Goal: Information Seeking & Learning: Learn about a topic

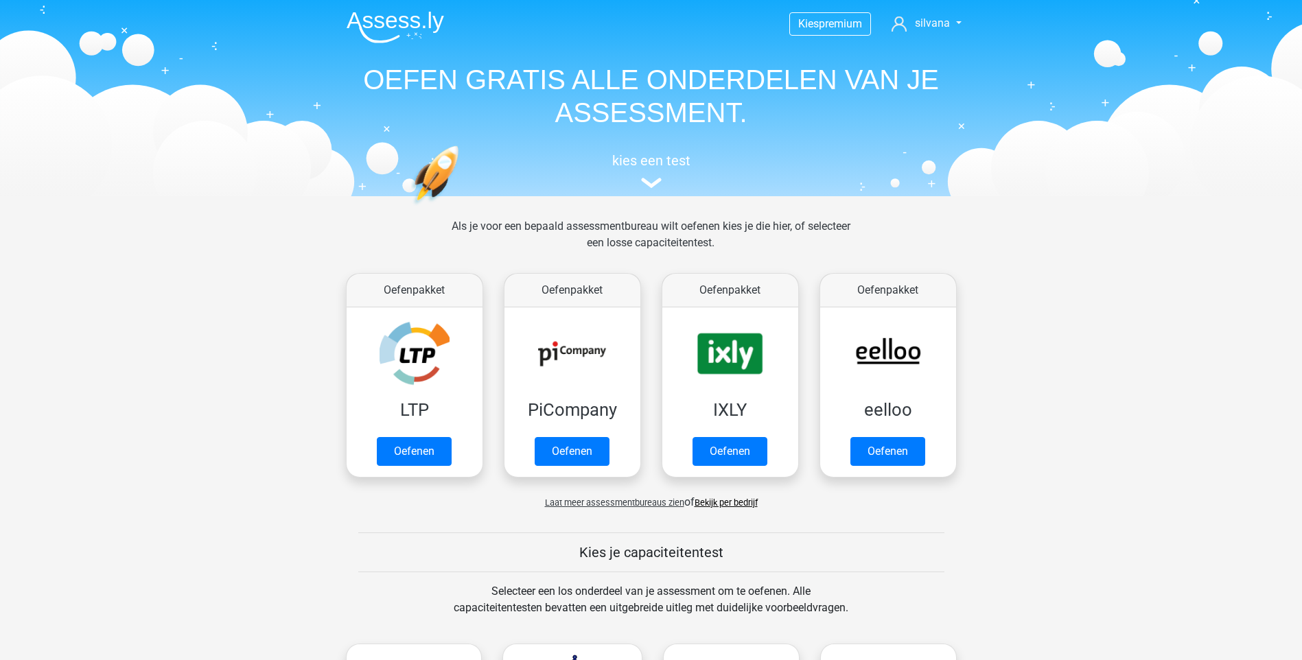
scroll to position [532, 0]
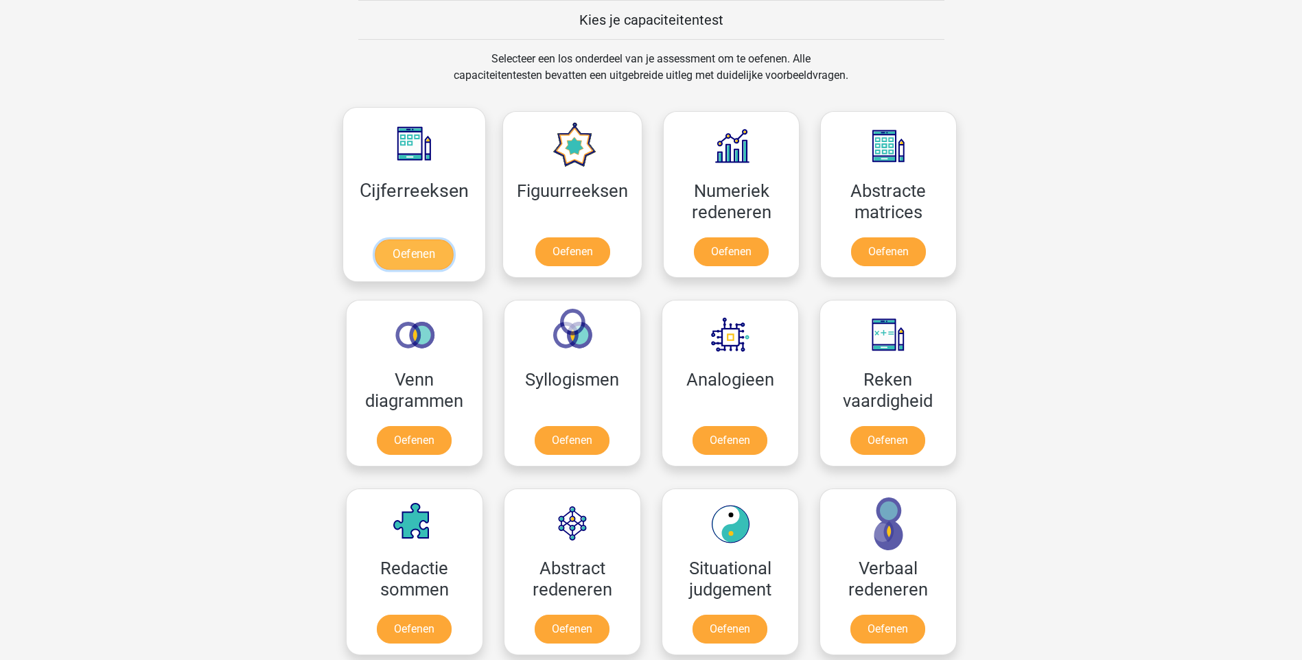
click at [409, 248] on link "Oefenen" at bounding box center [414, 254] width 78 height 30
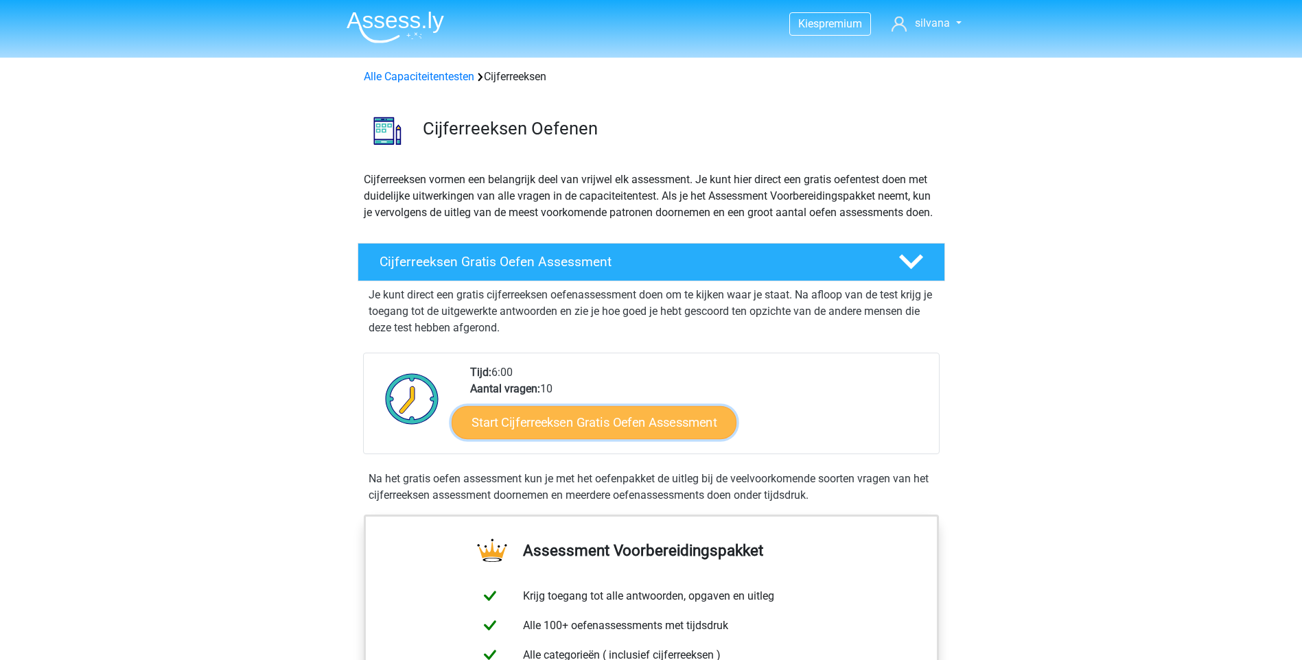
click at [624, 438] on link "Start Cijferreeksen Gratis Oefen Assessment" at bounding box center [594, 422] width 285 height 33
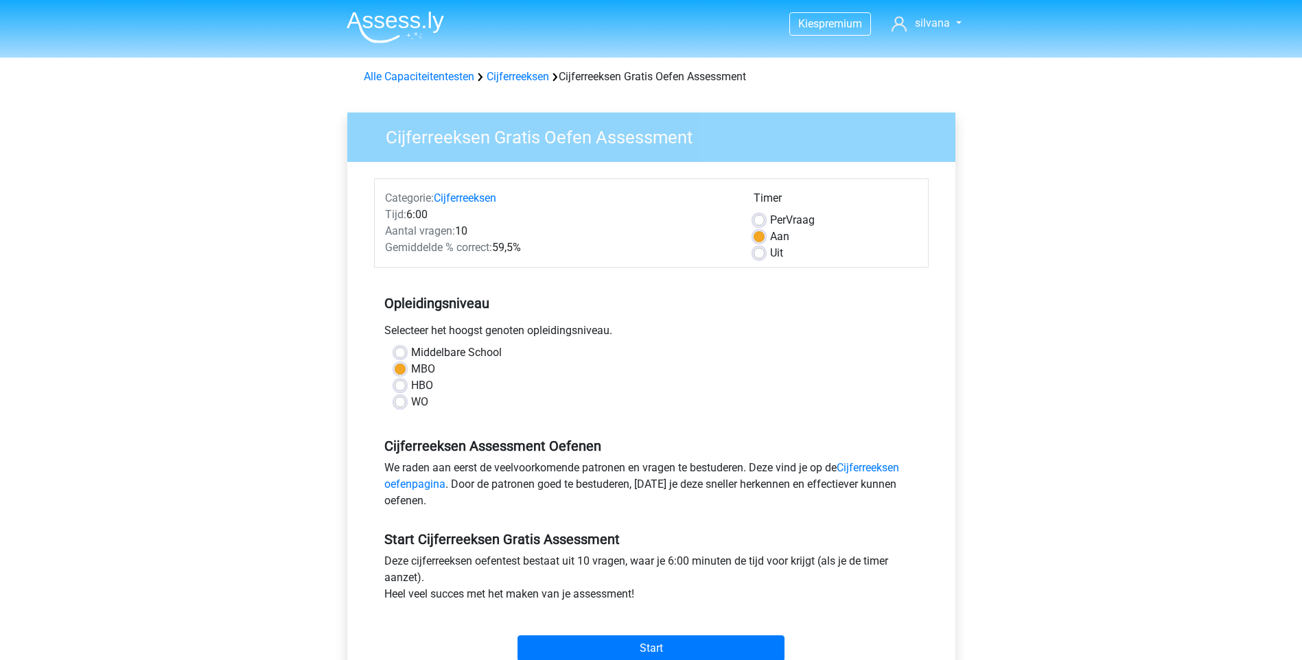
scroll to position [69, 0]
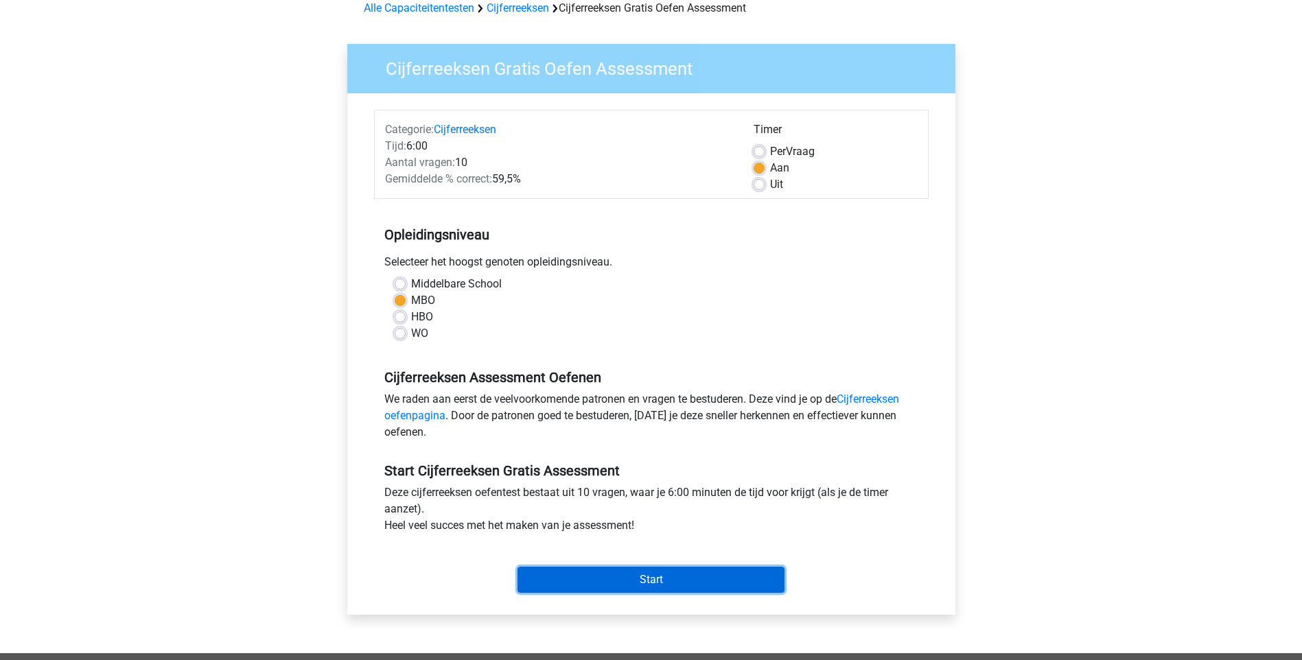
click at [675, 572] on input "Start" at bounding box center [650, 580] width 267 height 26
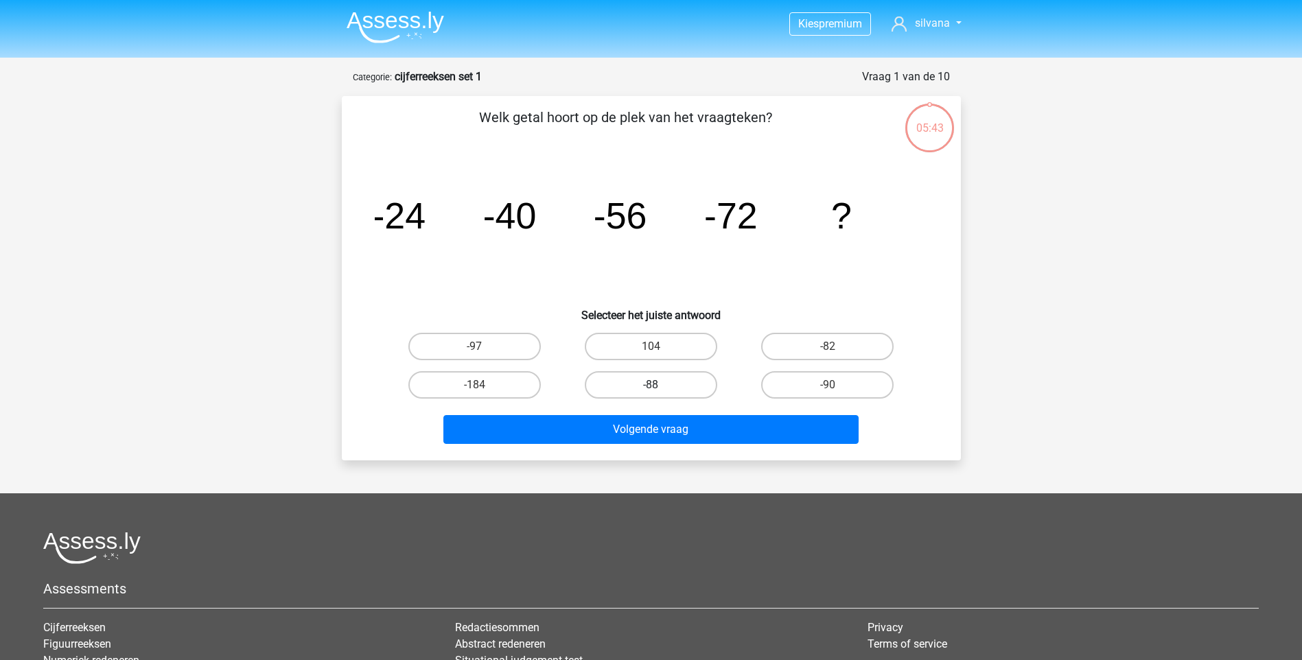
click at [678, 375] on label "-88" at bounding box center [651, 384] width 132 height 27
click at [659, 385] on input "-88" at bounding box center [655, 389] width 9 height 9
radio input "true"
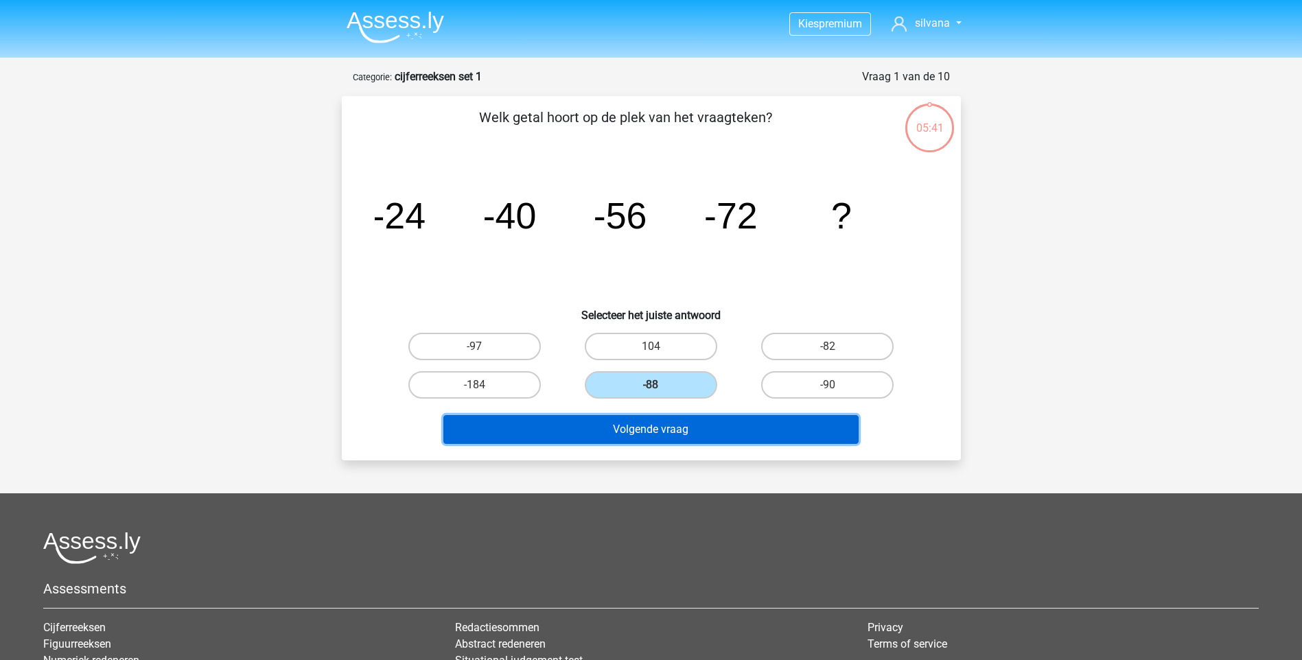
click at [652, 428] on button "Volgende vraag" at bounding box center [650, 429] width 415 height 29
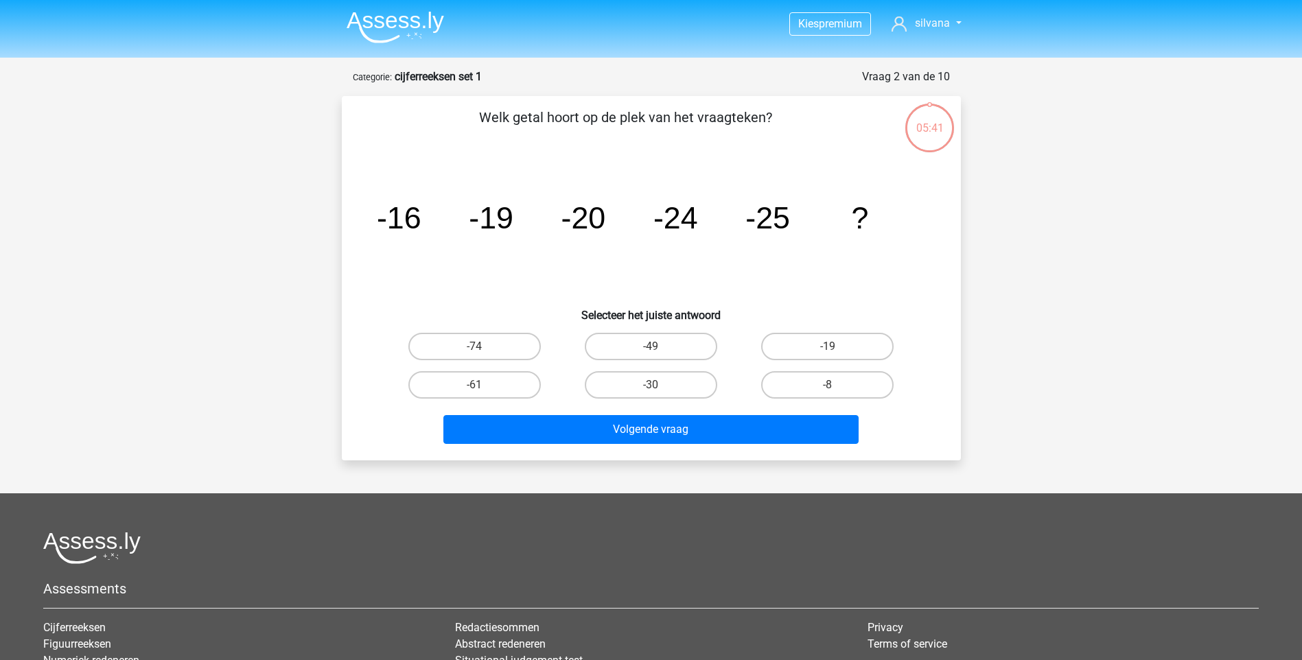
scroll to position [69, 0]
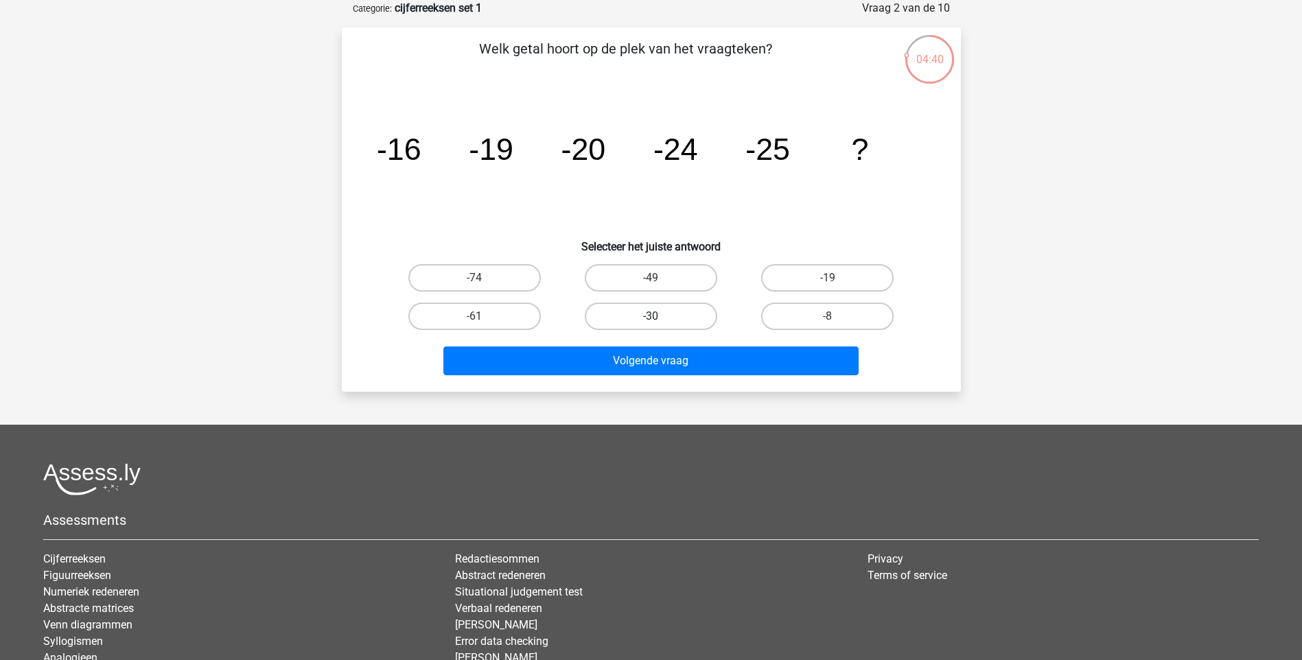
click at [679, 312] on label "-30" at bounding box center [651, 316] width 132 height 27
click at [659, 316] on input "-30" at bounding box center [655, 320] width 9 height 9
radio input "true"
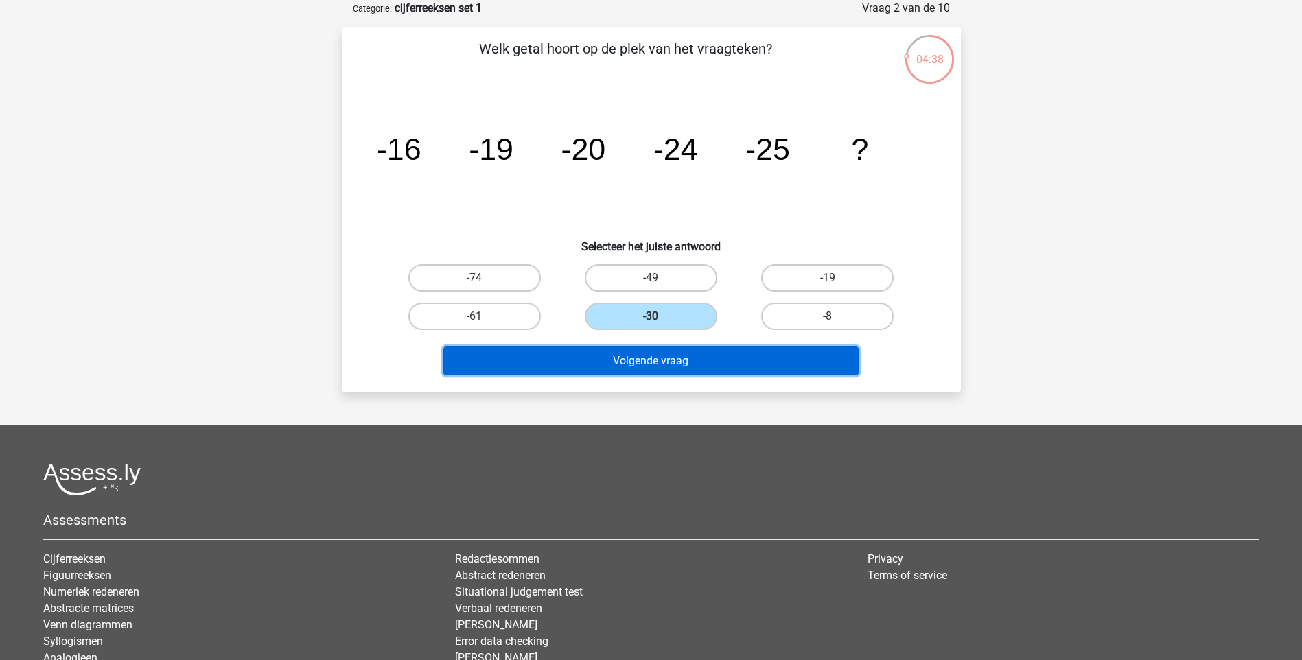
click at [664, 368] on button "Volgende vraag" at bounding box center [650, 361] width 415 height 29
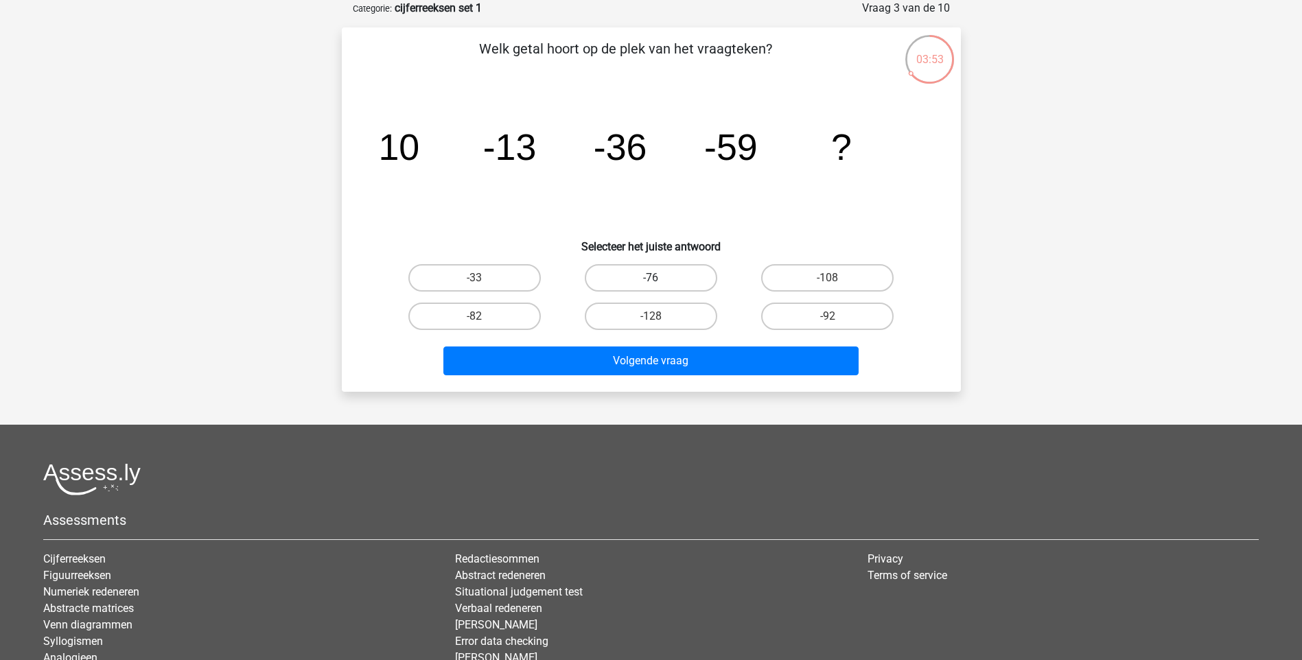
click at [688, 276] on label "-76" at bounding box center [651, 277] width 132 height 27
click at [659, 278] on input "-76" at bounding box center [655, 282] width 9 height 9
radio input "true"
click at [692, 342] on div "Volgende vraag" at bounding box center [651, 358] width 575 height 45
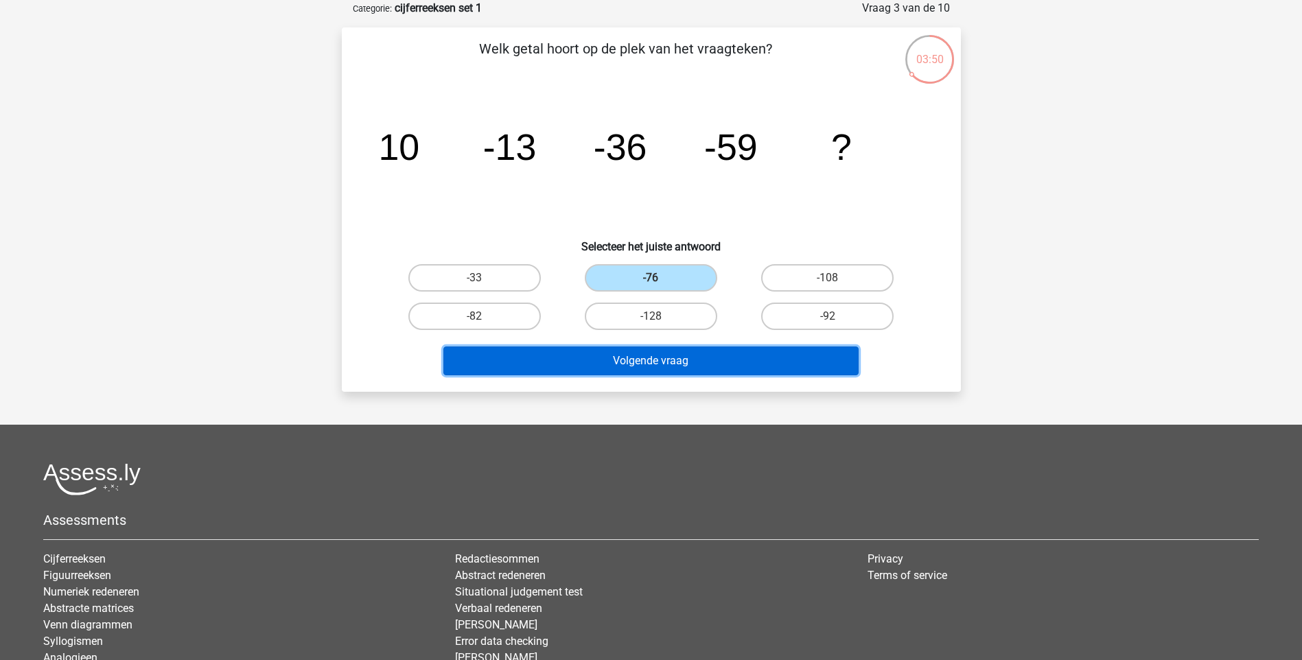
click at [681, 367] on button "Volgende vraag" at bounding box center [650, 361] width 415 height 29
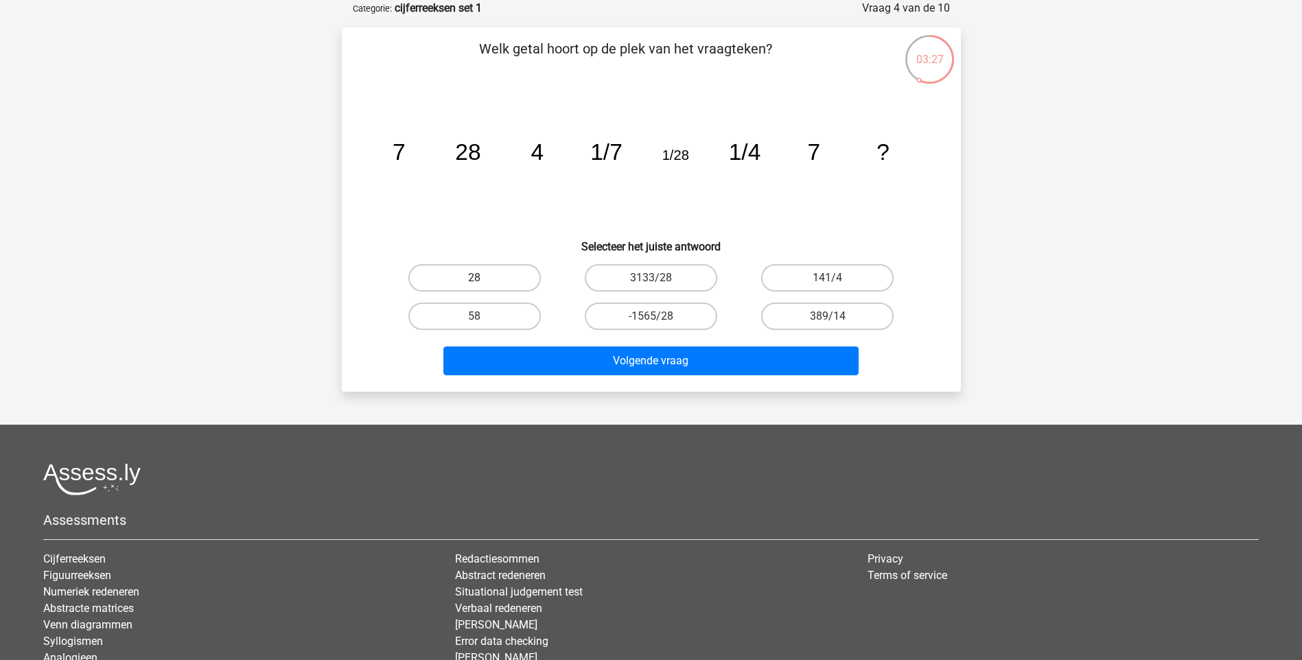
click at [495, 274] on label "28" at bounding box center [474, 277] width 132 height 27
click at [483, 278] on input "28" at bounding box center [478, 282] width 9 height 9
radio input "true"
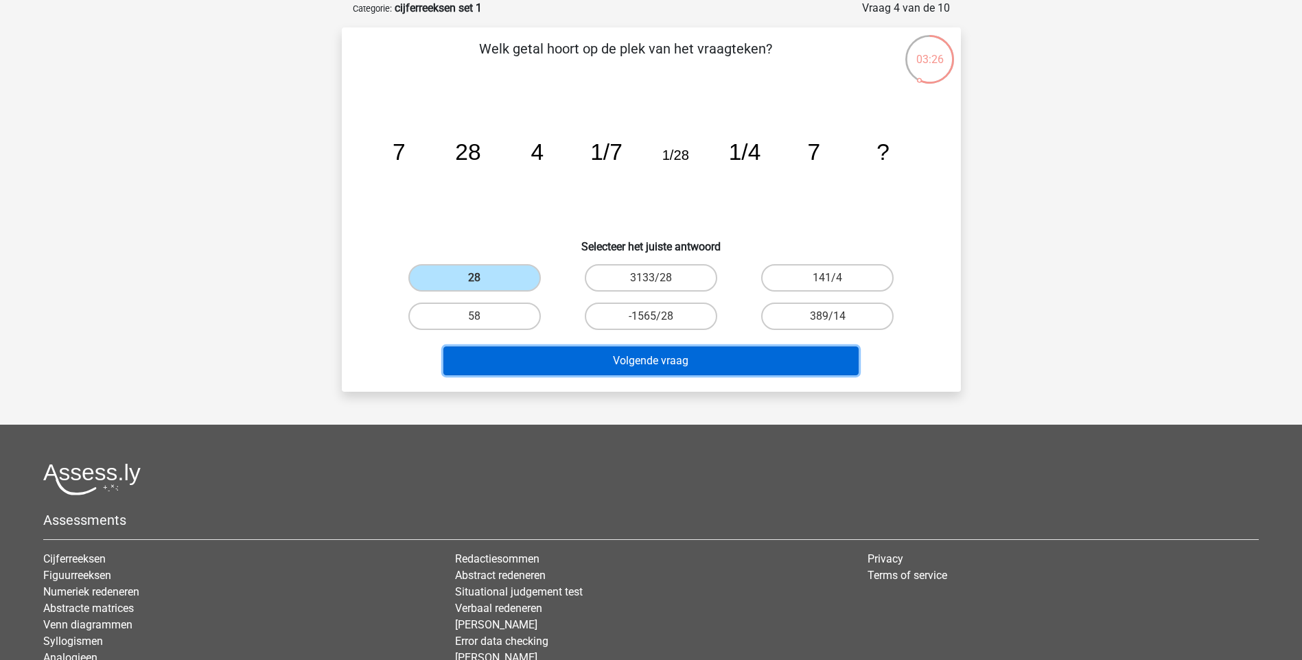
click at [688, 360] on button "Volgende vraag" at bounding box center [650, 361] width 415 height 29
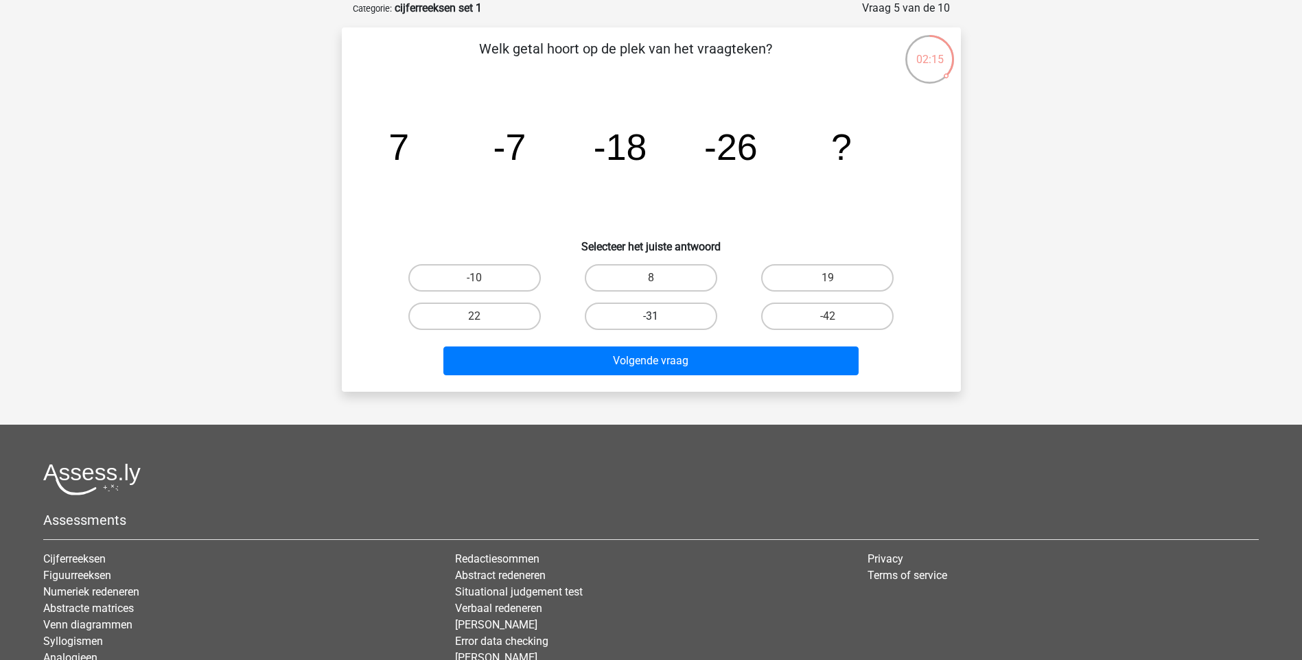
click at [672, 311] on label "-31" at bounding box center [651, 316] width 132 height 27
click at [659, 316] on input "-31" at bounding box center [655, 320] width 9 height 9
radio input "true"
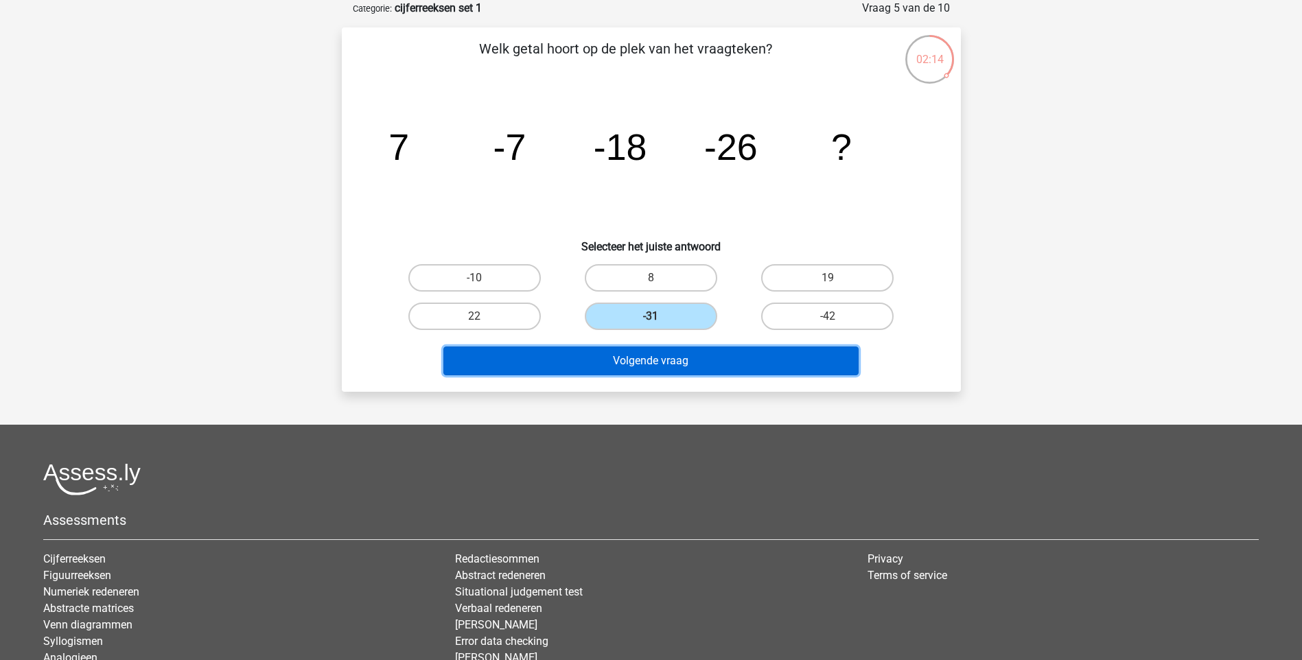
click at [659, 361] on button "Volgende vraag" at bounding box center [650, 361] width 415 height 29
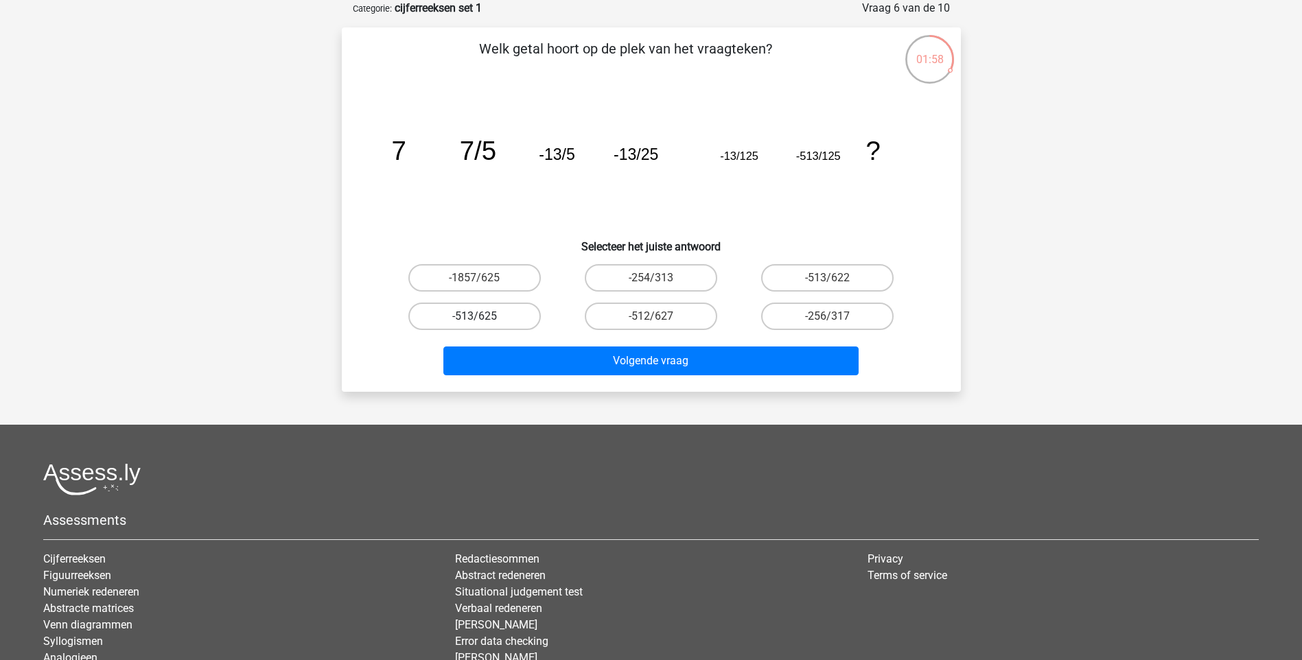
click at [511, 320] on label "-513/625" at bounding box center [474, 316] width 132 height 27
click at [483, 320] on input "-513/625" at bounding box center [478, 320] width 9 height 9
radio input "true"
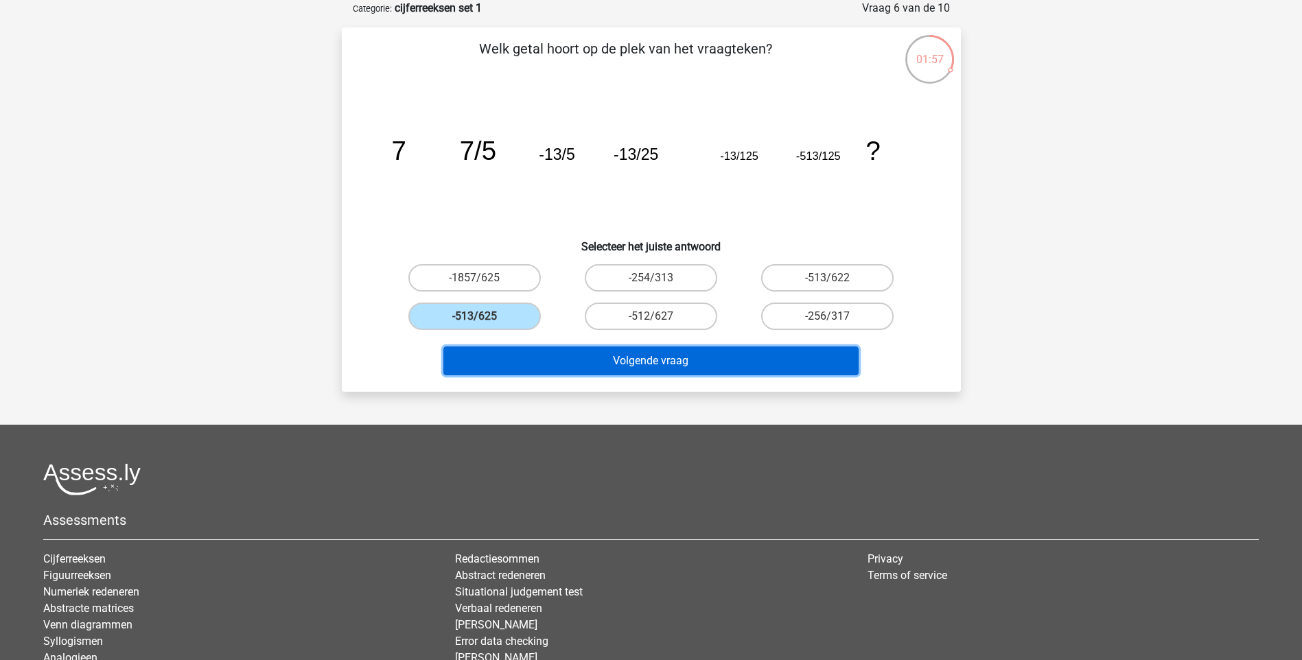
click at [604, 371] on button "Volgende vraag" at bounding box center [650, 361] width 415 height 29
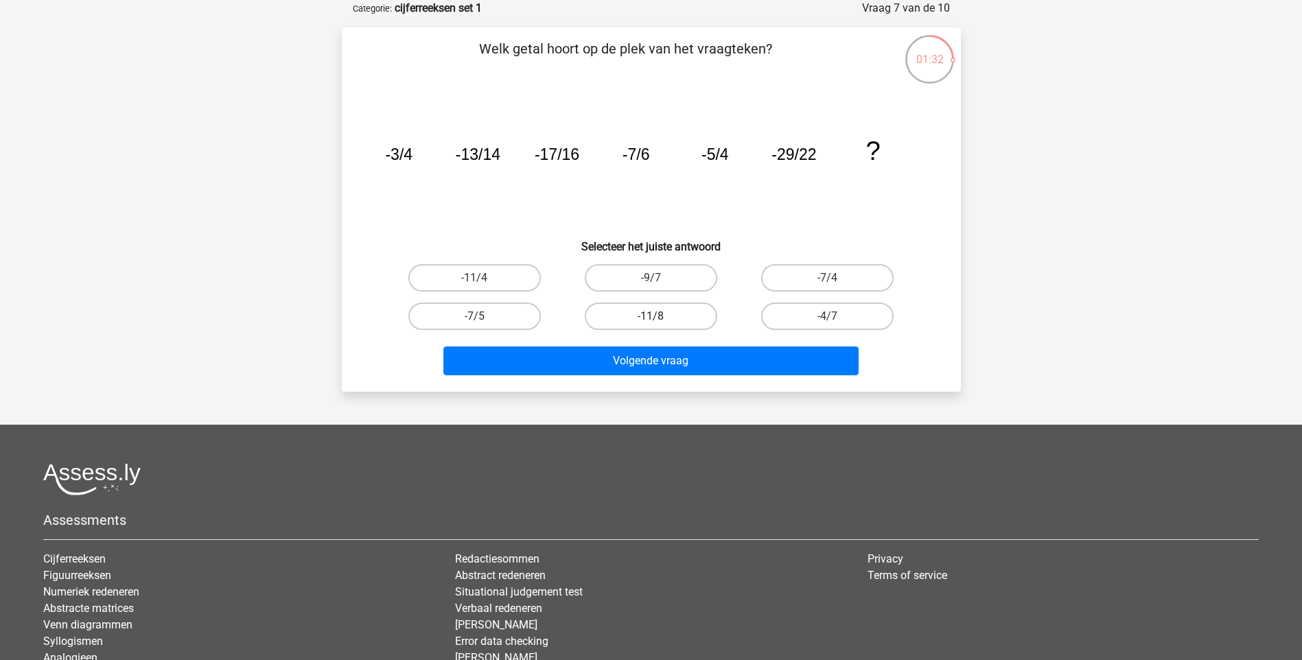
click at [648, 320] on label "-11/8" at bounding box center [651, 316] width 132 height 27
click at [651, 320] on input "-11/8" at bounding box center [655, 320] width 9 height 9
radio input "true"
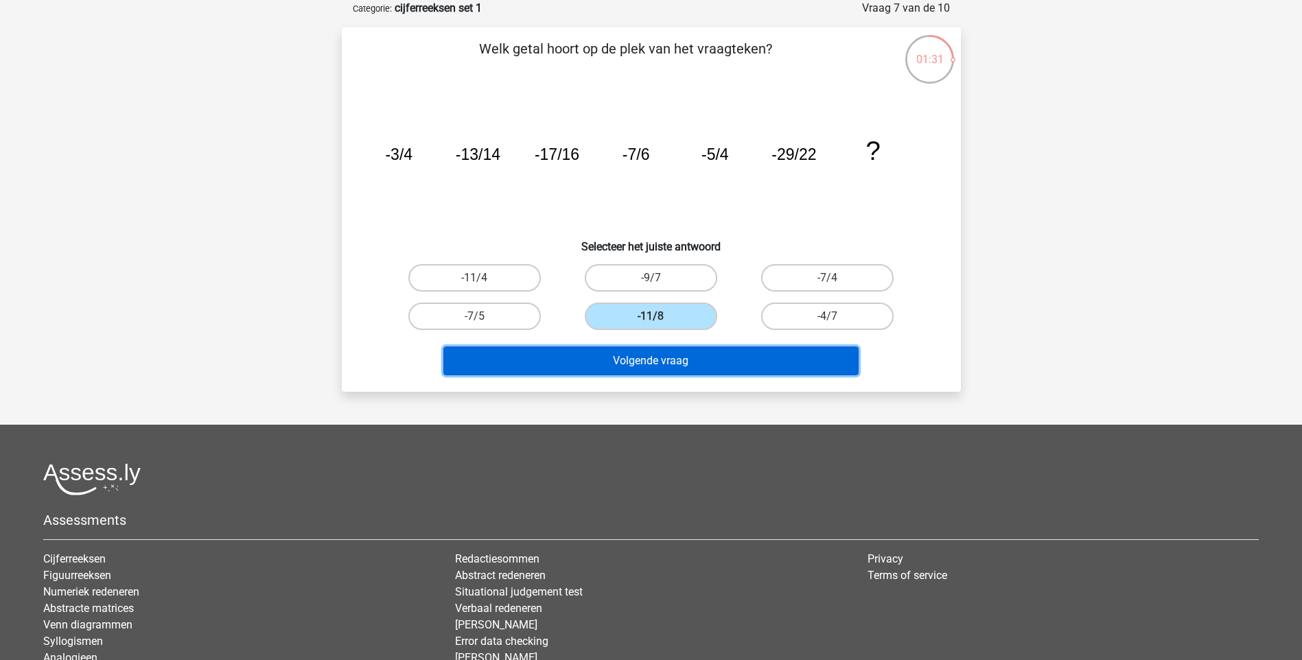
click at [633, 359] on button "Volgende vraag" at bounding box center [650, 361] width 415 height 29
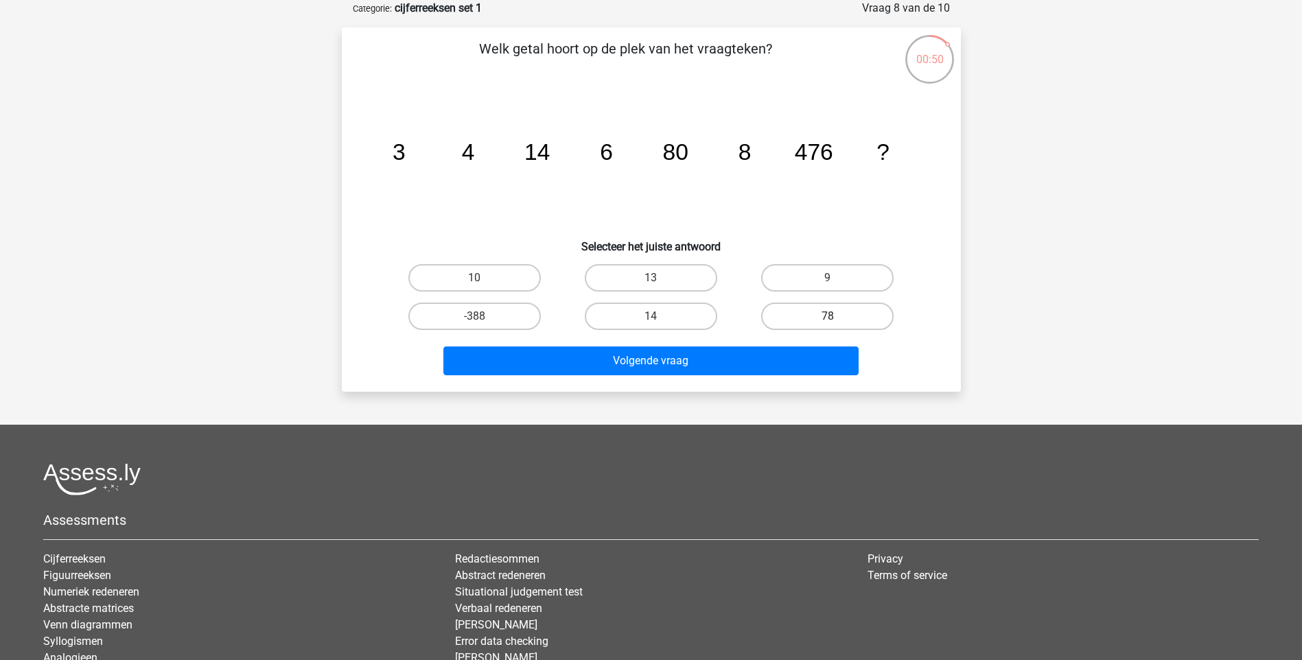
click at [838, 320] on label "78" at bounding box center [827, 316] width 132 height 27
click at [836, 320] on input "78" at bounding box center [832, 320] width 9 height 9
radio input "true"
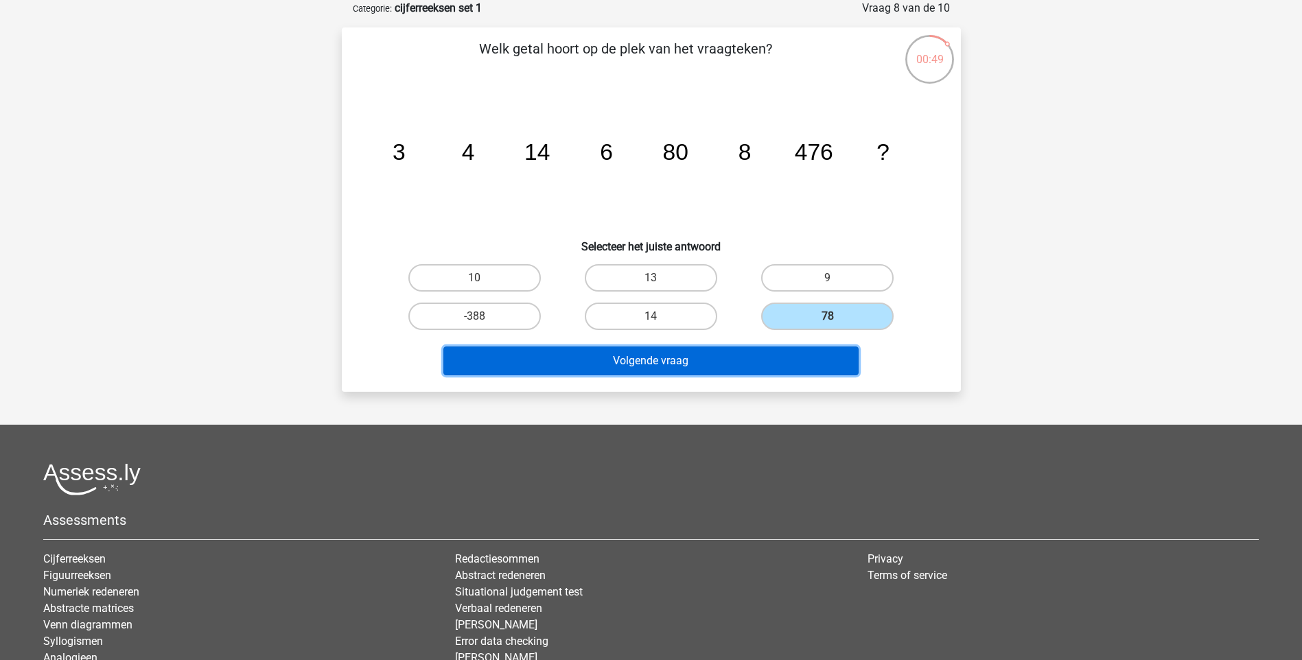
click at [703, 371] on button "Volgende vraag" at bounding box center [650, 361] width 415 height 29
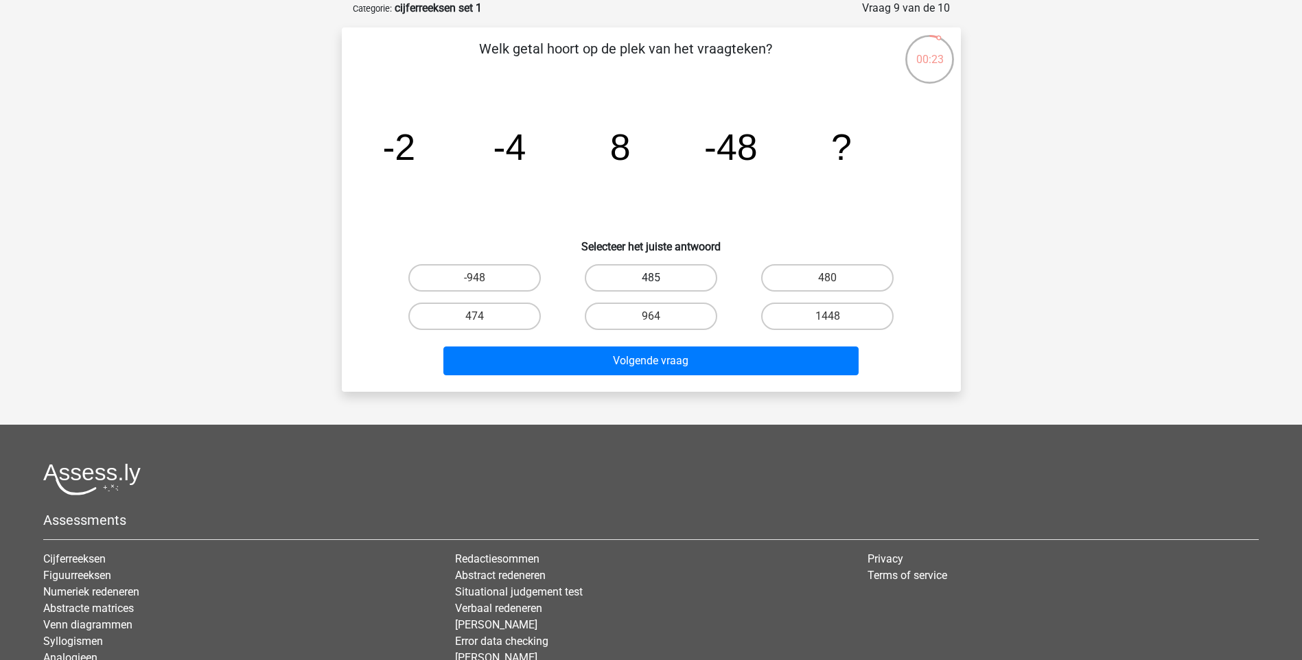
click at [682, 276] on label "485" at bounding box center [651, 277] width 132 height 27
click at [659, 278] on input "485" at bounding box center [655, 282] width 9 height 9
radio input "true"
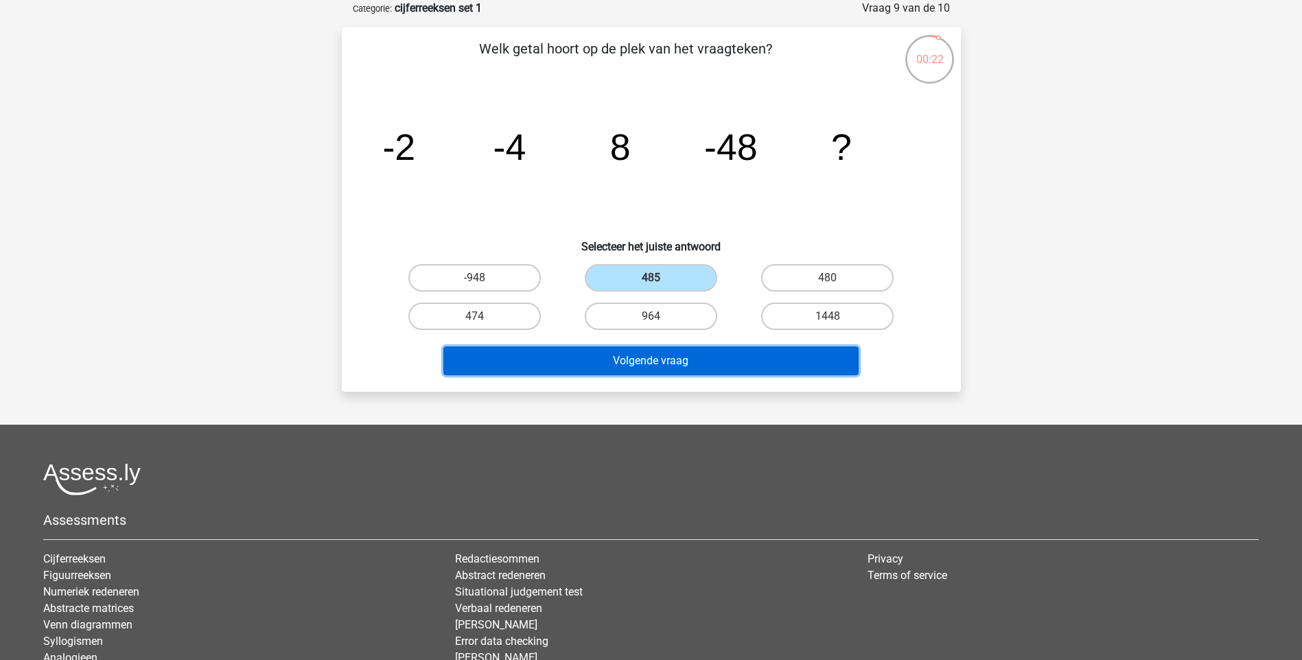
click at [659, 357] on button "Volgende vraag" at bounding box center [650, 361] width 415 height 29
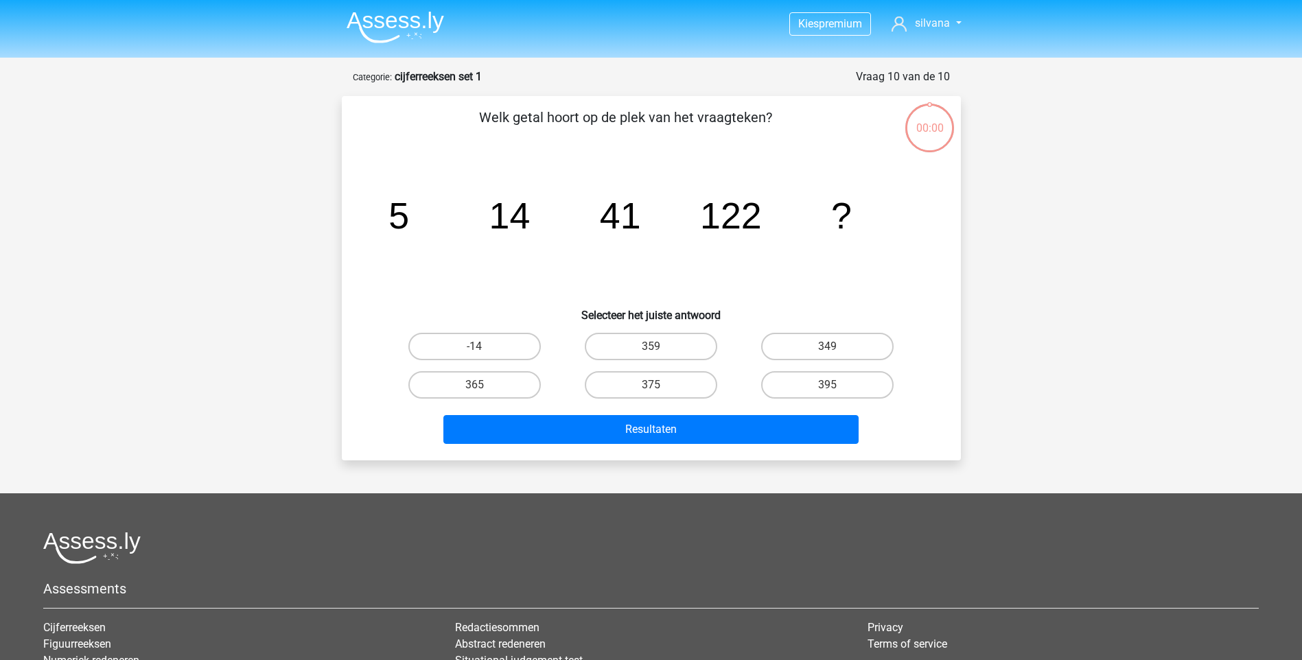
scroll to position [69, 0]
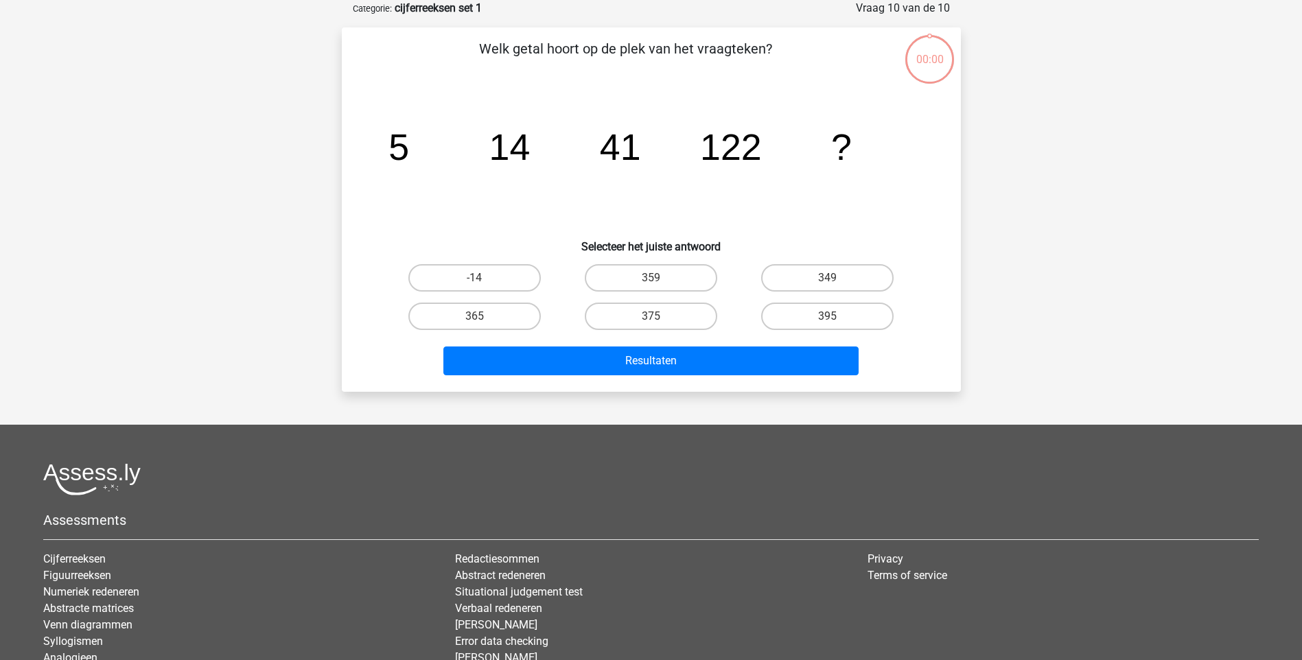
click at [475, 315] on label "365" at bounding box center [474, 316] width 132 height 27
click at [475, 316] on input "365" at bounding box center [478, 320] width 9 height 9
radio input "true"
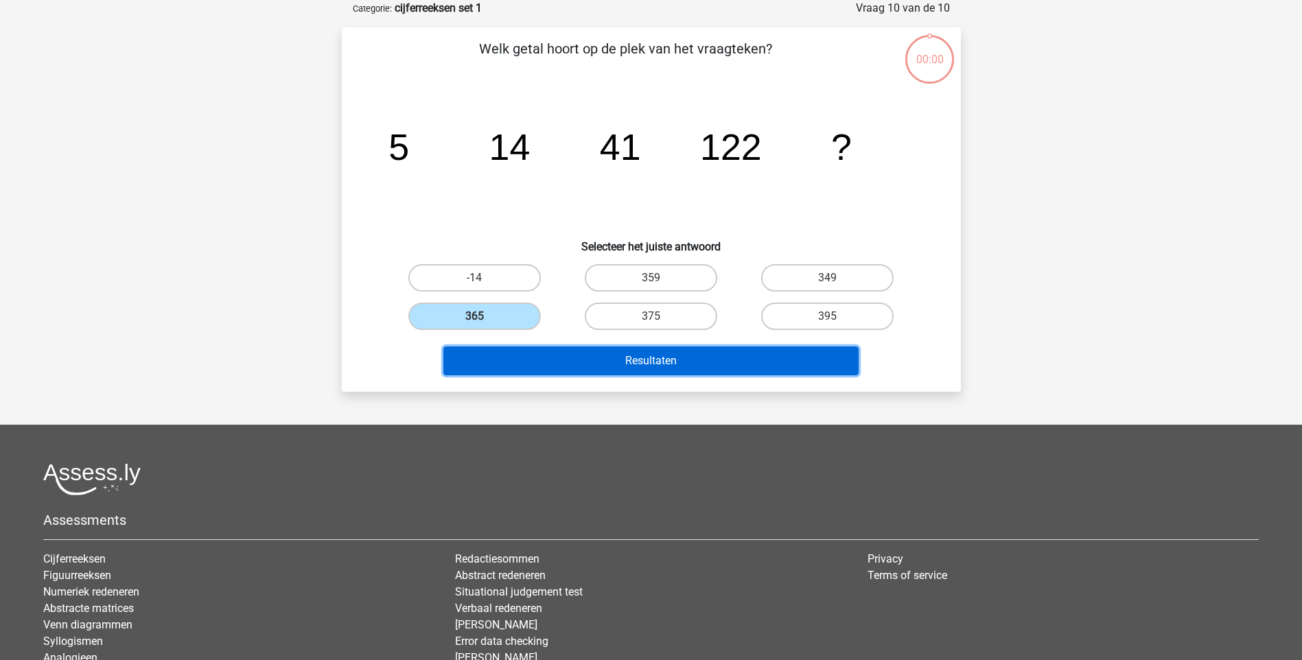
click at [572, 356] on button "Resultaten" at bounding box center [650, 361] width 415 height 29
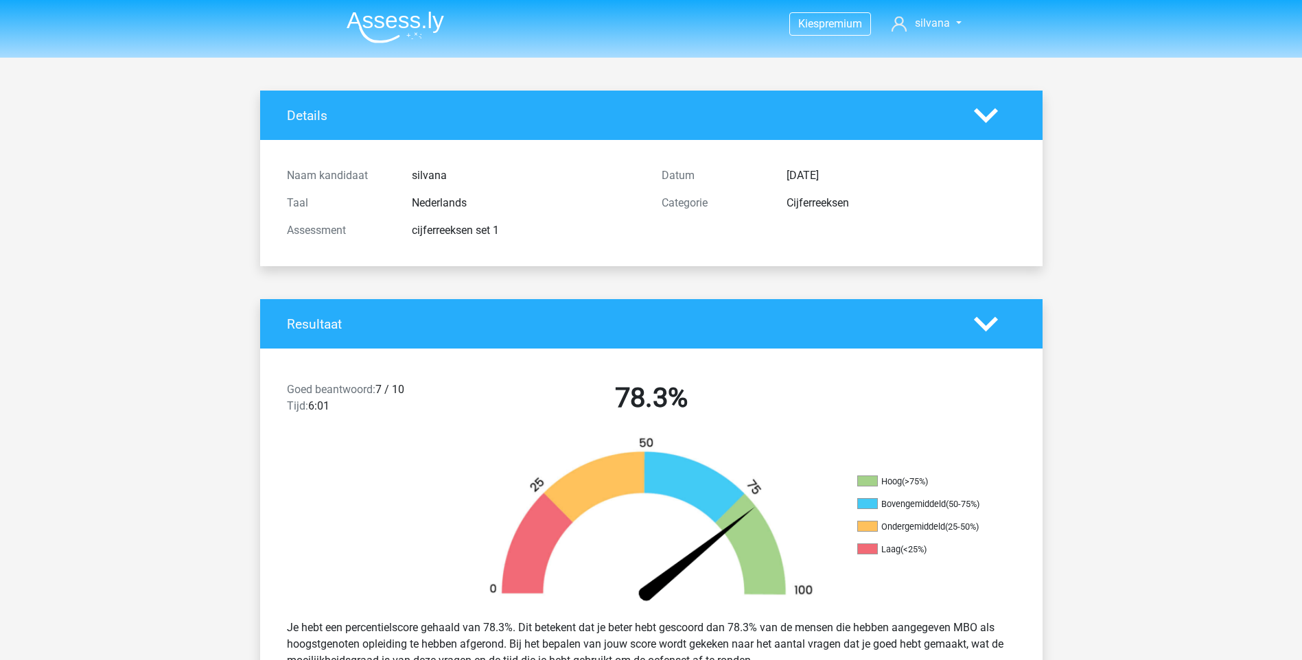
scroll to position [69, 0]
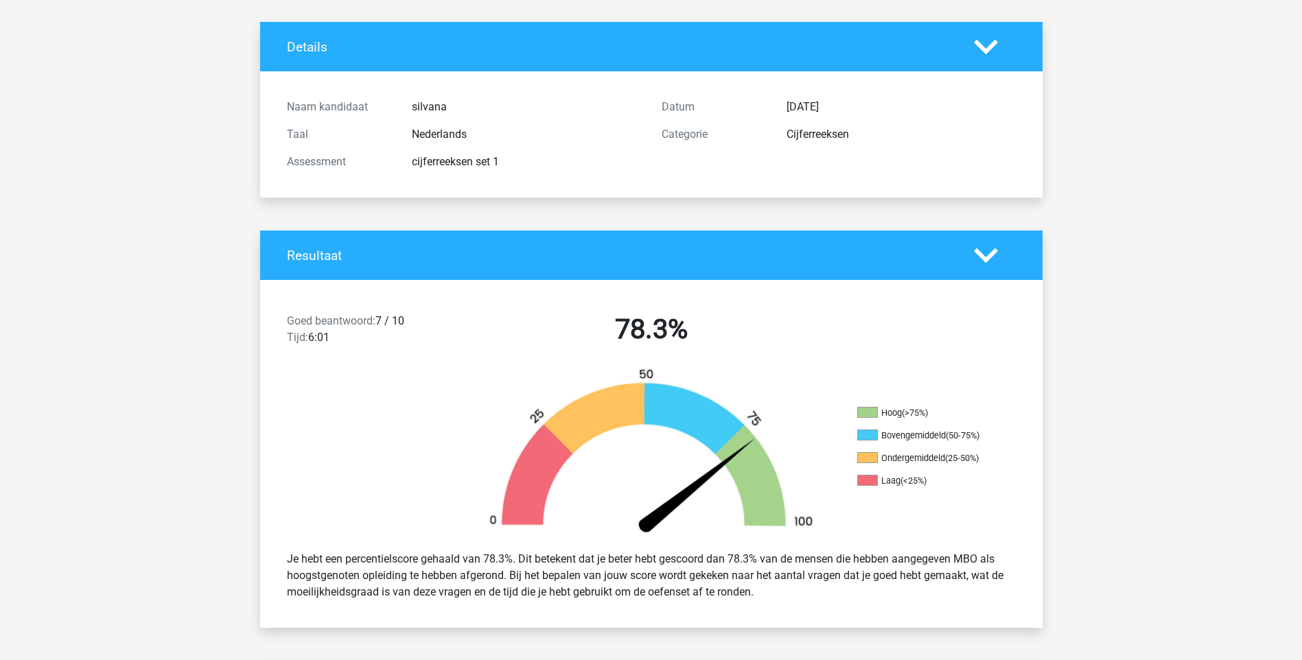
click at [1012, 272] on div "Resultaat" at bounding box center [651, 255] width 782 height 49
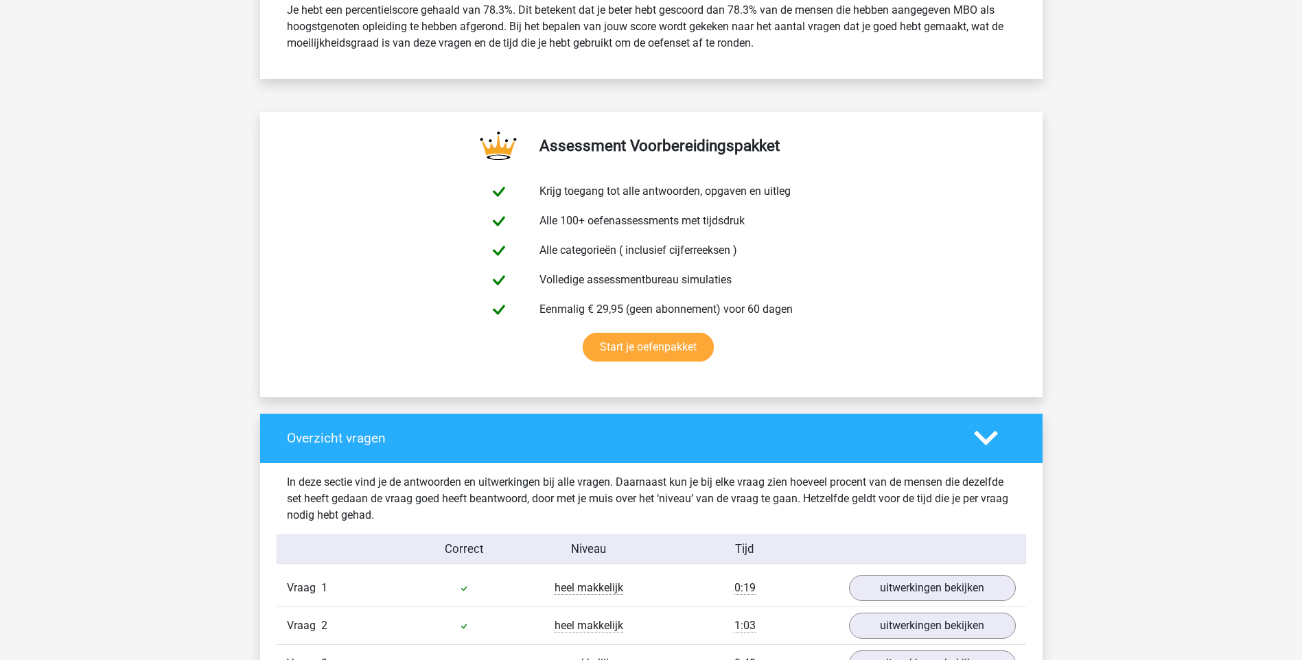
scroll to position [686, 0]
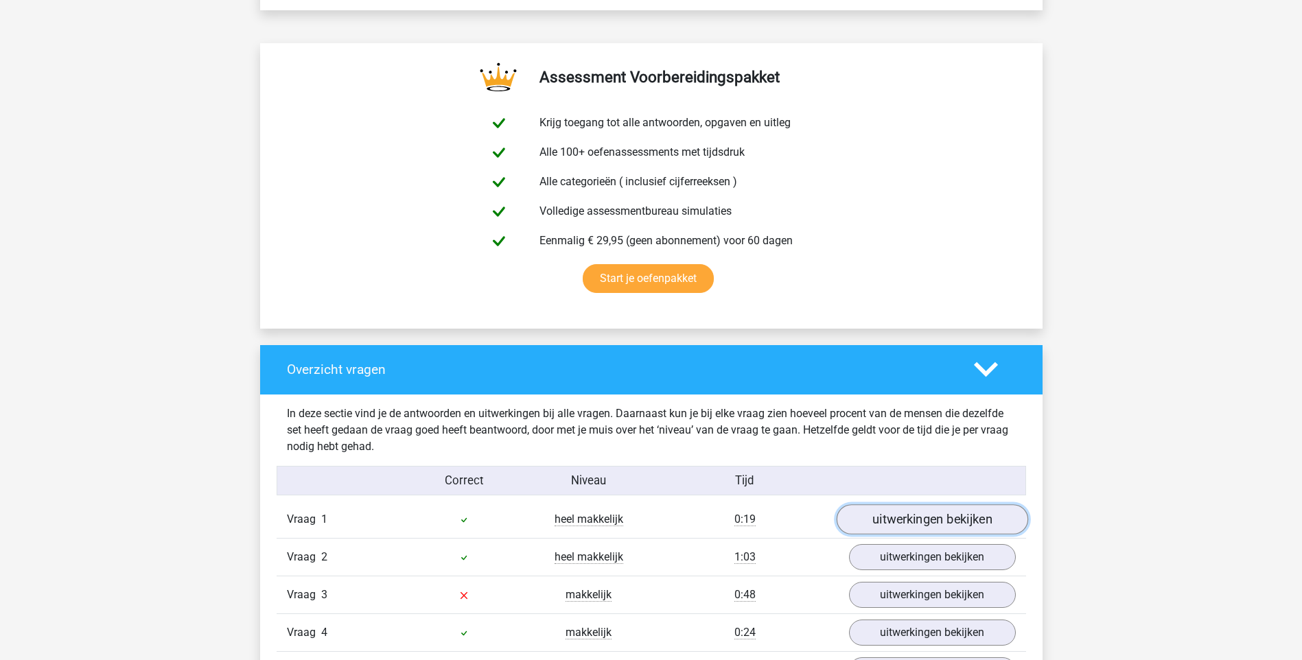
click at [905, 522] on link "uitwerkingen bekijken" at bounding box center [931, 519] width 191 height 30
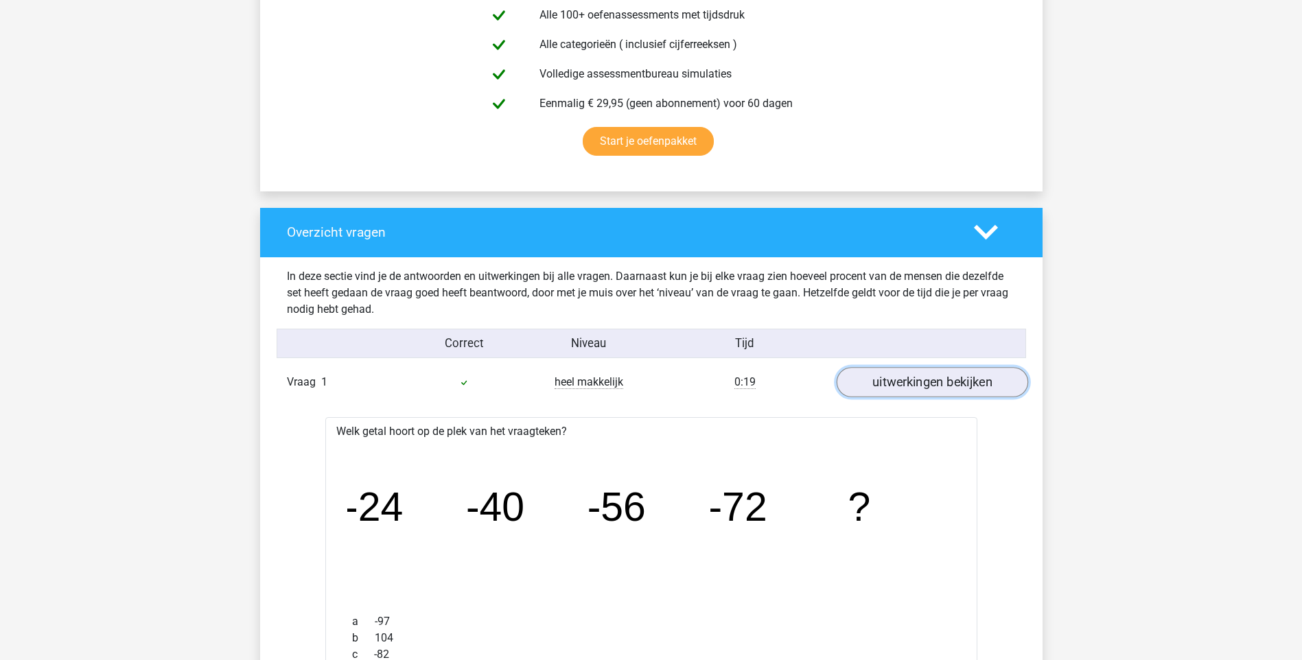
scroll to position [892, 0]
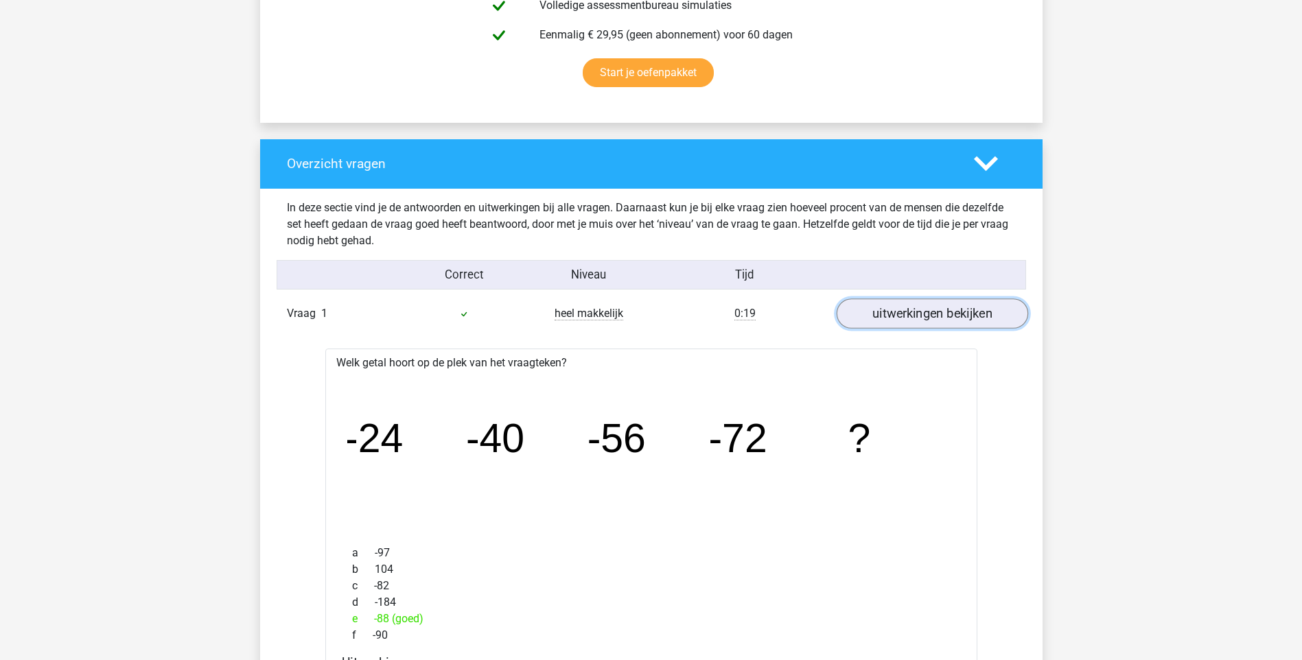
click at [948, 313] on link "uitwerkingen bekijken" at bounding box center [931, 313] width 191 height 30
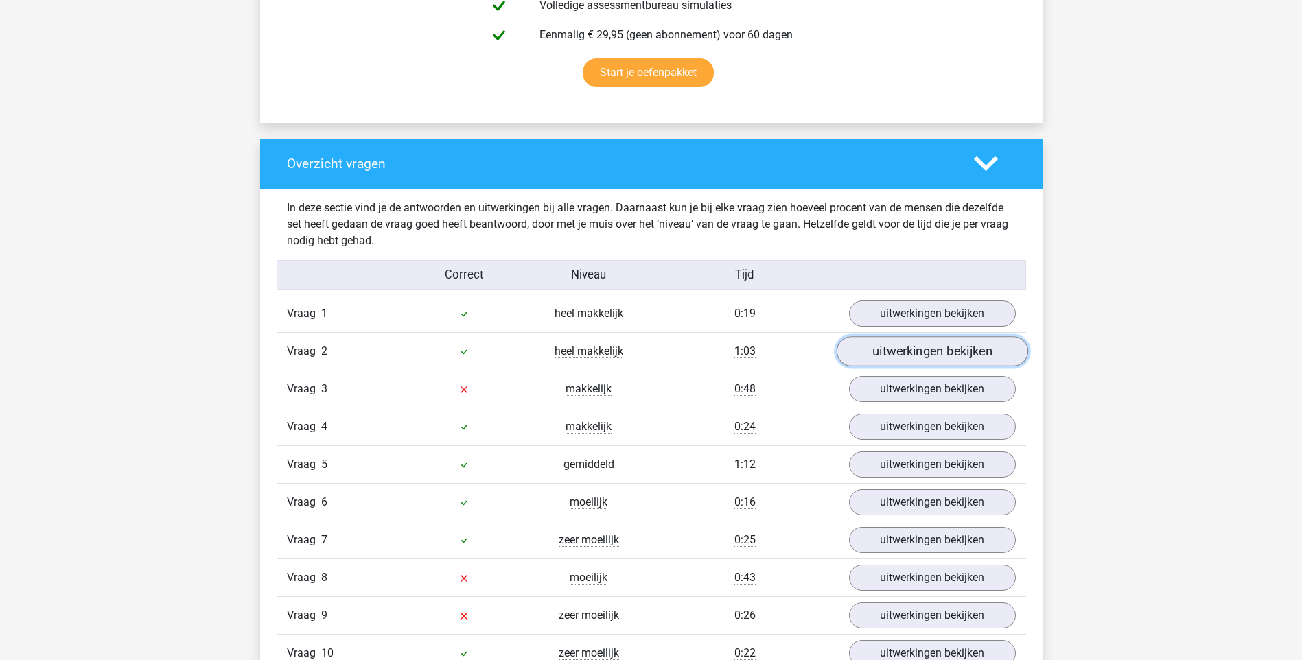
click at [941, 361] on link "uitwerkingen bekijken" at bounding box center [931, 351] width 191 height 30
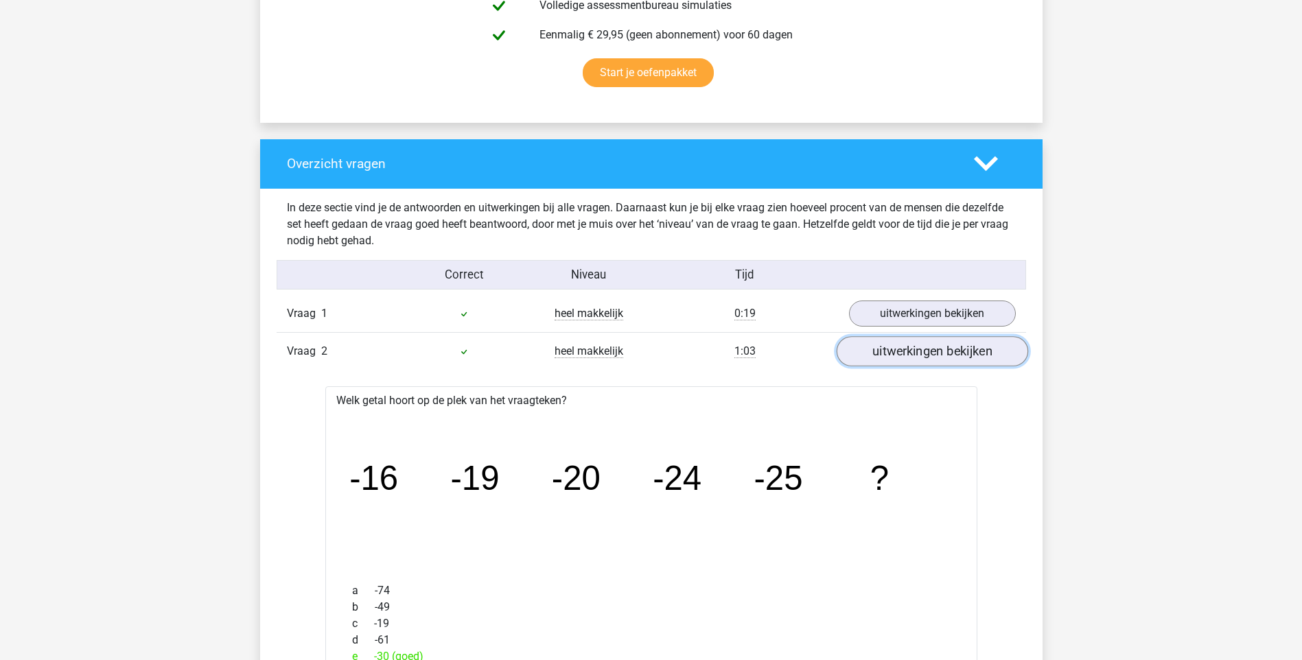
click at [941, 362] on link "uitwerkingen bekijken" at bounding box center [931, 351] width 191 height 30
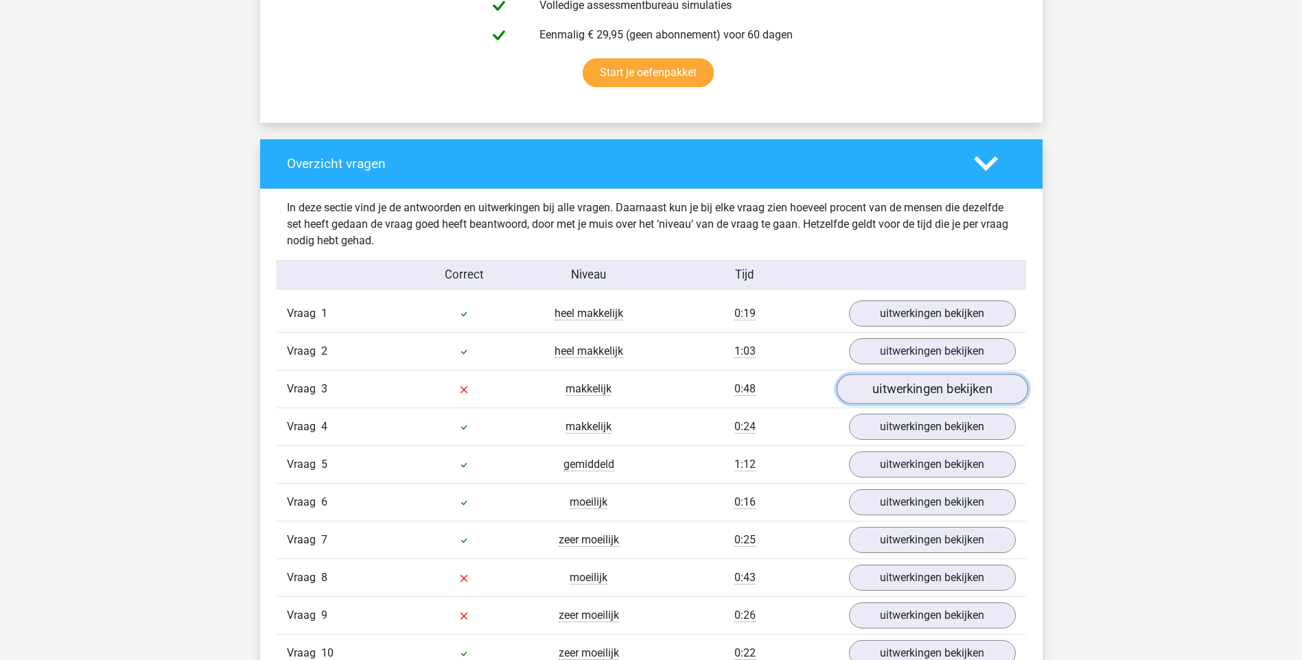
click at [933, 382] on link "uitwerkingen bekijken" at bounding box center [931, 389] width 191 height 30
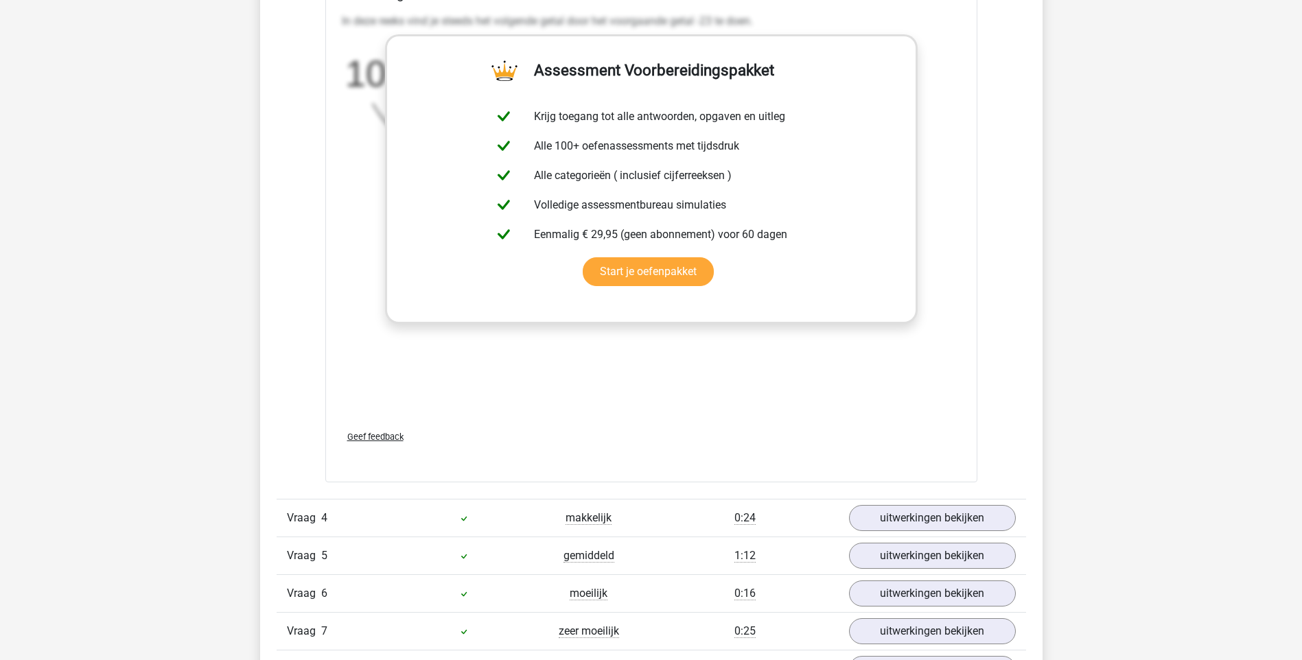
scroll to position [1715, 0]
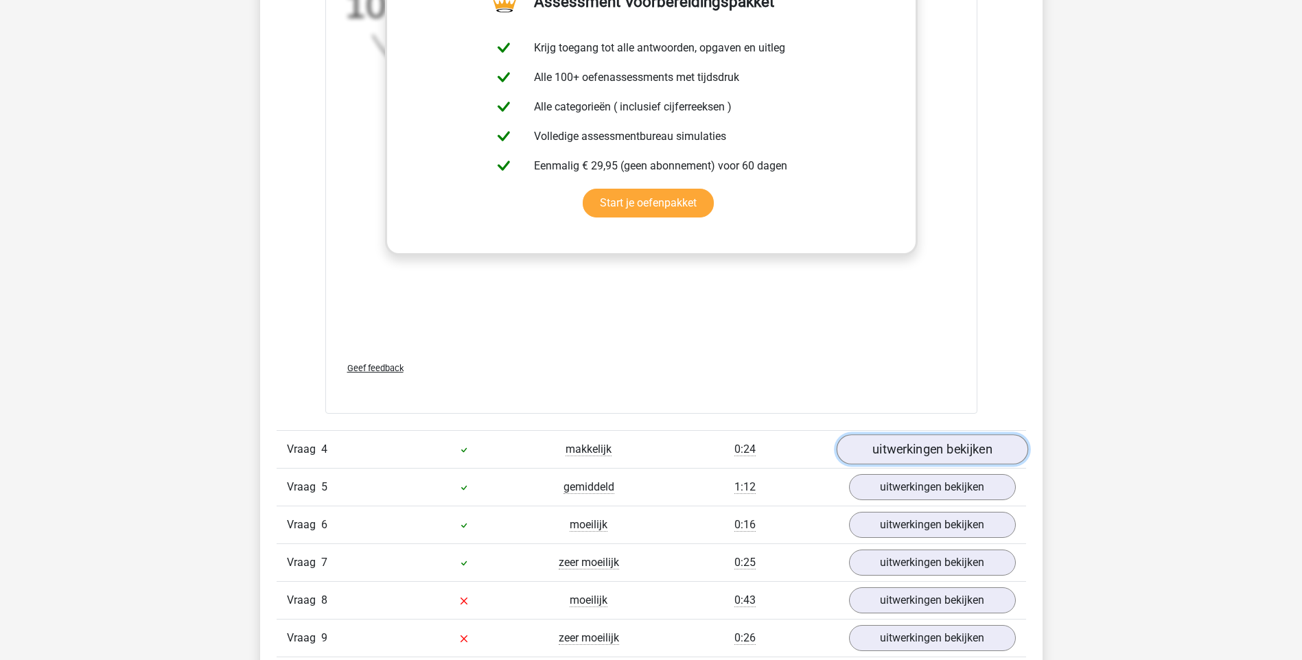
click at [931, 456] on link "uitwerkingen bekijken" at bounding box center [931, 450] width 191 height 30
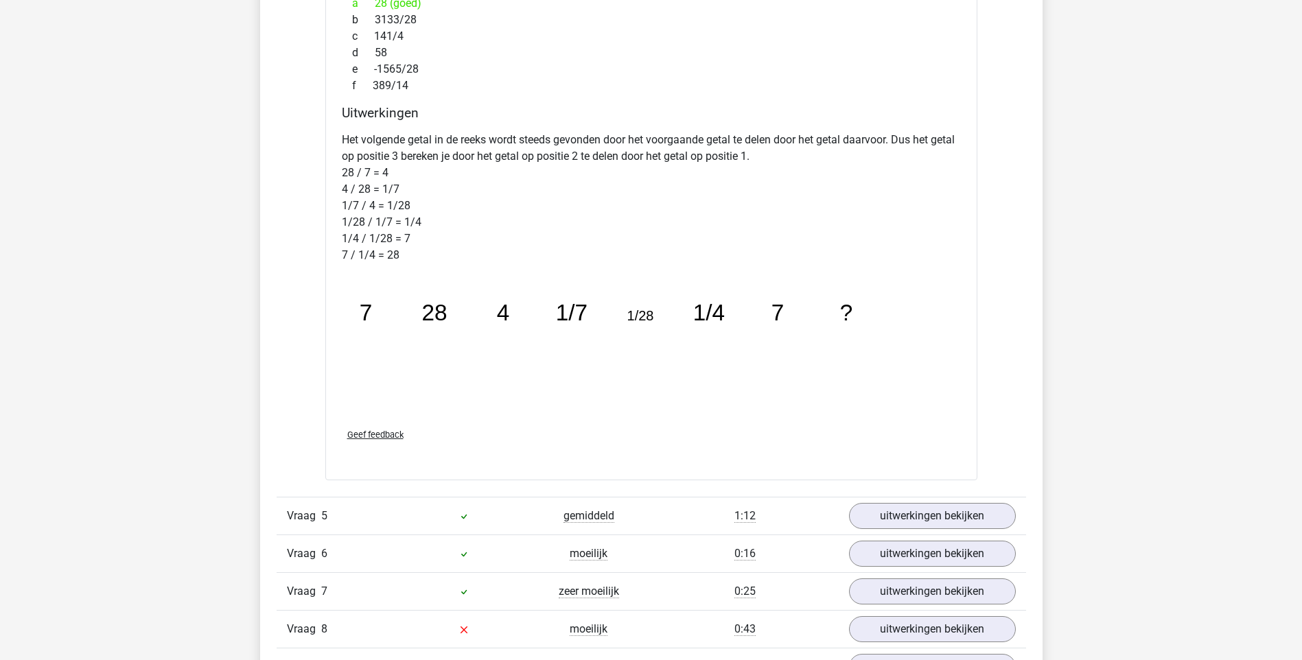
scroll to position [2470, 0]
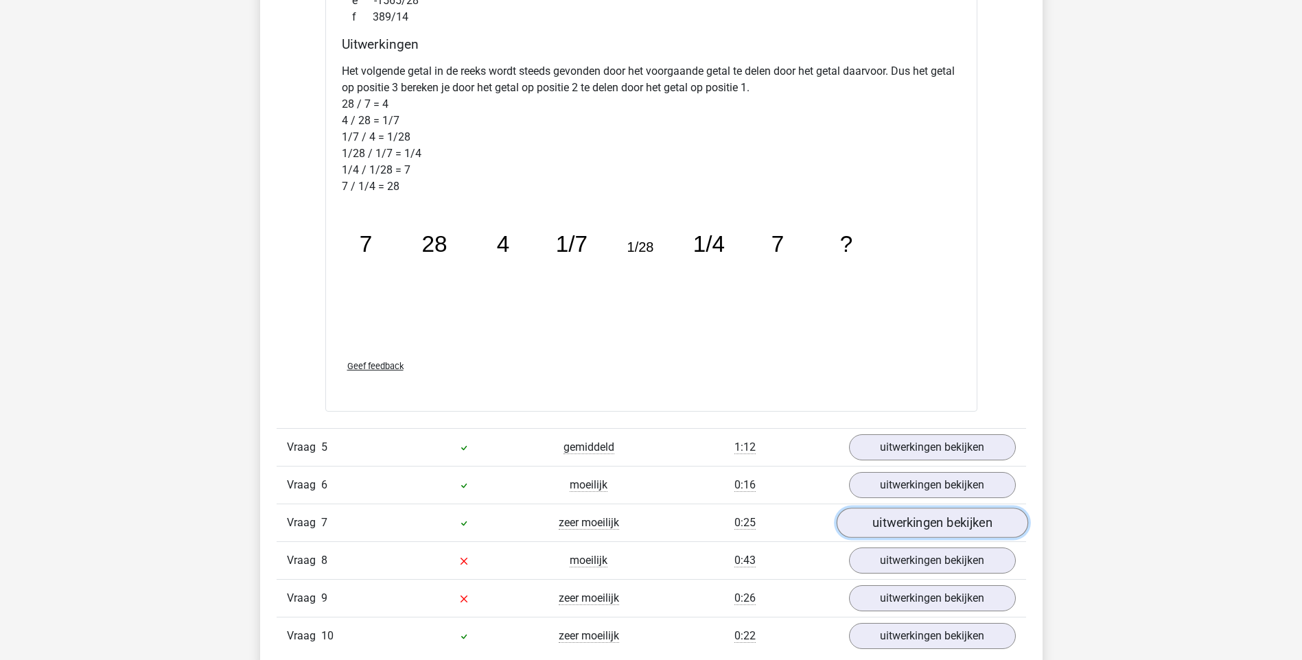
click at [944, 532] on link "uitwerkingen bekijken" at bounding box center [931, 523] width 191 height 30
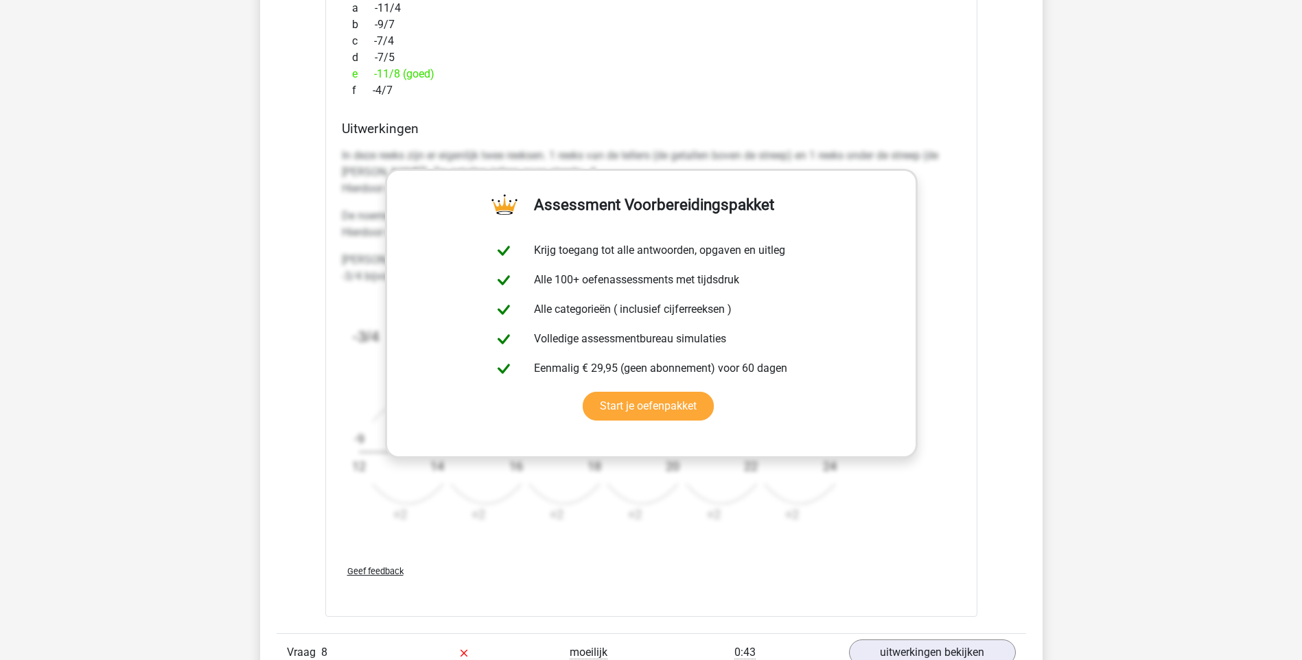
scroll to position [3294, 0]
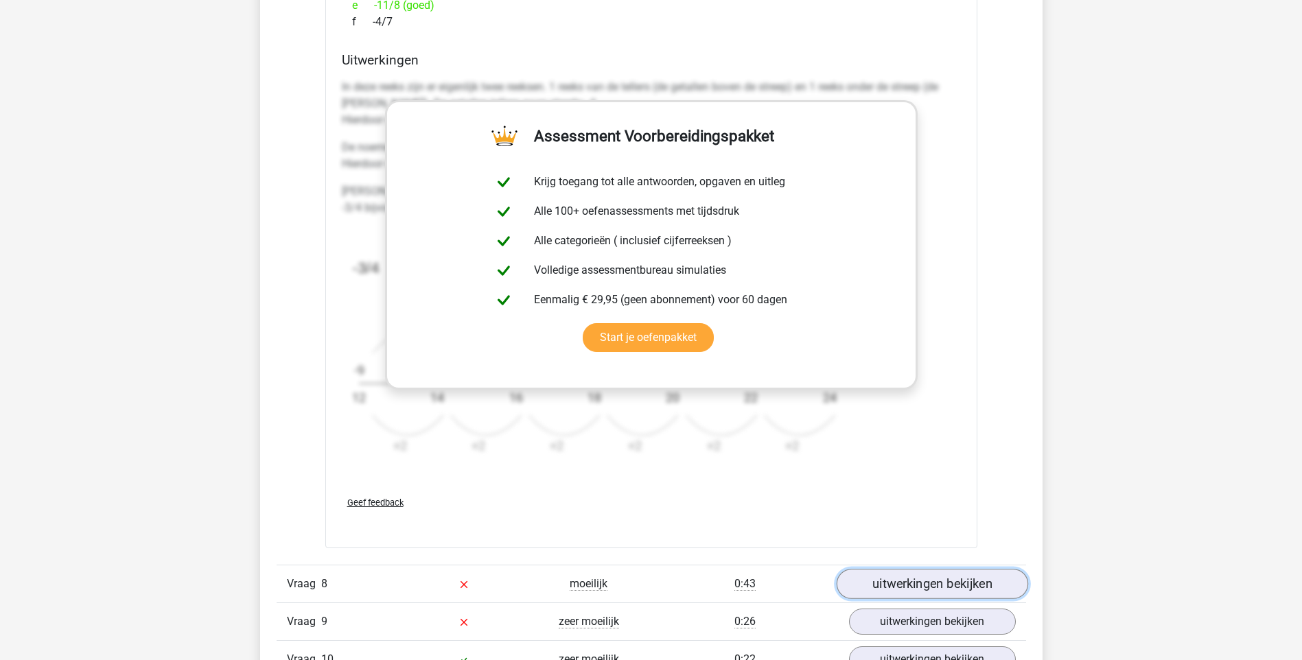
click at [933, 579] on link "uitwerkingen bekijken" at bounding box center [931, 584] width 191 height 30
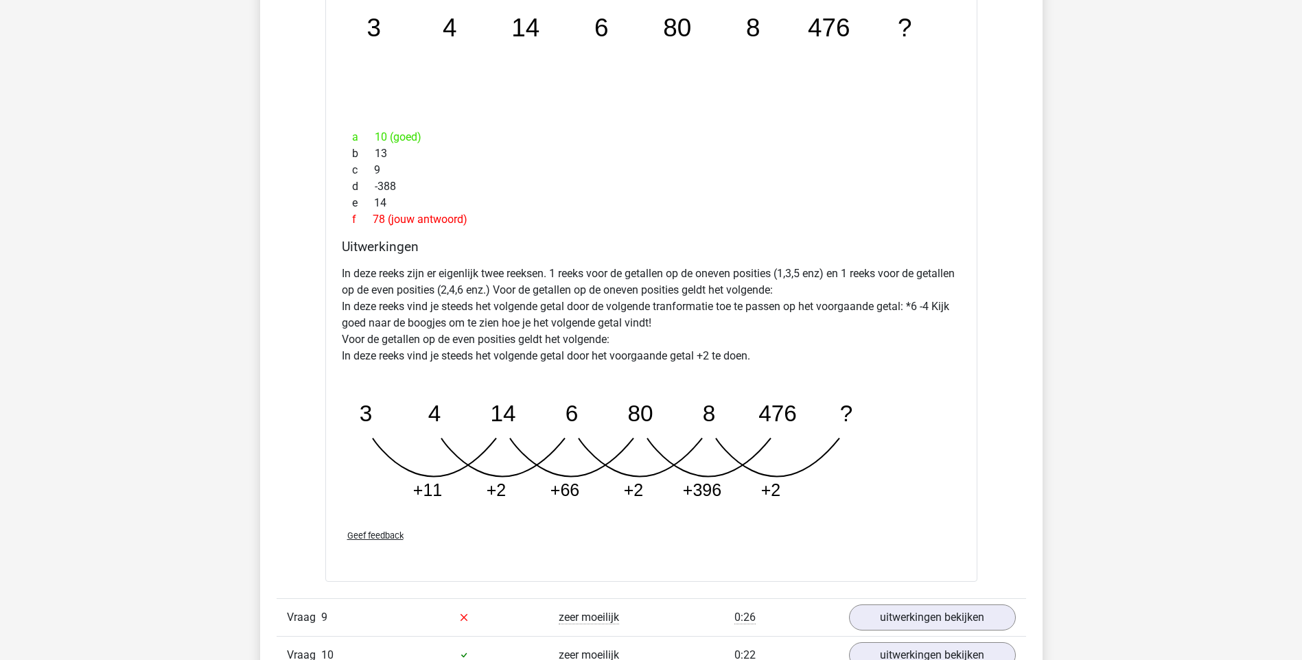
scroll to position [4049, 0]
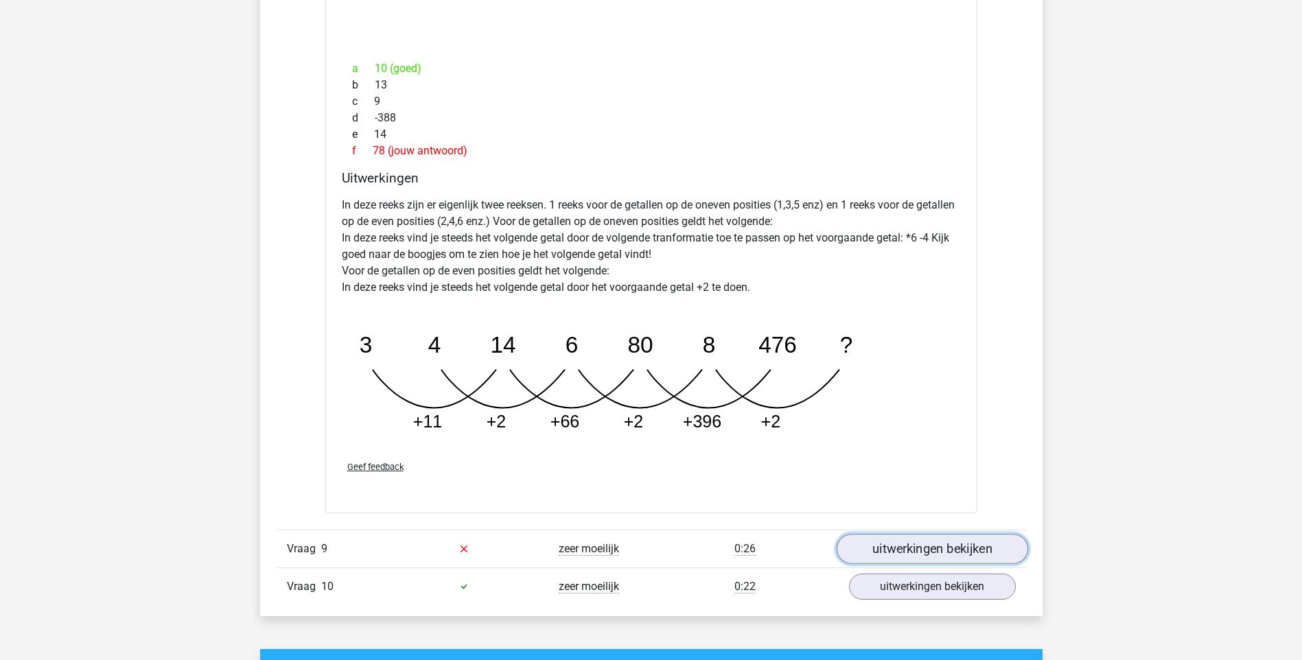
click at [968, 542] on link "uitwerkingen bekijken" at bounding box center [931, 549] width 191 height 30
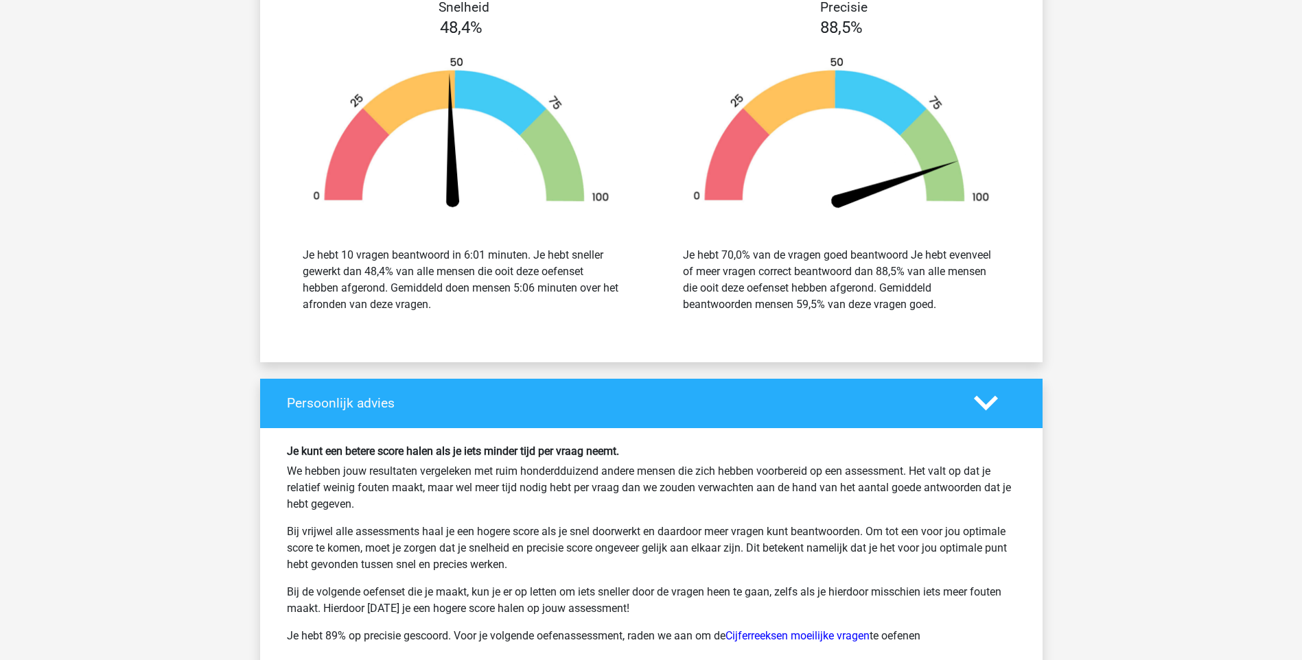
scroll to position [5695, 0]
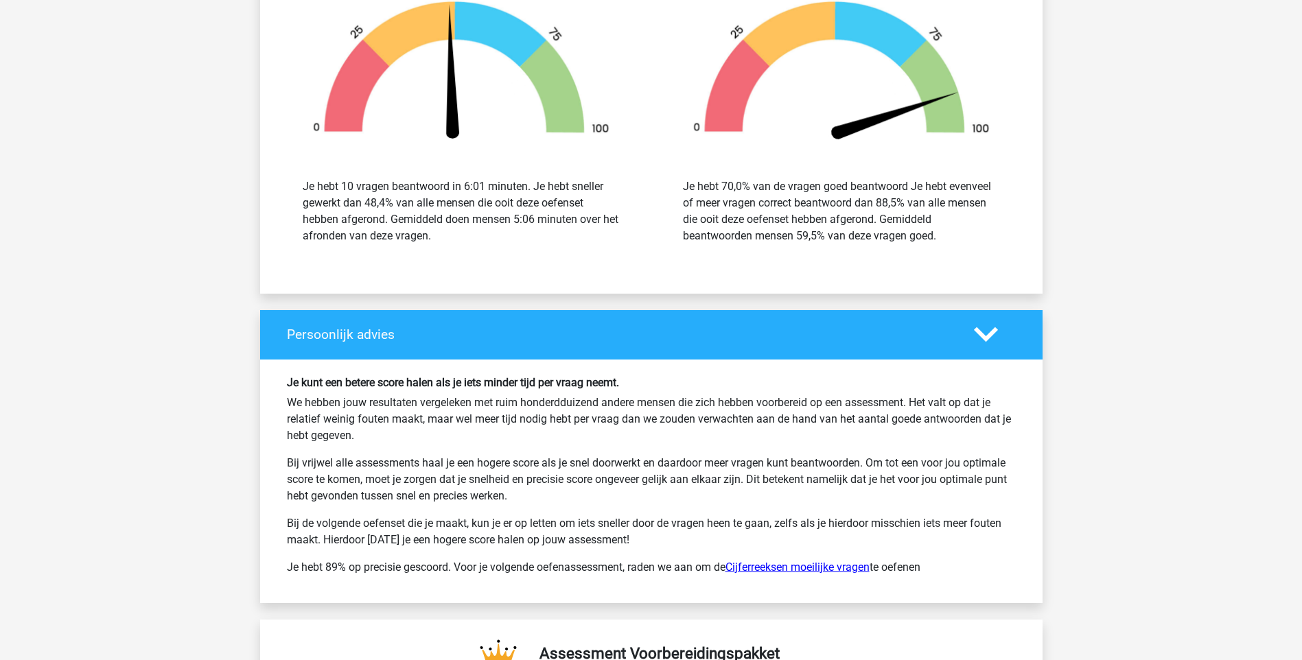
click at [844, 565] on link "Cijferreeksen moeilijke vragen" at bounding box center [797, 567] width 144 height 13
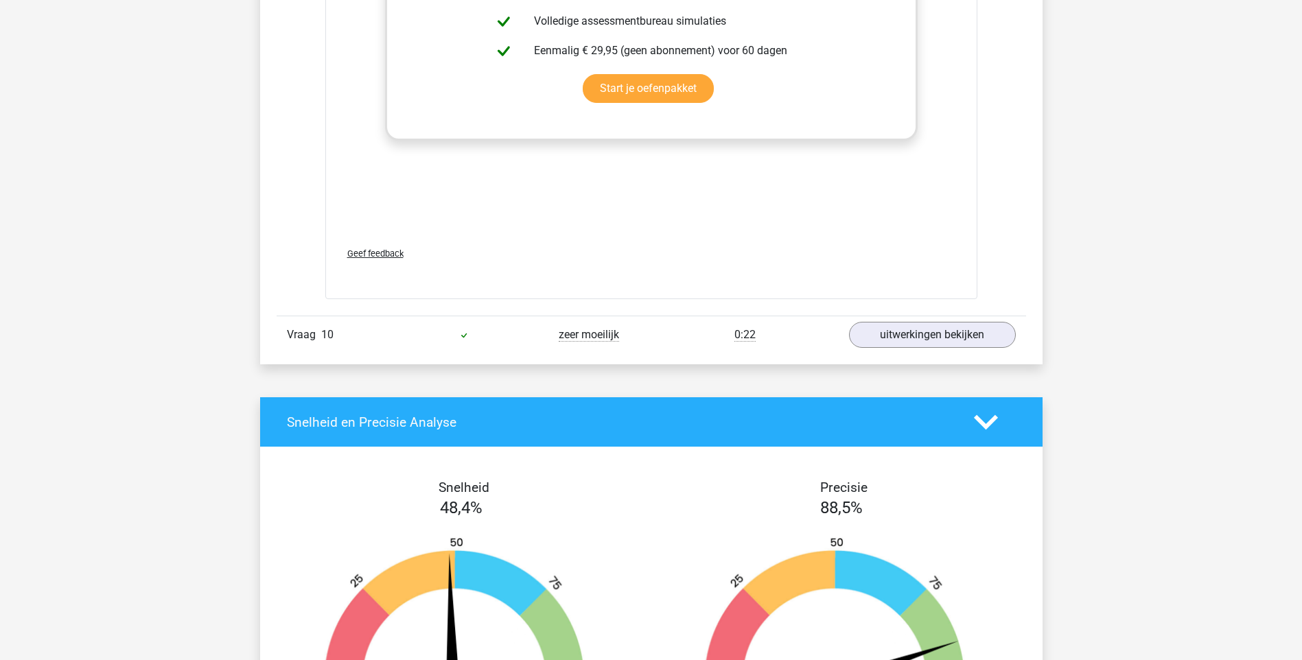
scroll to position [5009, 0]
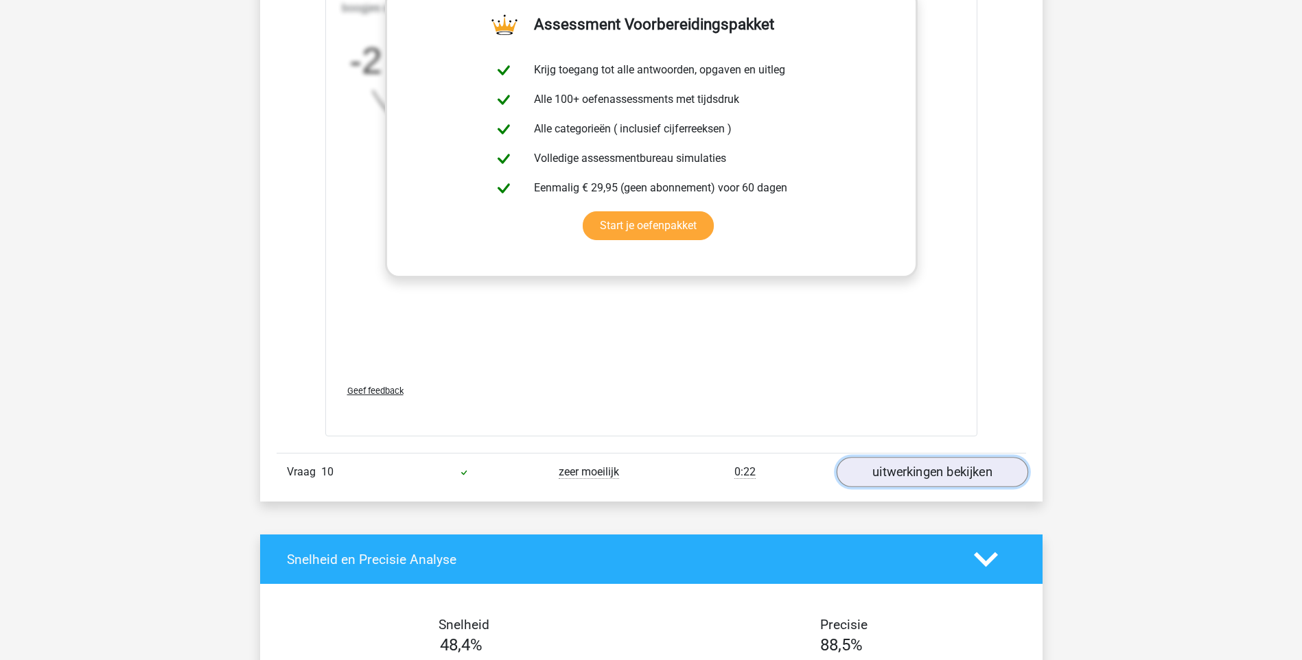
click at [902, 469] on link "uitwerkingen bekijken" at bounding box center [931, 472] width 191 height 30
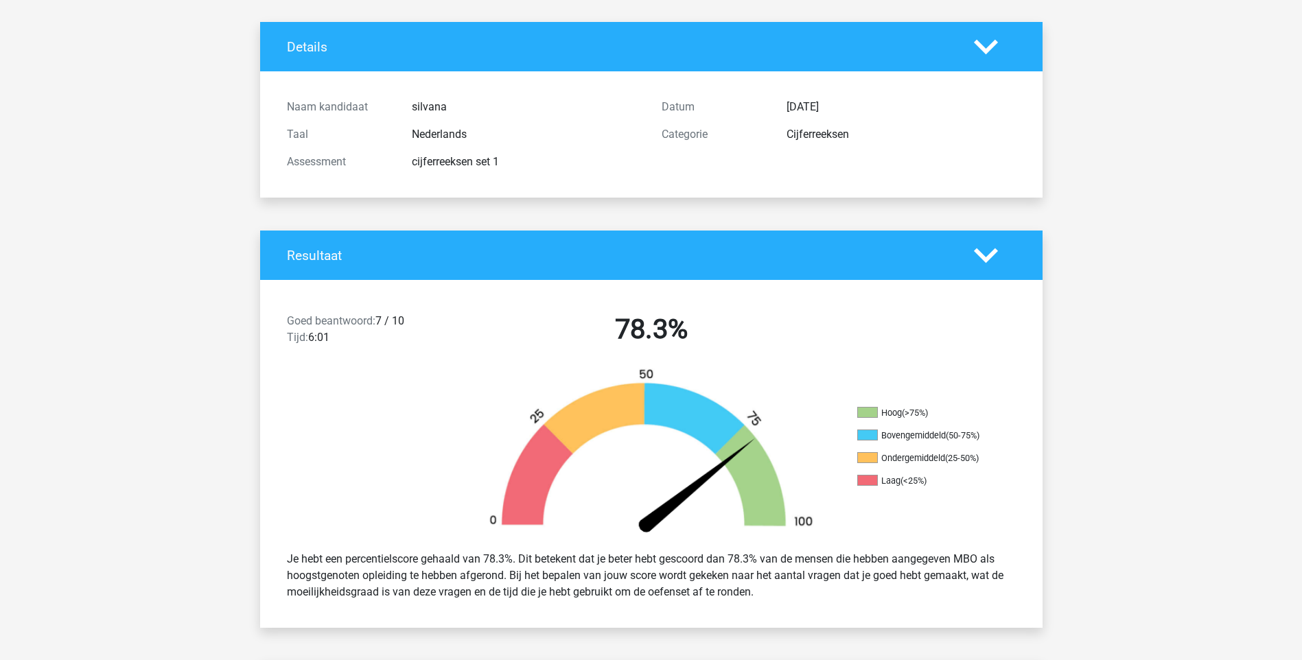
scroll to position [0, 0]
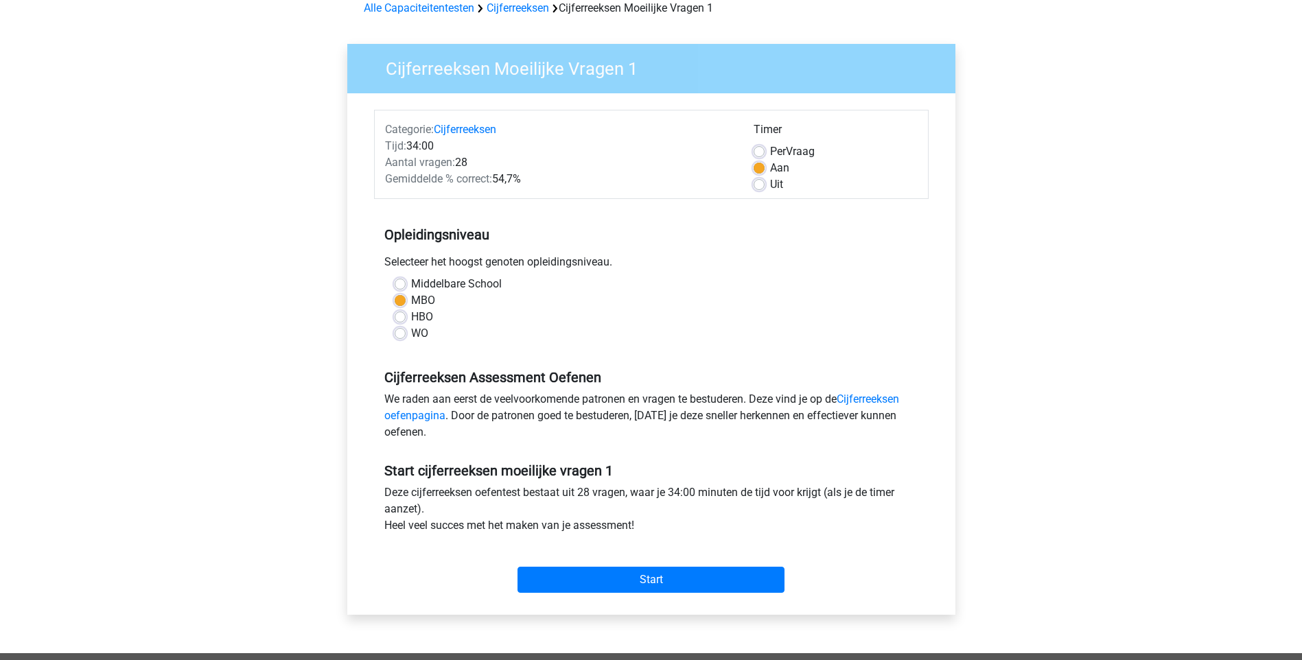
scroll to position [137, 0]
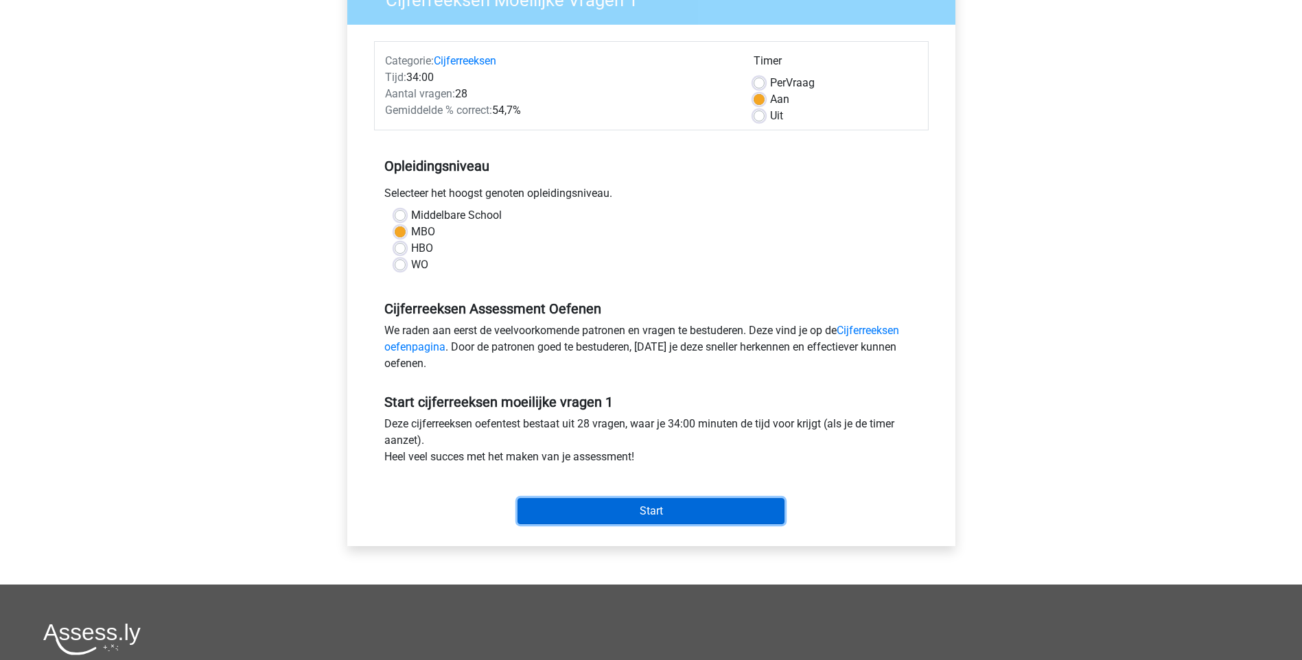
click at [667, 508] on input "Start" at bounding box center [650, 511] width 267 height 26
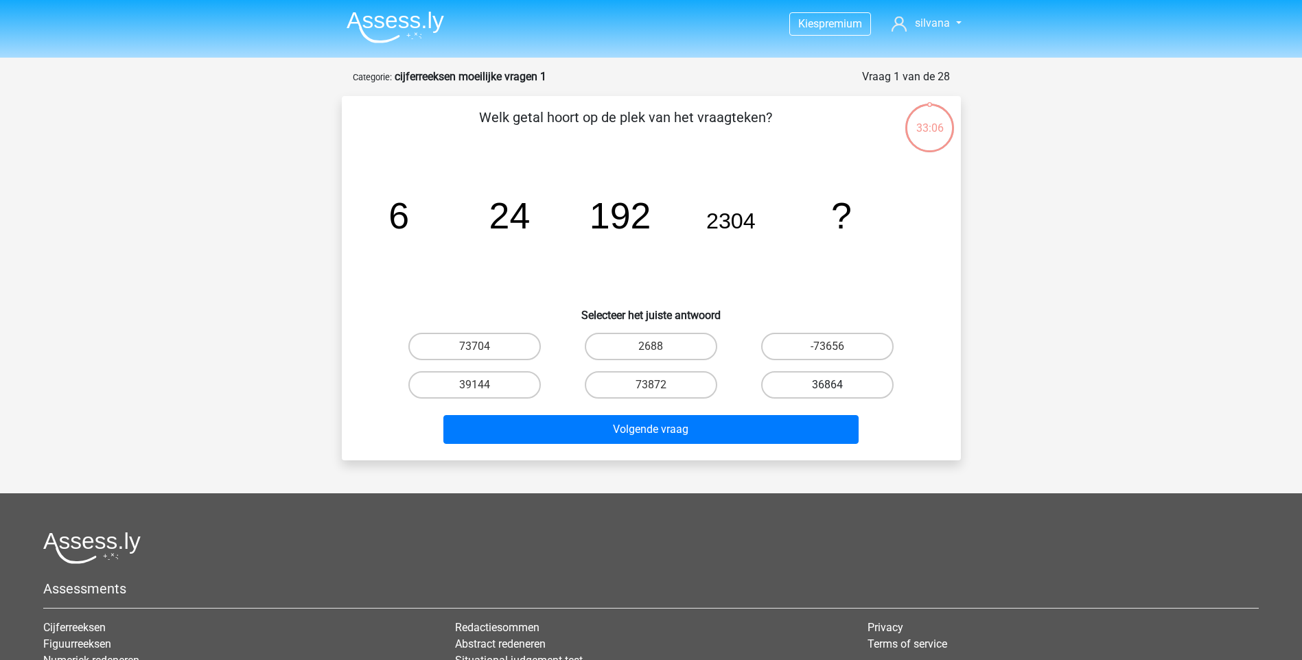
click at [803, 377] on label "36864" at bounding box center [827, 384] width 132 height 27
click at [828, 385] on input "36864" at bounding box center [832, 389] width 9 height 9
radio input "true"
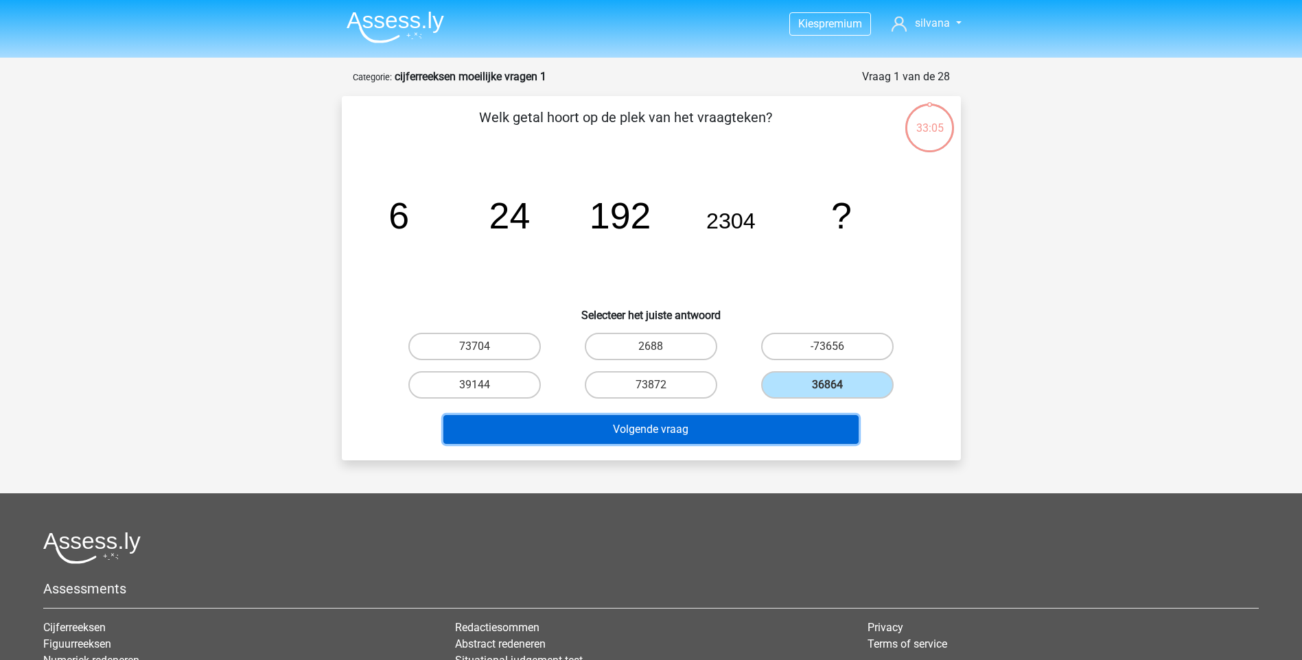
click at [745, 425] on button "Volgende vraag" at bounding box center [650, 429] width 415 height 29
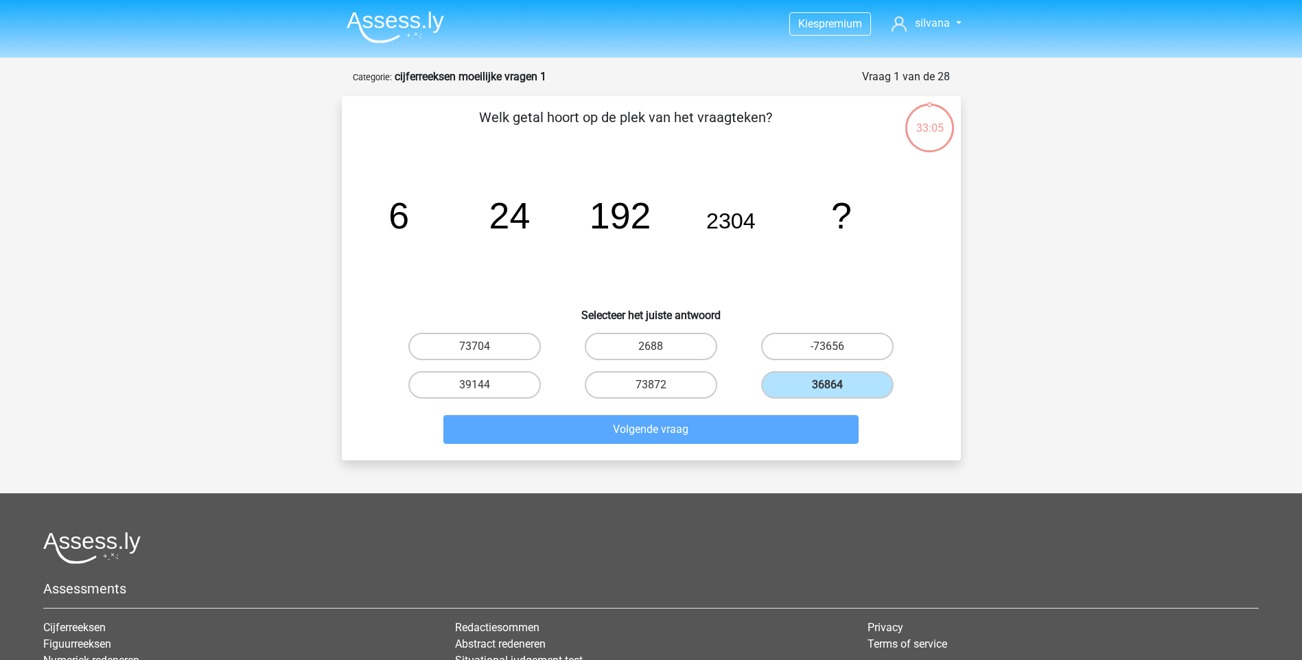
scroll to position [69, 0]
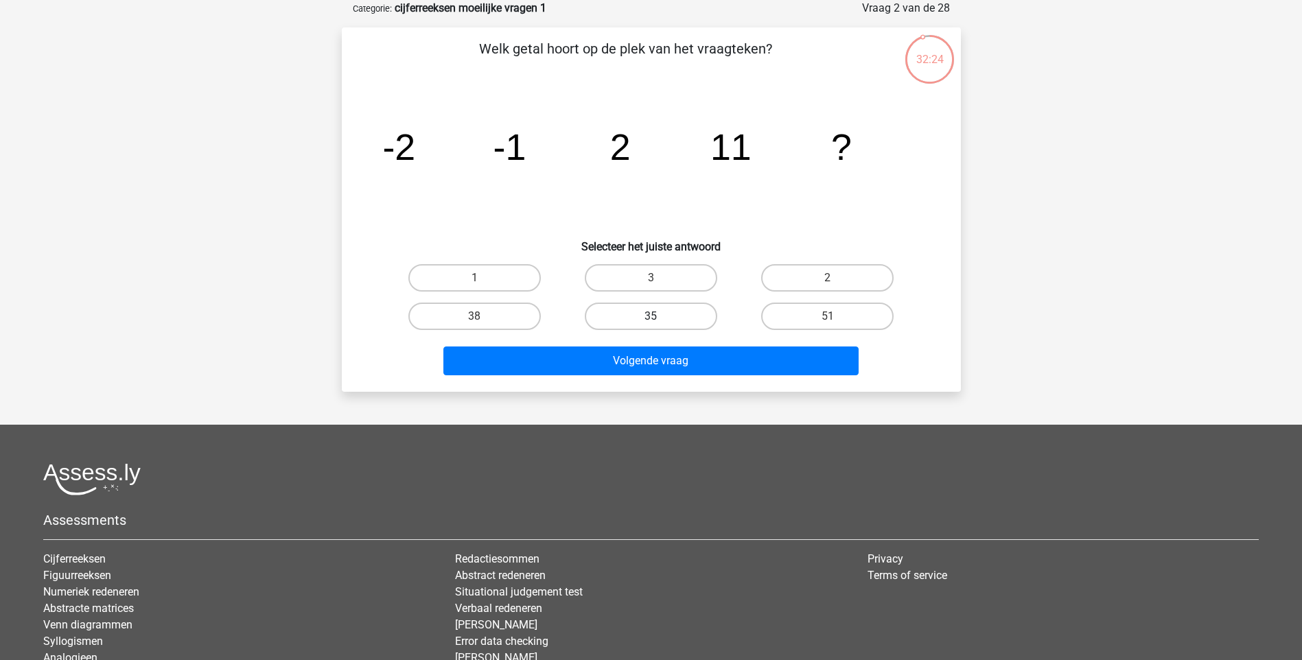
click at [685, 315] on label "35" at bounding box center [651, 316] width 132 height 27
click at [659, 316] on input "35" at bounding box center [655, 320] width 9 height 9
radio input "true"
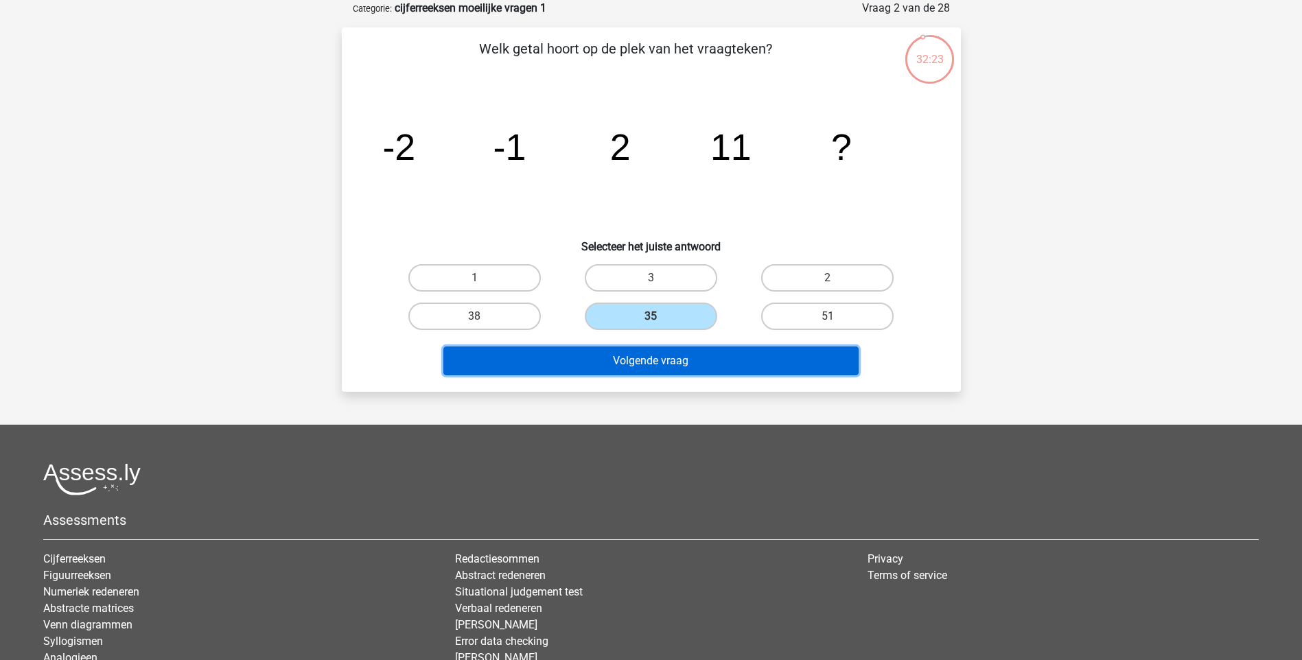
click at [681, 356] on button "Volgende vraag" at bounding box center [650, 361] width 415 height 29
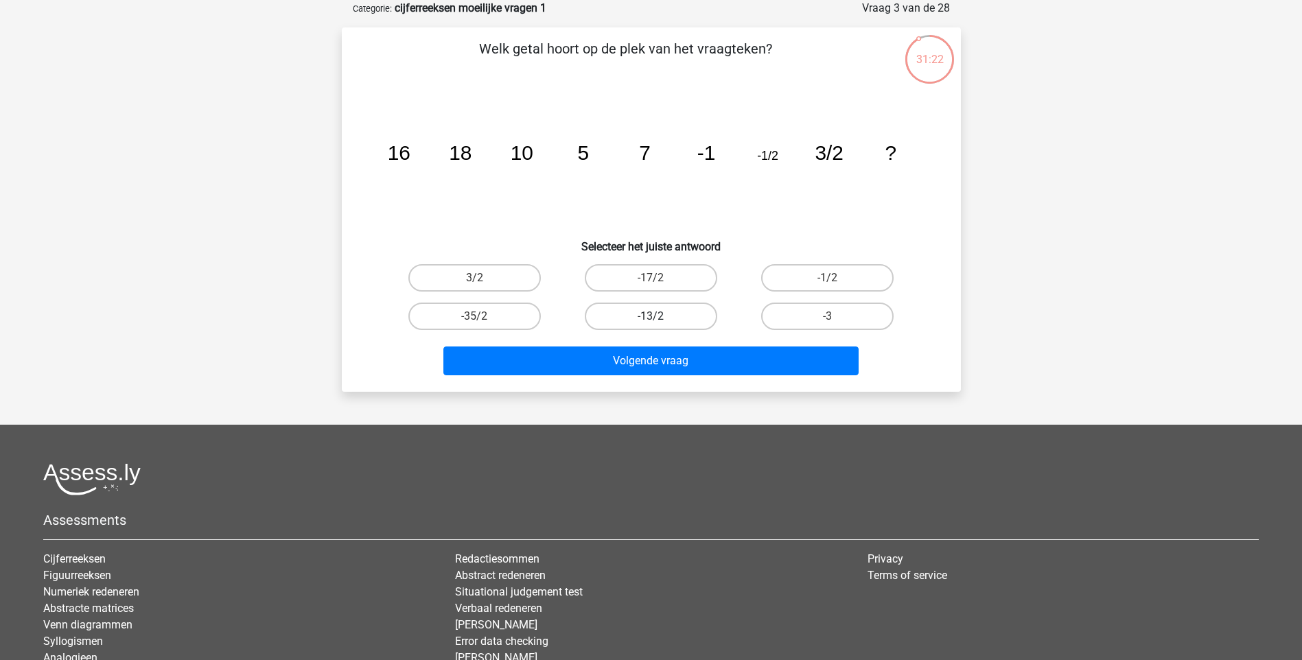
click at [664, 317] on label "-13/2" at bounding box center [651, 316] width 132 height 27
click at [659, 317] on input "-13/2" at bounding box center [655, 320] width 9 height 9
radio input "true"
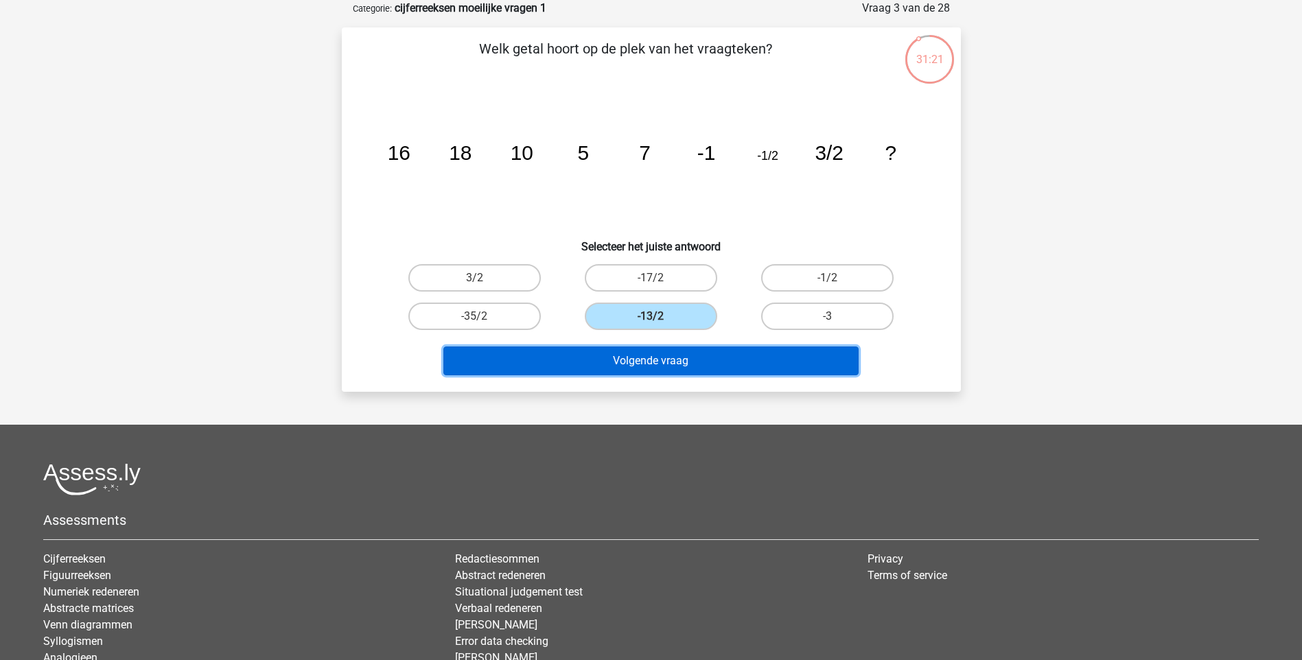
click at [645, 357] on button "Volgende vraag" at bounding box center [650, 361] width 415 height 29
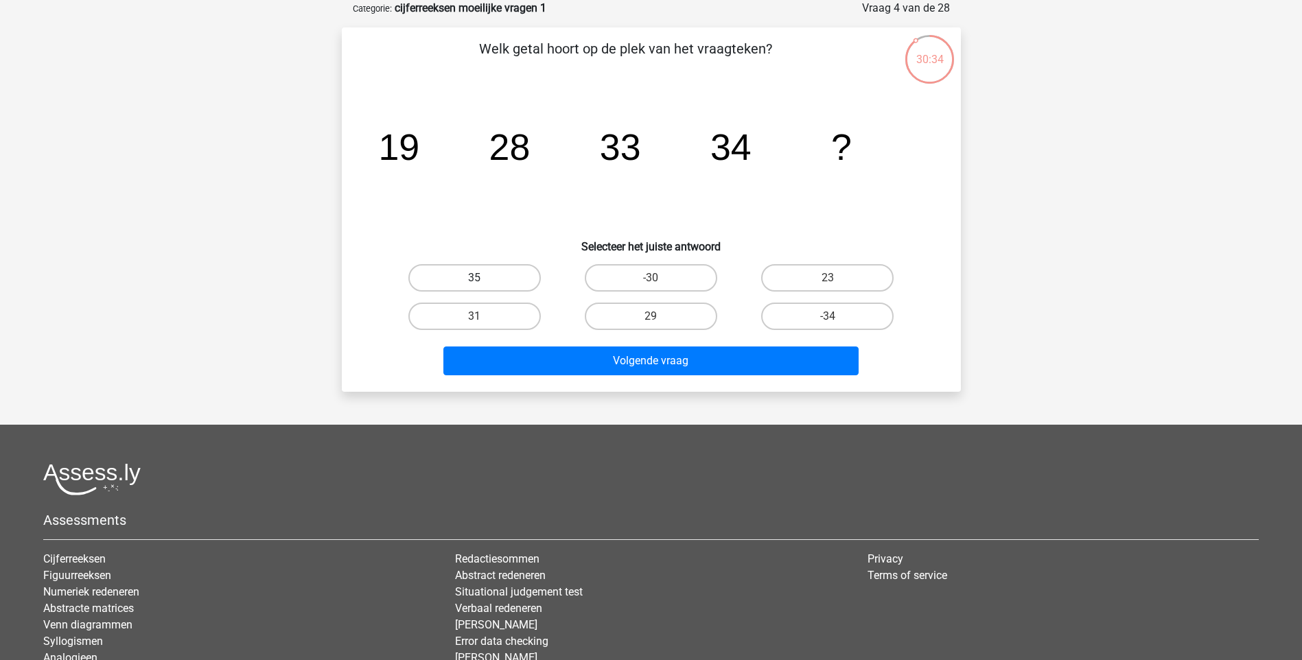
click at [502, 284] on label "35" at bounding box center [474, 277] width 132 height 27
click at [483, 284] on input "35" at bounding box center [478, 282] width 9 height 9
radio input "true"
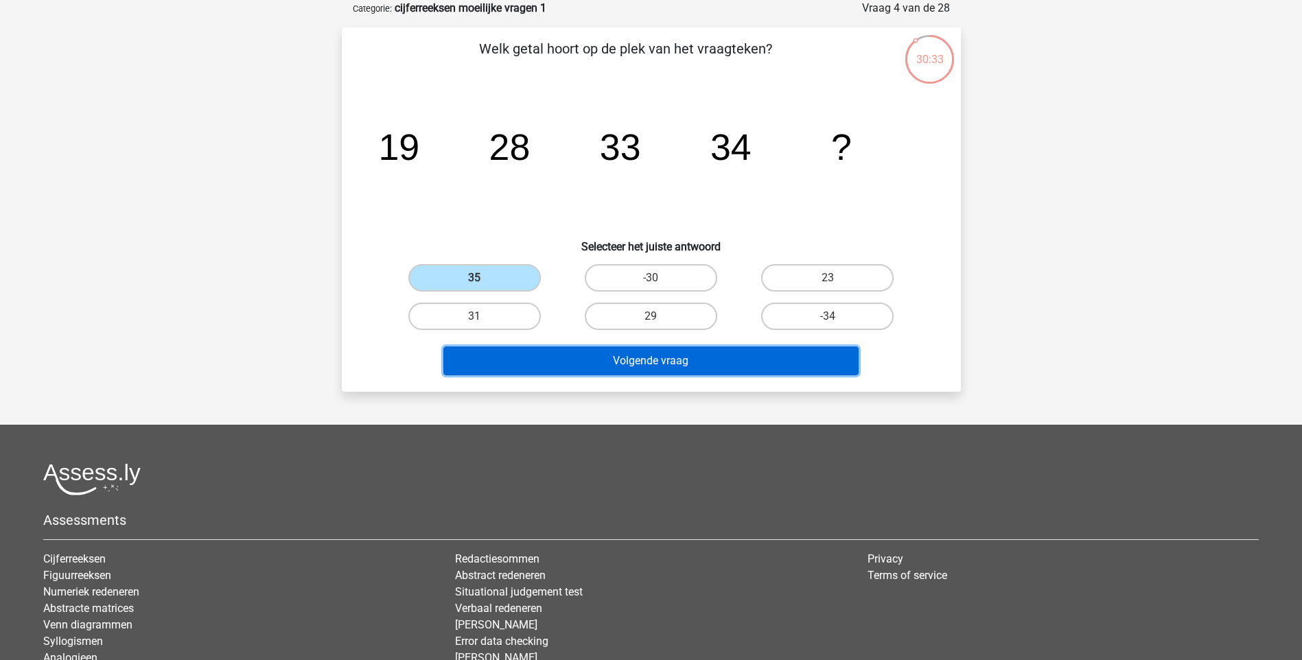
click at [606, 371] on button "Volgende vraag" at bounding box center [650, 361] width 415 height 29
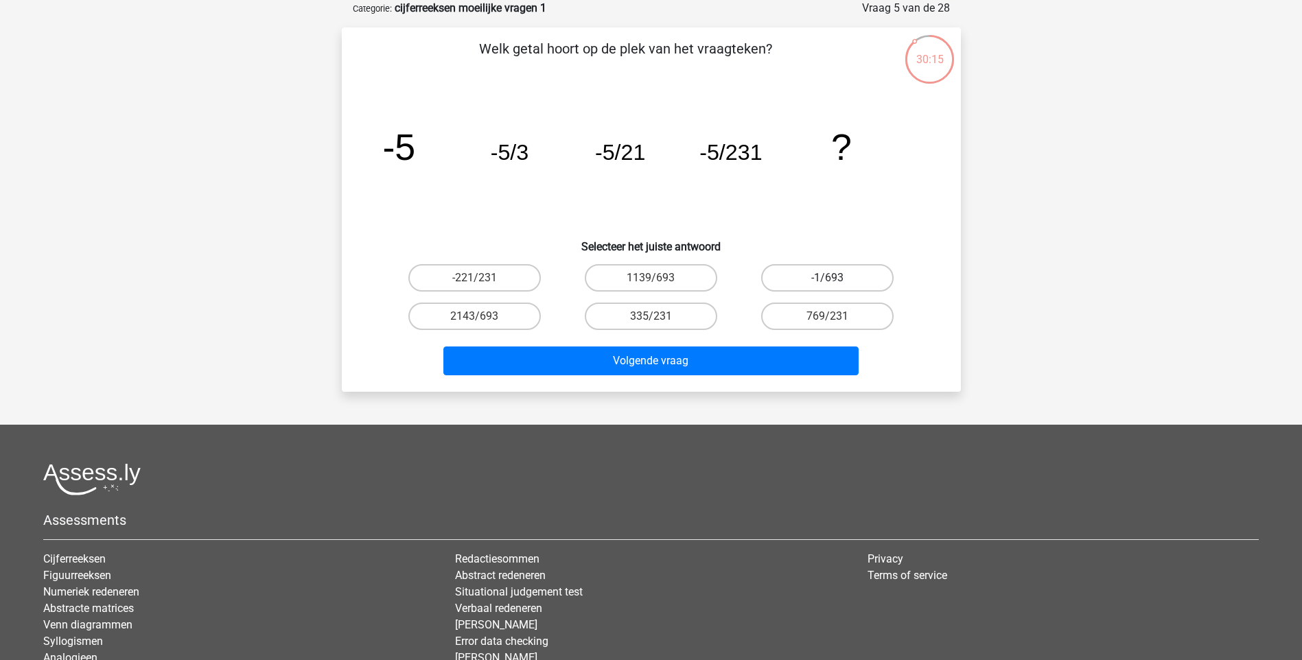
click at [840, 279] on label "-1/693" at bounding box center [827, 277] width 132 height 27
click at [836, 279] on input "-1/693" at bounding box center [832, 282] width 9 height 9
radio input "true"
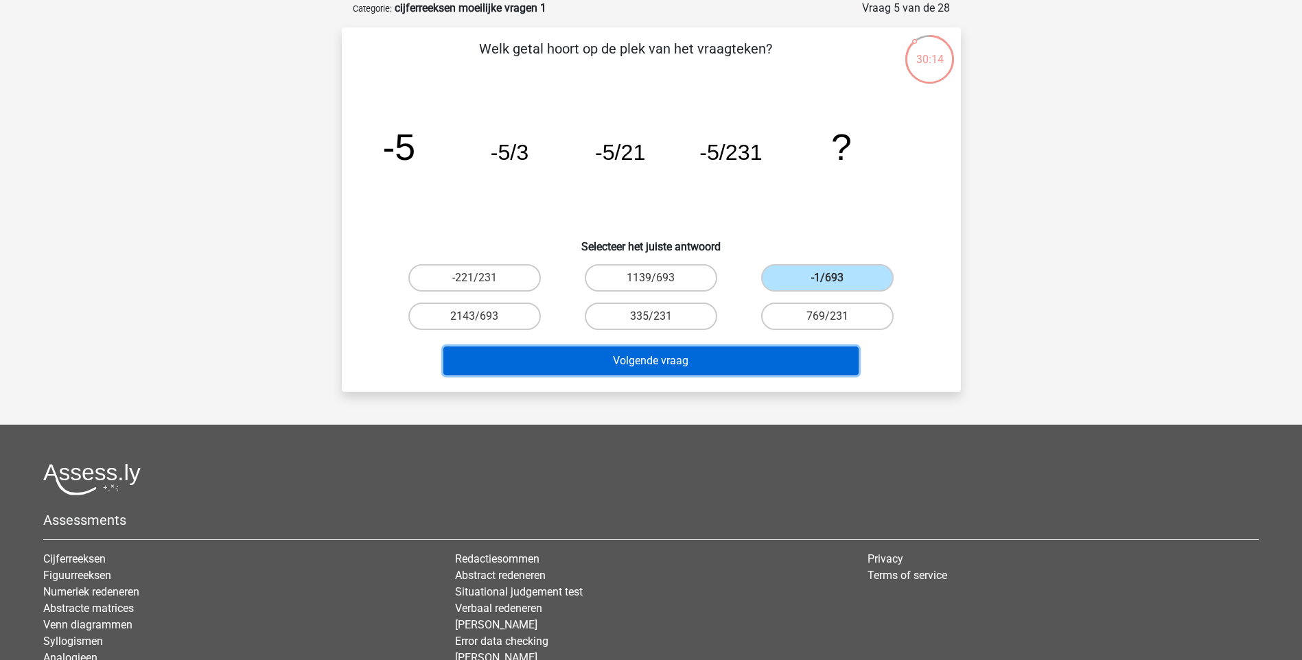
click at [721, 353] on button "Volgende vraag" at bounding box center [650, 361] width 415 height 29
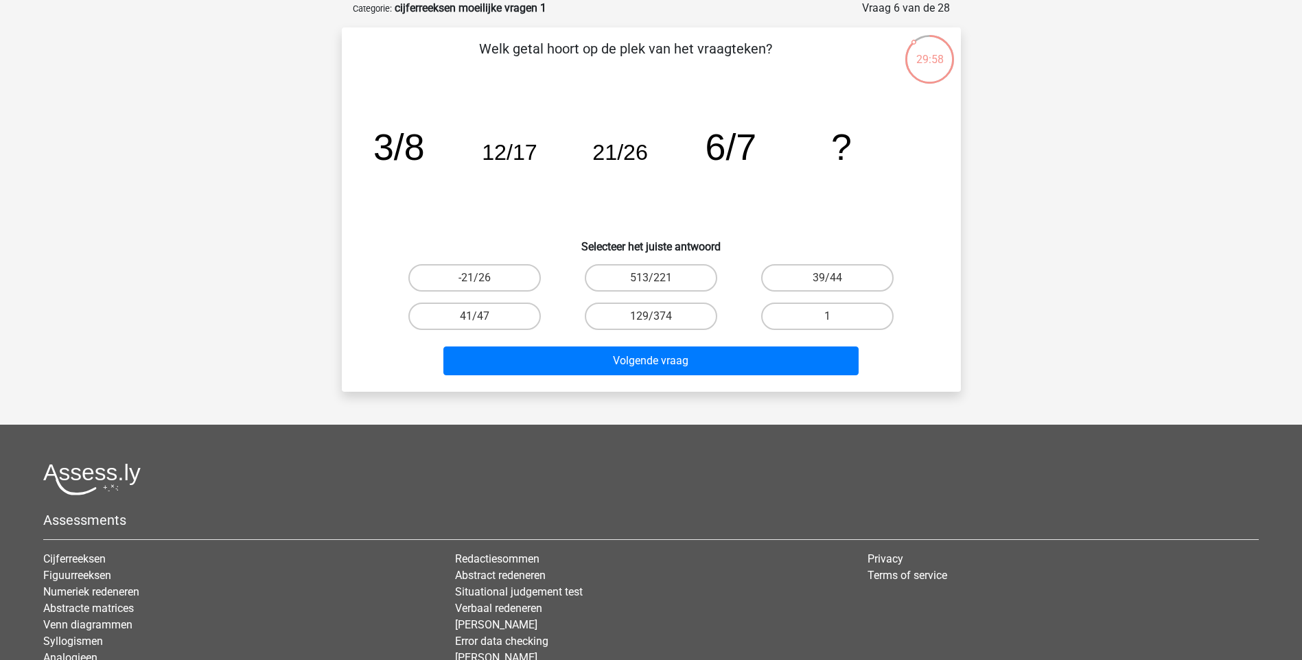
click at [831, 320] on input "1" at bounding box center [832, 320] width 9 height 9
radio input "true"
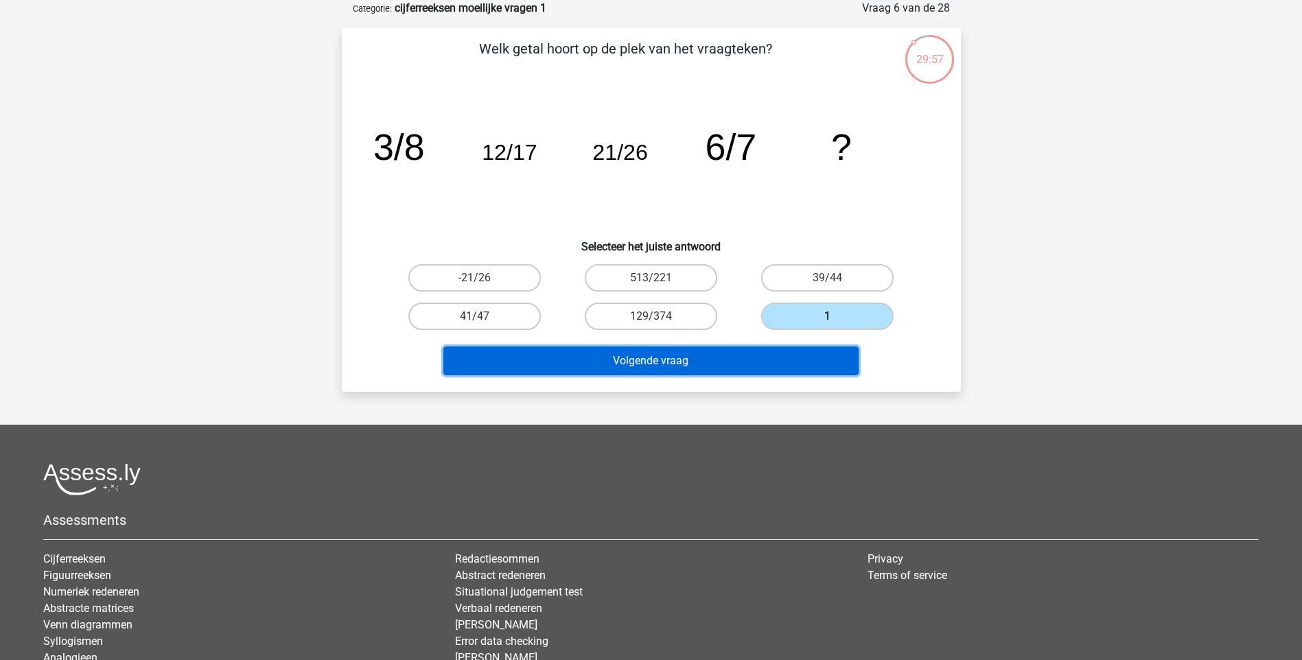
click at [614, 365] on button "Volgende vraag" at bounding box center [650, 361] width 415 height 29
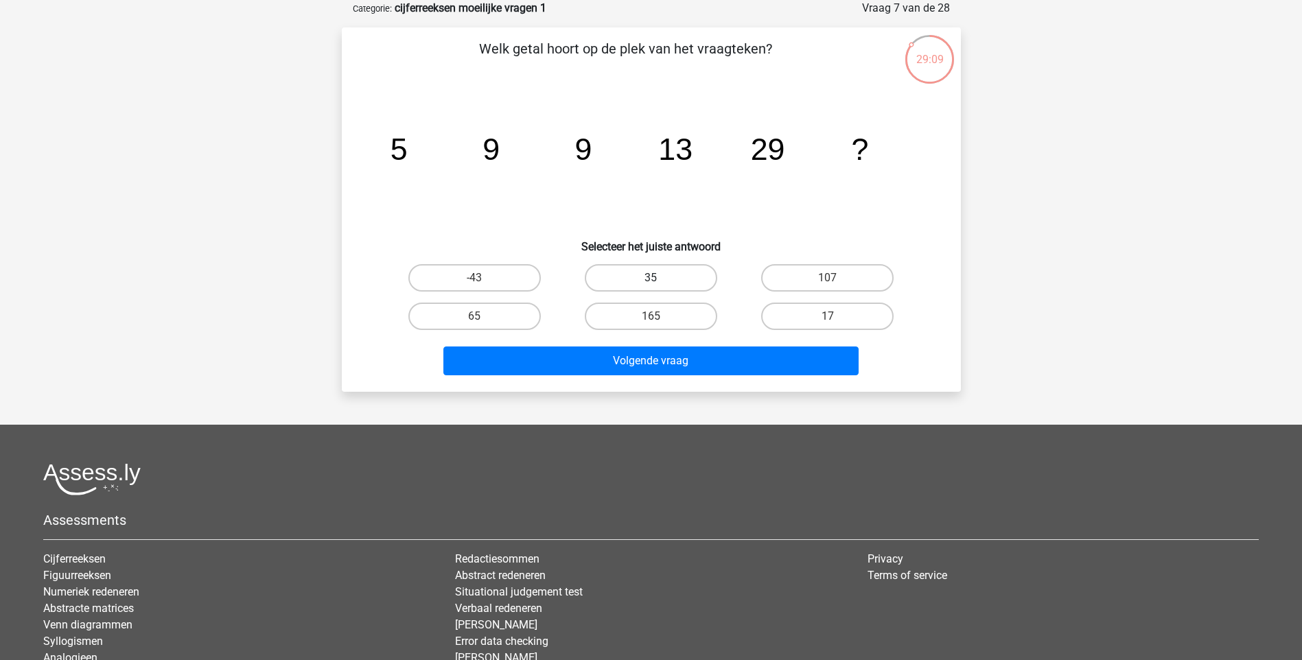
click at [599, 281] on label "35" at bounding box center [651, 277] width 132 height 27
click at [651, 281] on input "35" at bounding box center [655, 282] width 9 height 9
radio input "true"
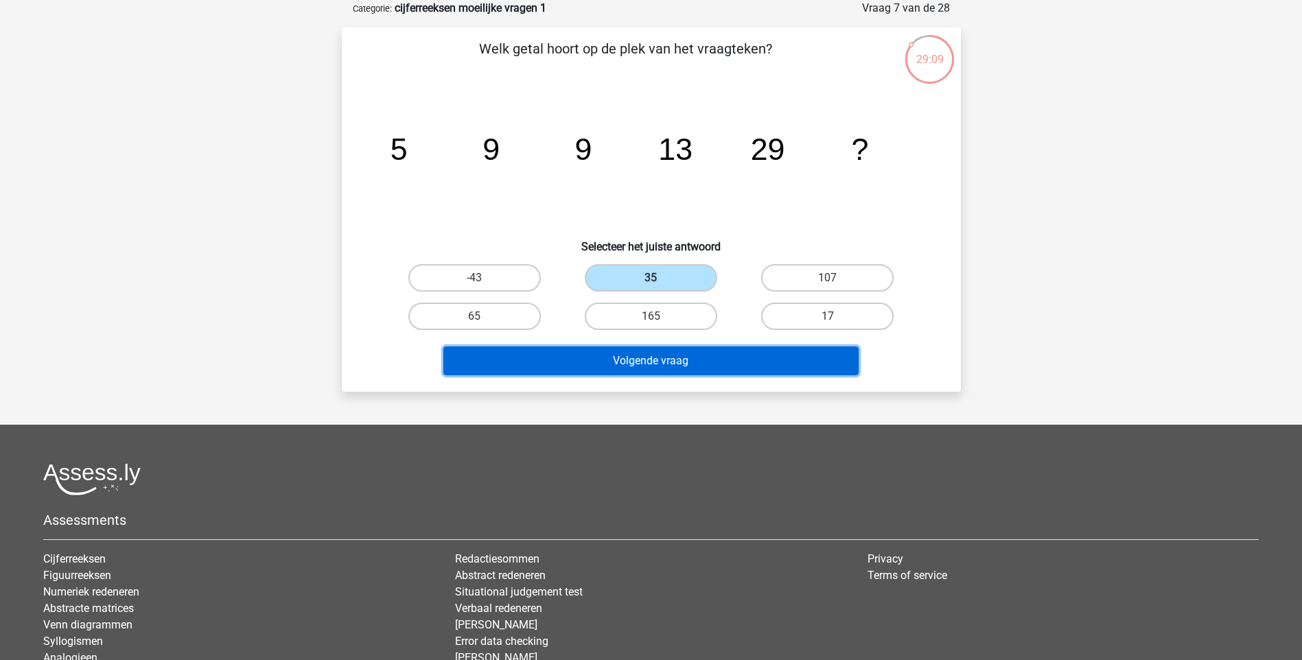
click at [598, 347] on button "Volgende vraag" at bounding box center [650, 361] width 415 height 29
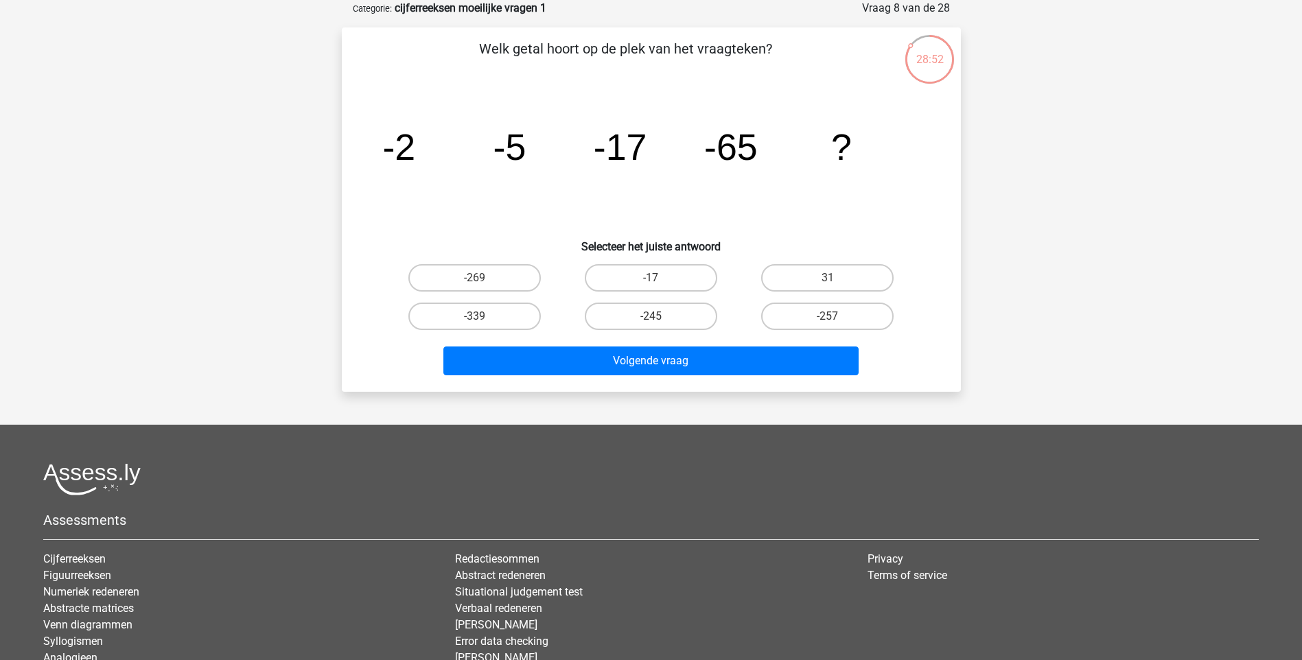
scroll to position [0, 0]
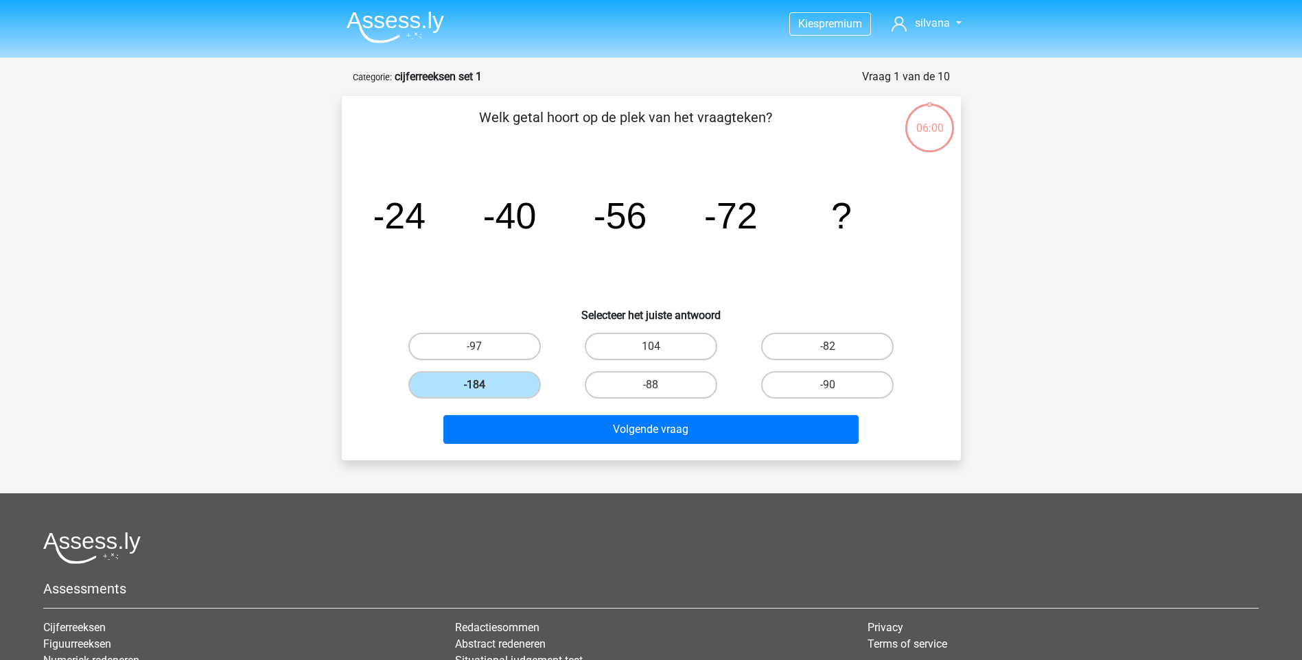
scroll to position [69, 0]
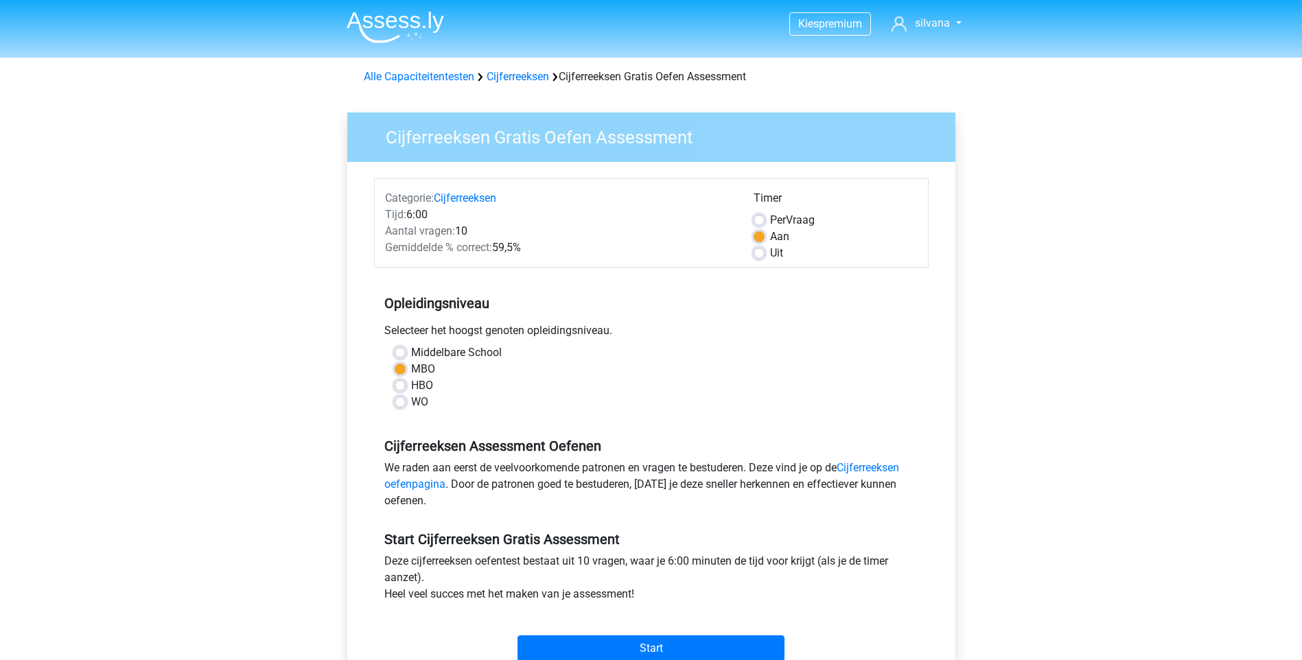
scroll to position [69, 0]
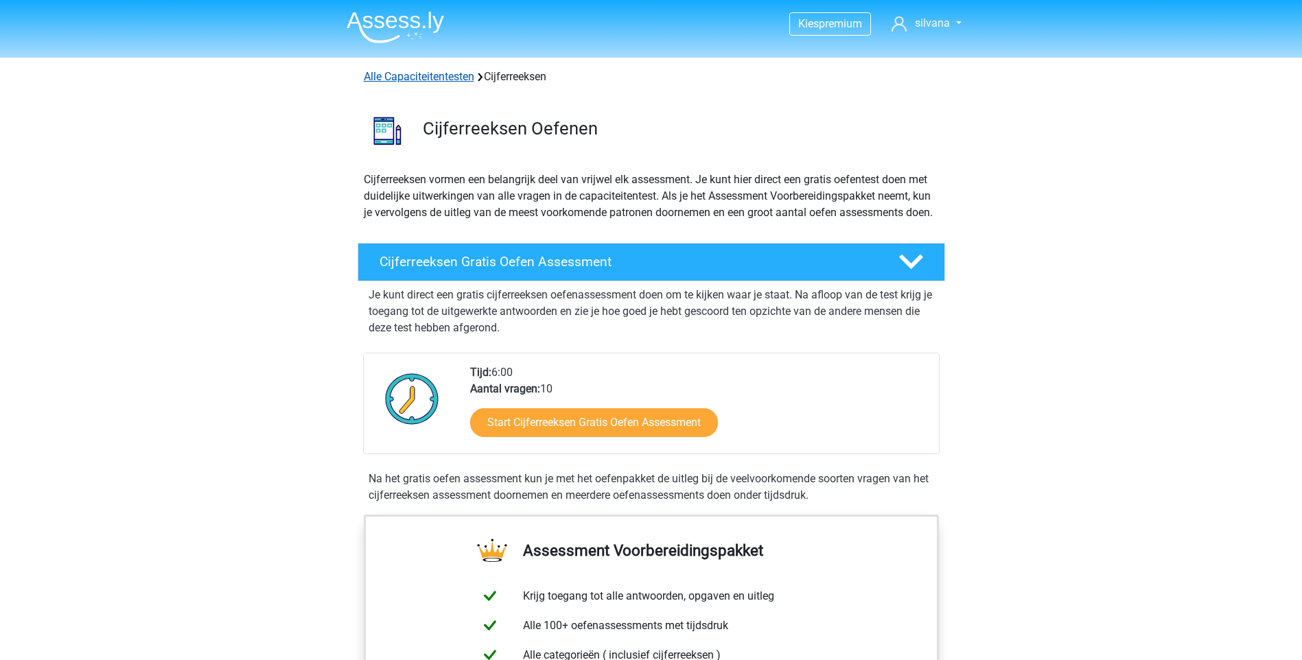
click at [438, 76] on link "Alle Capaciteitentesten" at bounding box center [419, 76] width 110 height 13
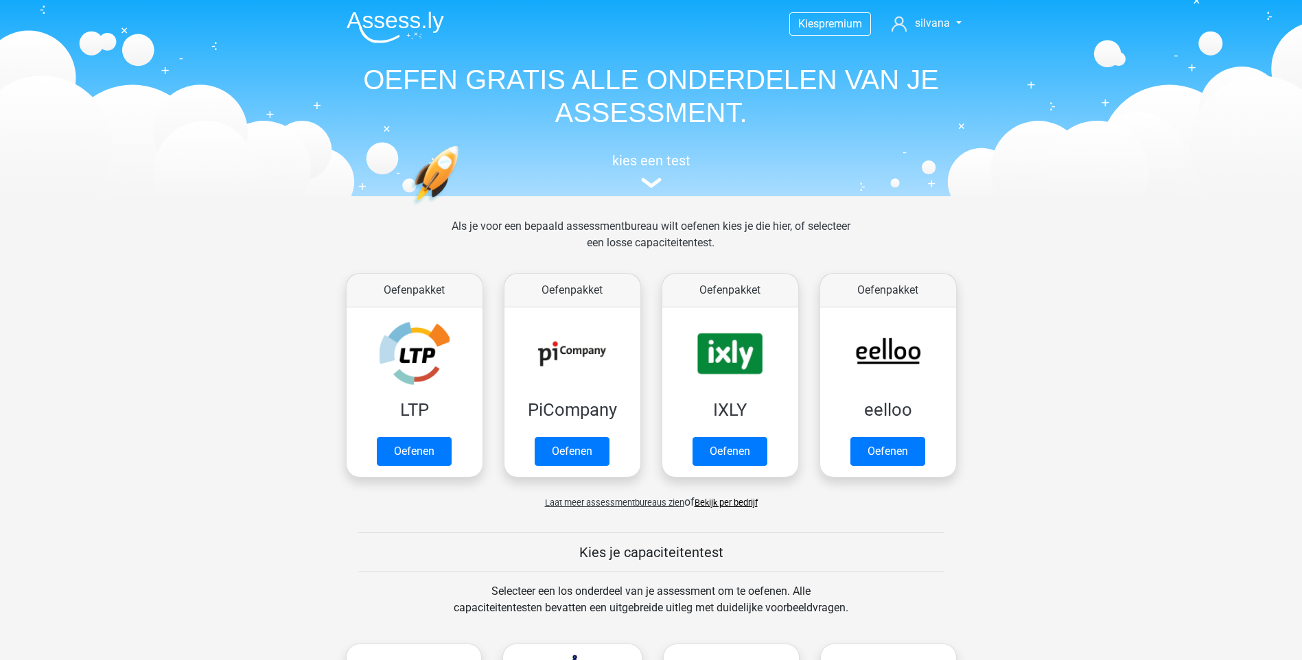
scroll to position [583, 0]
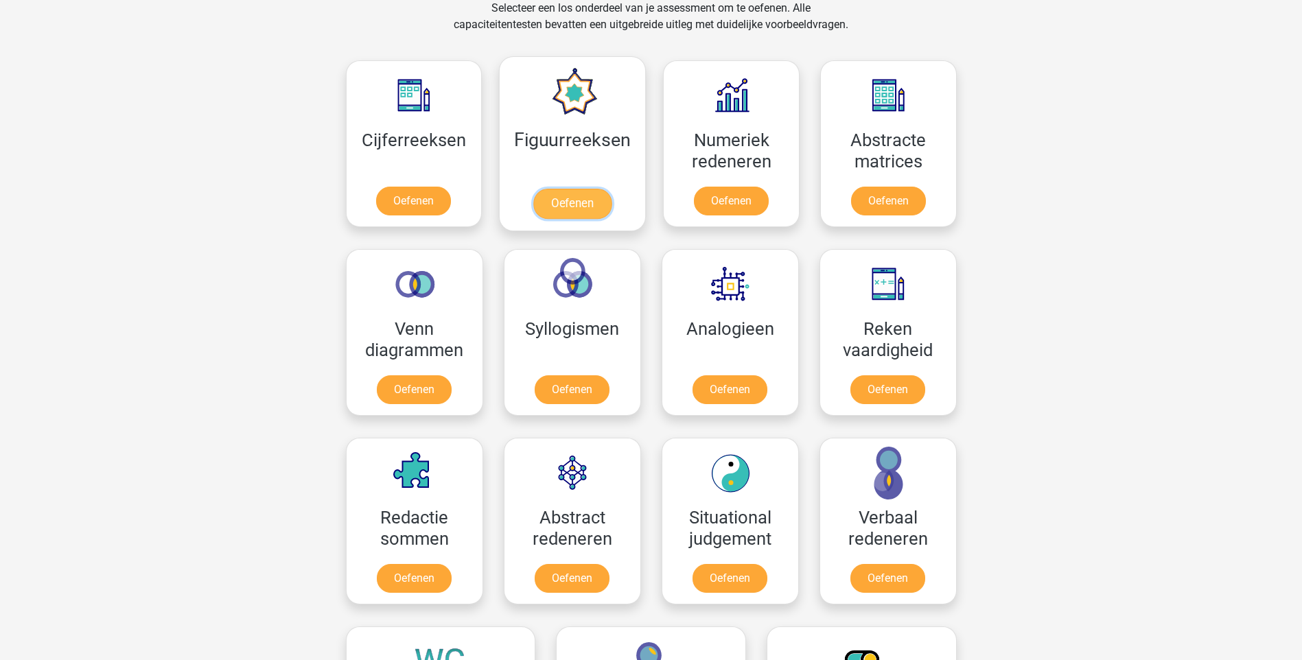
click at [561, 208] on link "Oefenen" at bounding box center [572, 204] width 78 height 30
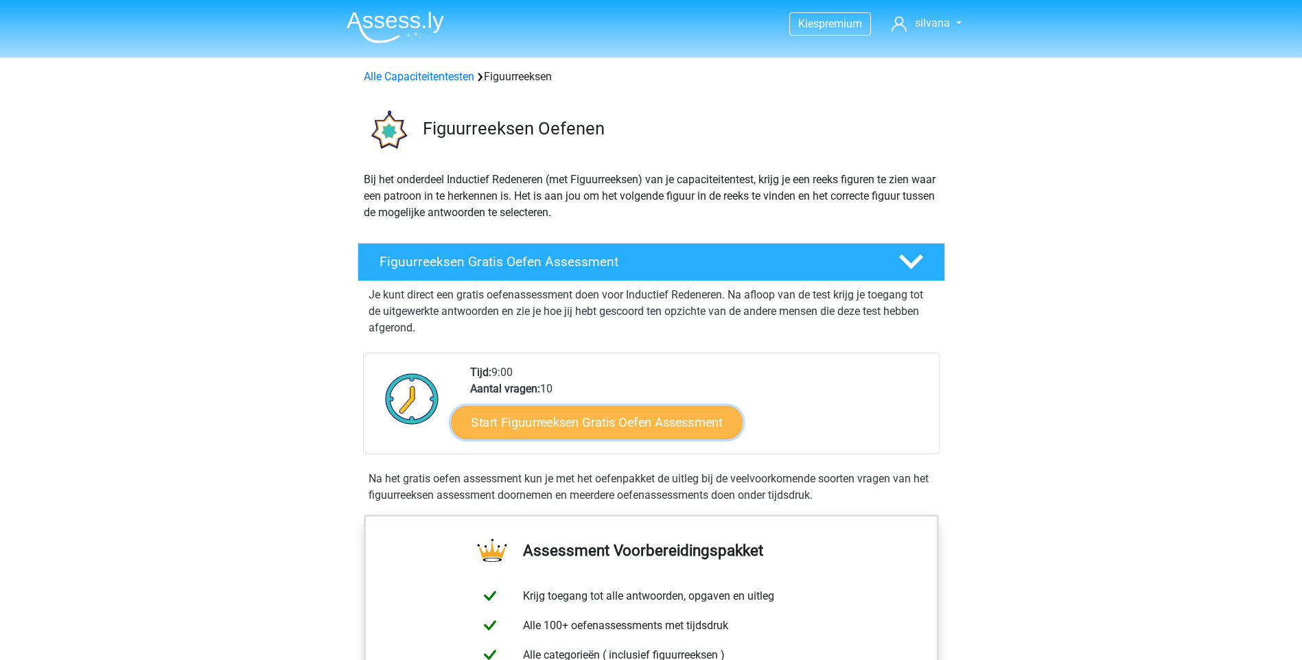
click at [555, 417] on link "Start Figuurreeksen Gratis Oefen Assessment" at bounding box center [596, 422] width 291 height 33
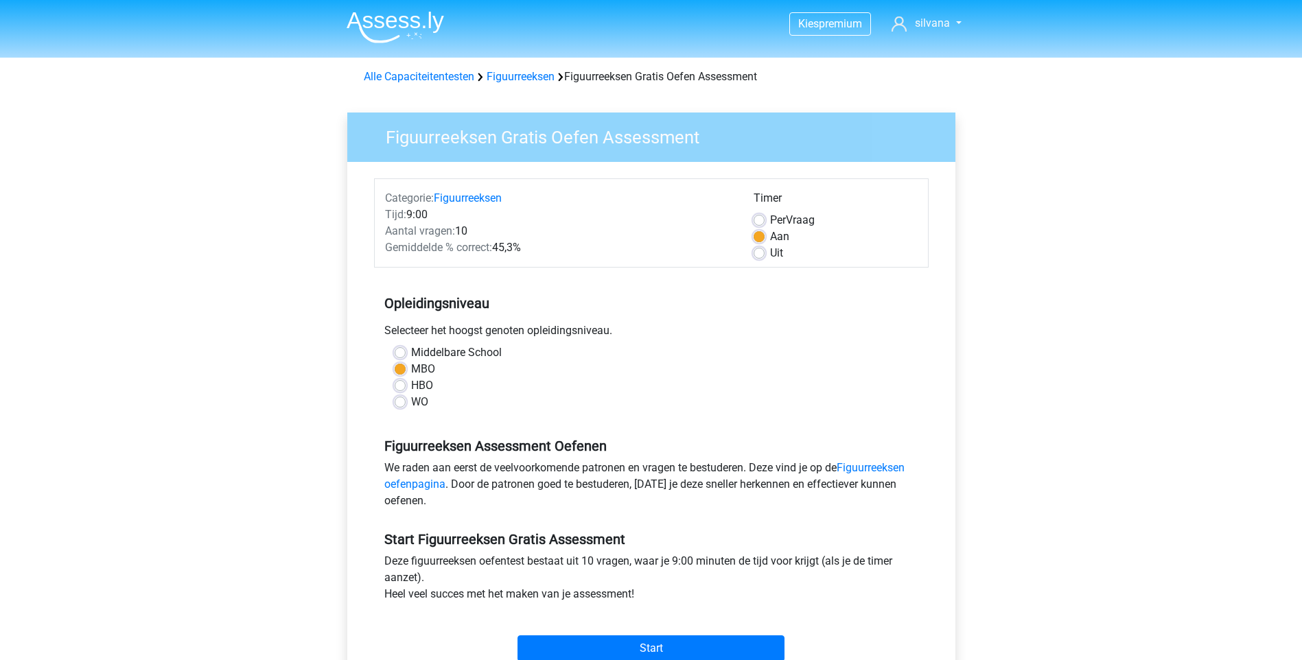
scroll to position [137, 0]
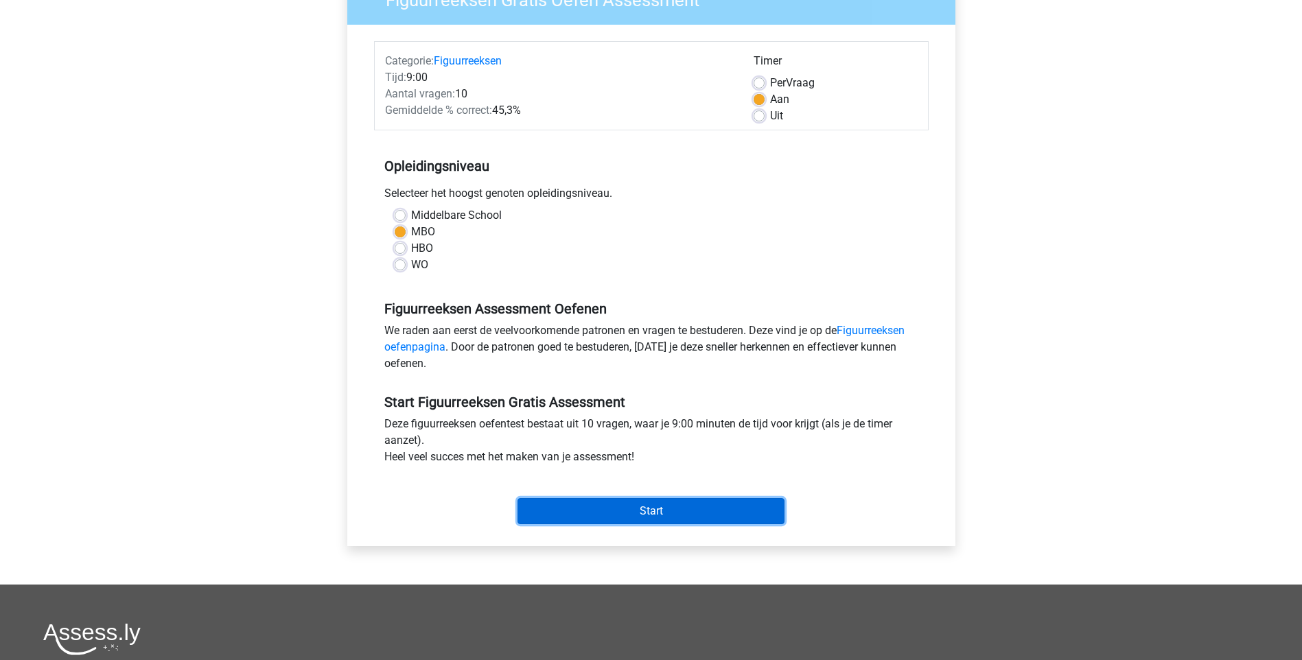
click at [628, 511] on input "Start" at bounding box center [650, 511] width 267 height 26
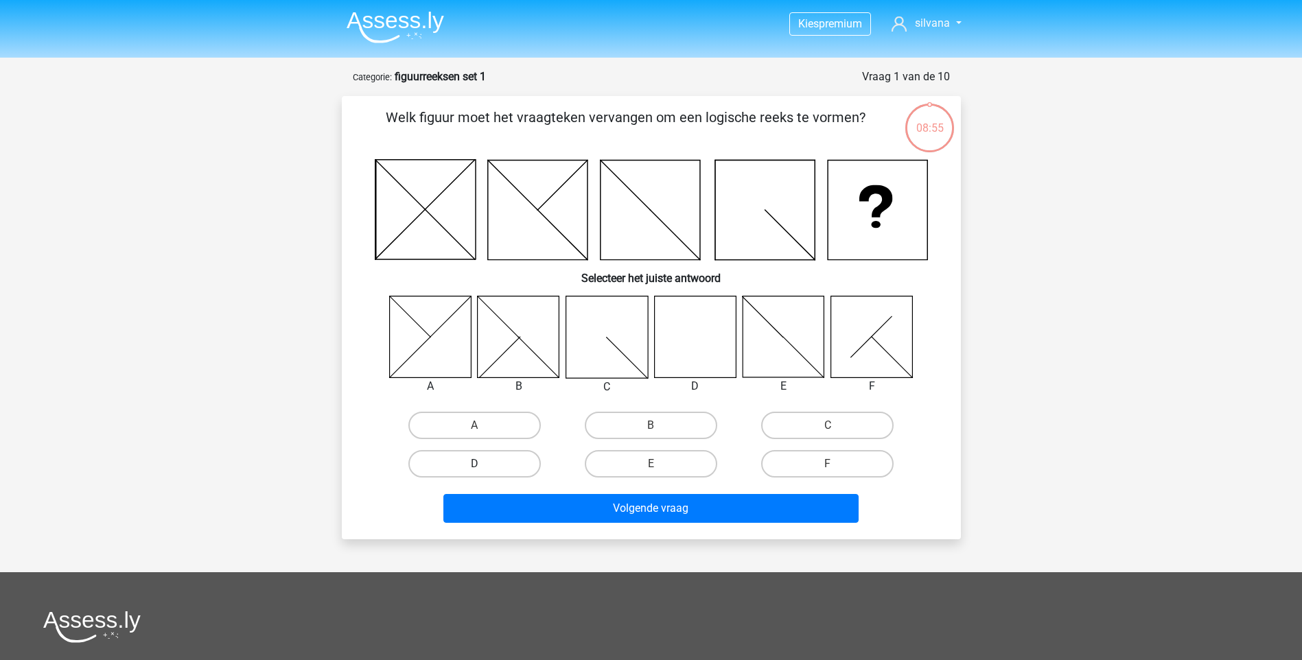
click at [506, 469] on label "D" at bounding box center [474, 463] width 132 height 27
click at [483, 469] on input "D" at bounding box center [478, 468] width 9 height 9
radio input "true"
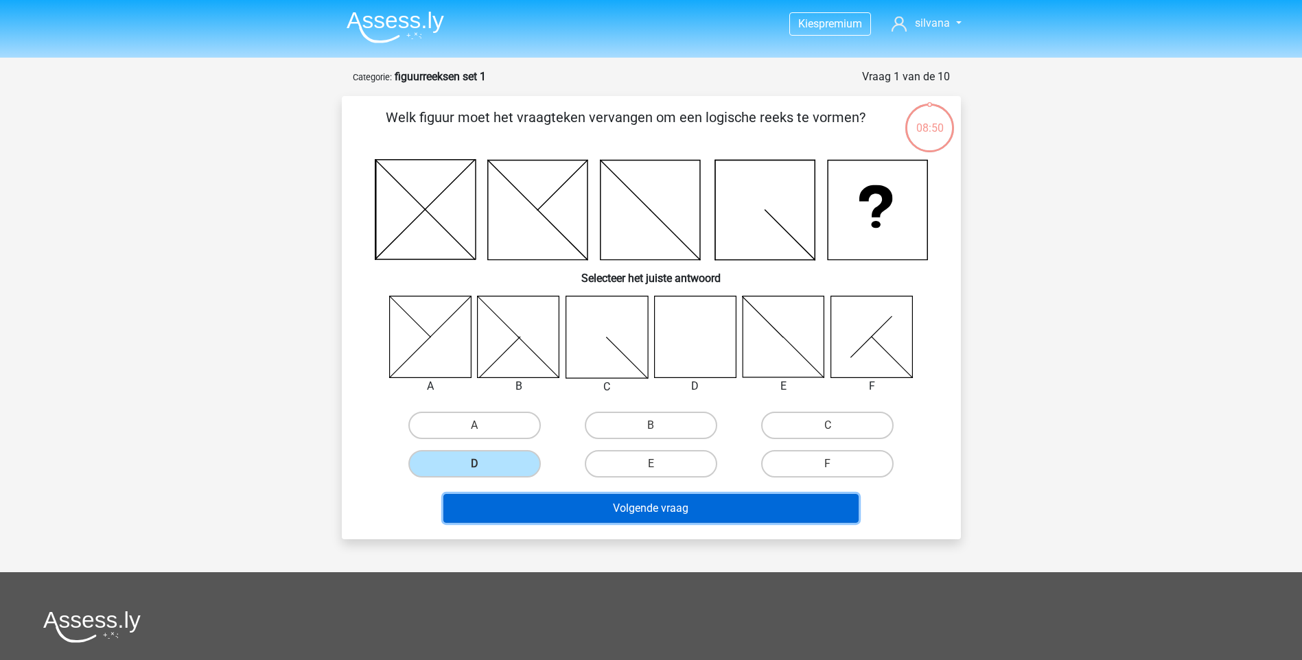
click at [602, 511] on button "Volgende vraag" at bounding box center [650, 508] width 415 height 29
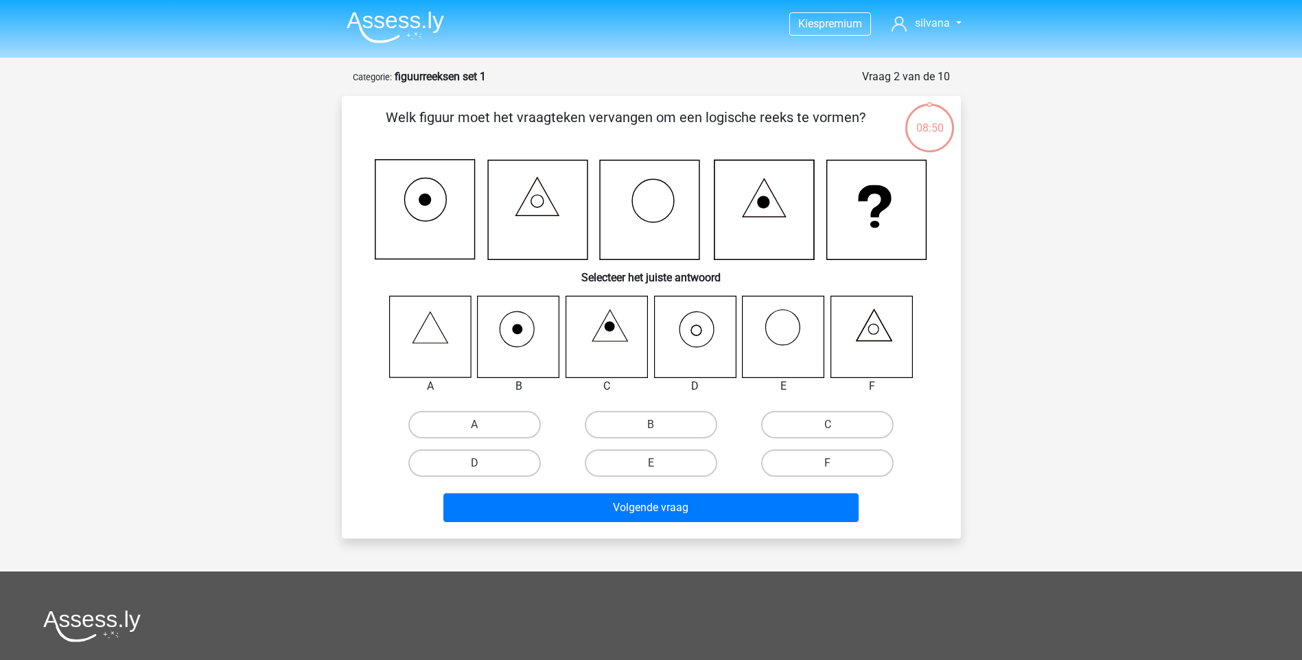
scroll to position [69, 0]
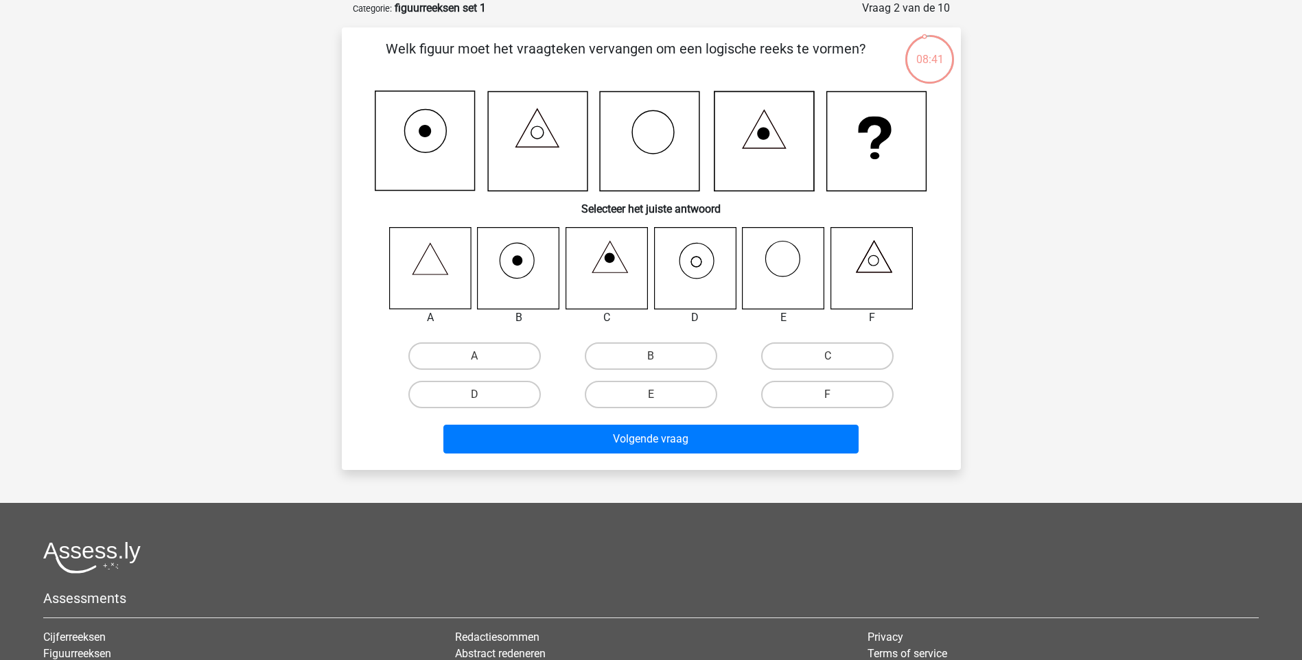
click at [476, 401] on input "D" at bounding box center [478, 399] width 9 height 9
radio input "true"
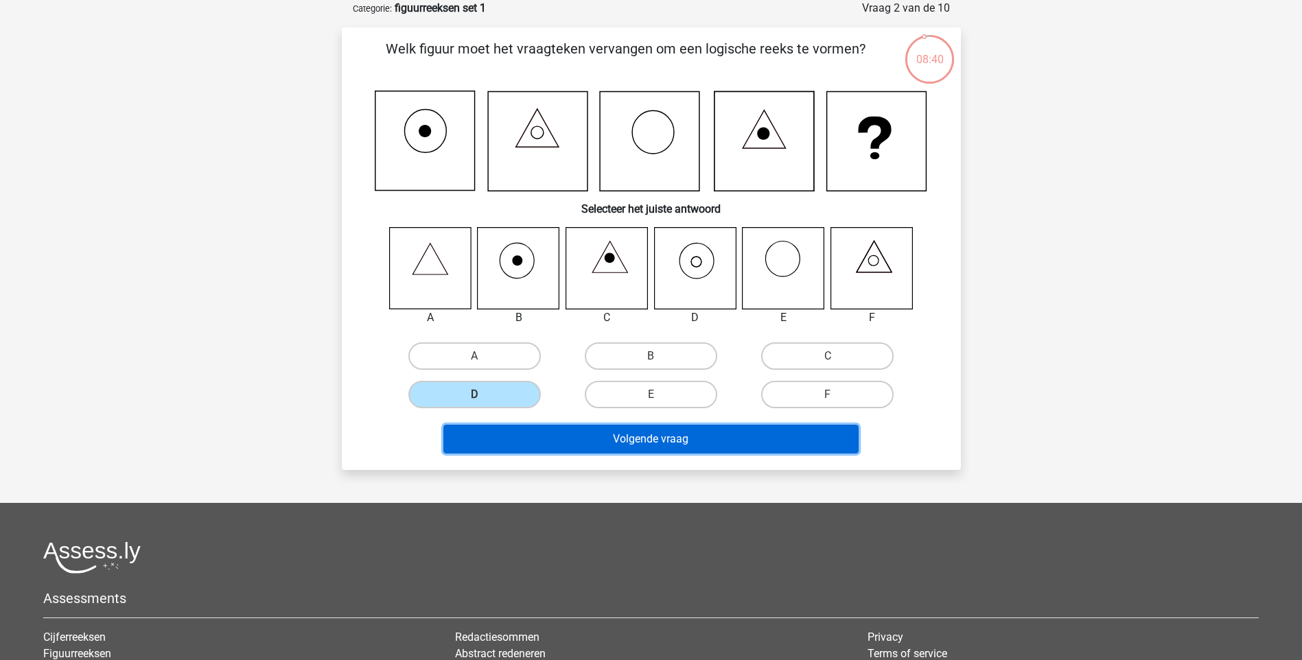
click at [678, 436] on button "Volgende vraag" at bounding box center [650, 439] width 415 height 29
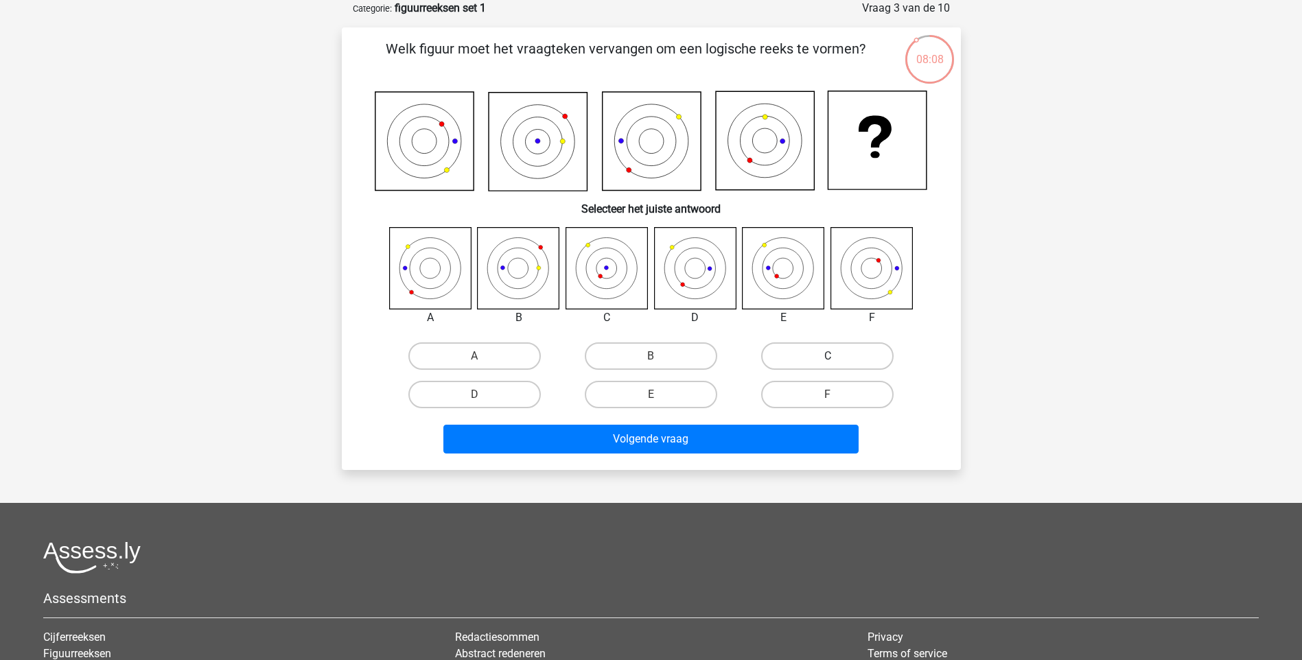
click at [832, 366] on label "C" at bounding box center [827, 355] width 132 height 27
click at [832, 365] on input "C" at bounding box center [832, 360] width 9 height 9
radio input "true"
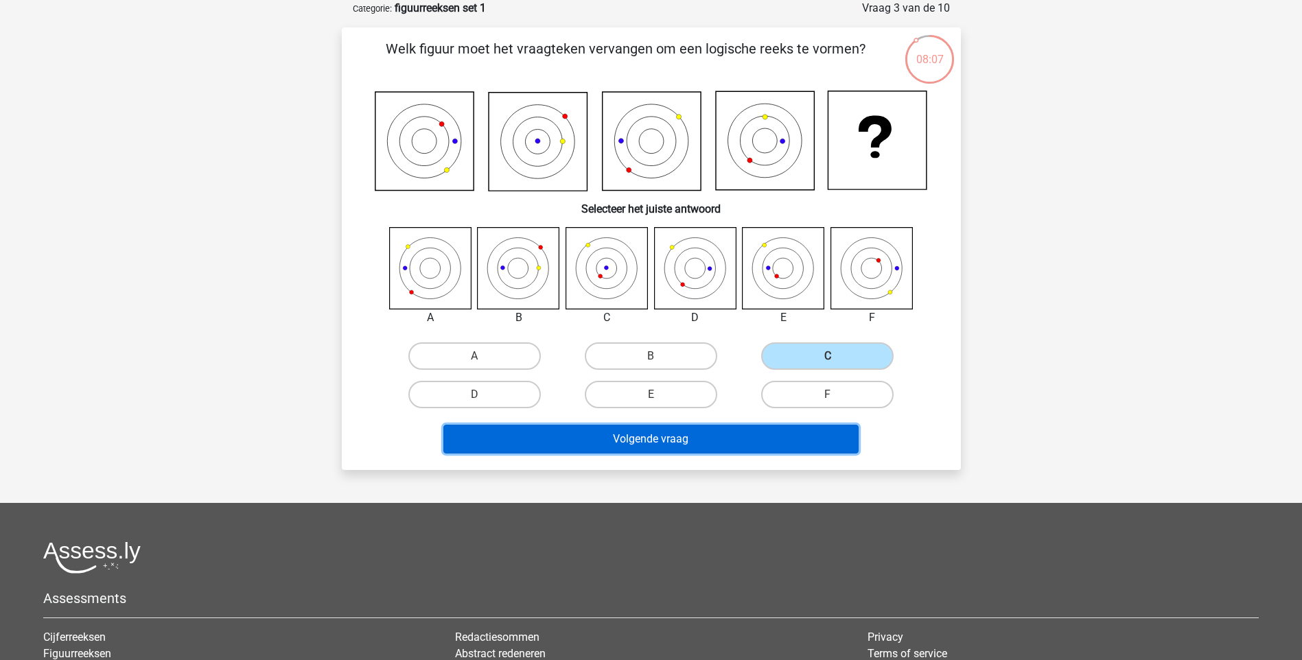
click at [751, 428] on button "Volgende vraag" at bounding box center [650, 439] width 415 height 29
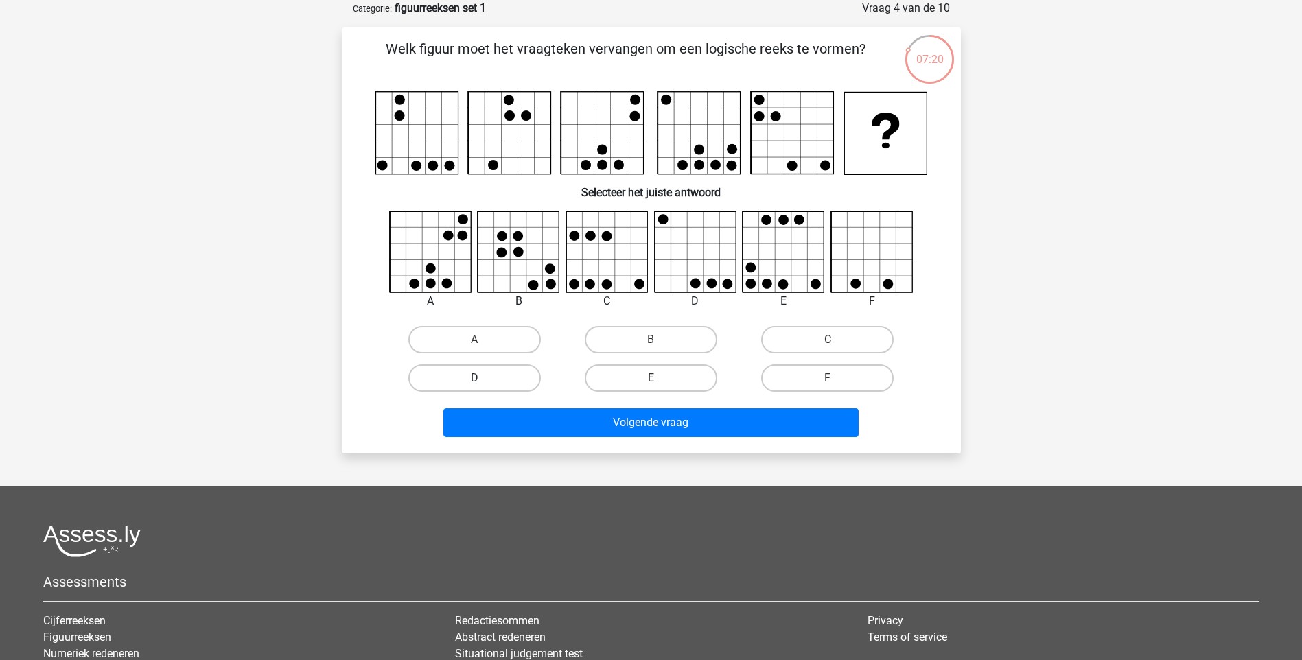
click at [489, 377] on label "D" at bounding box center [474, 377] width 132 height 27
click at [483, 378] on input "D" at bounding box center [478, 382] width 9 height 9
radio input "true"
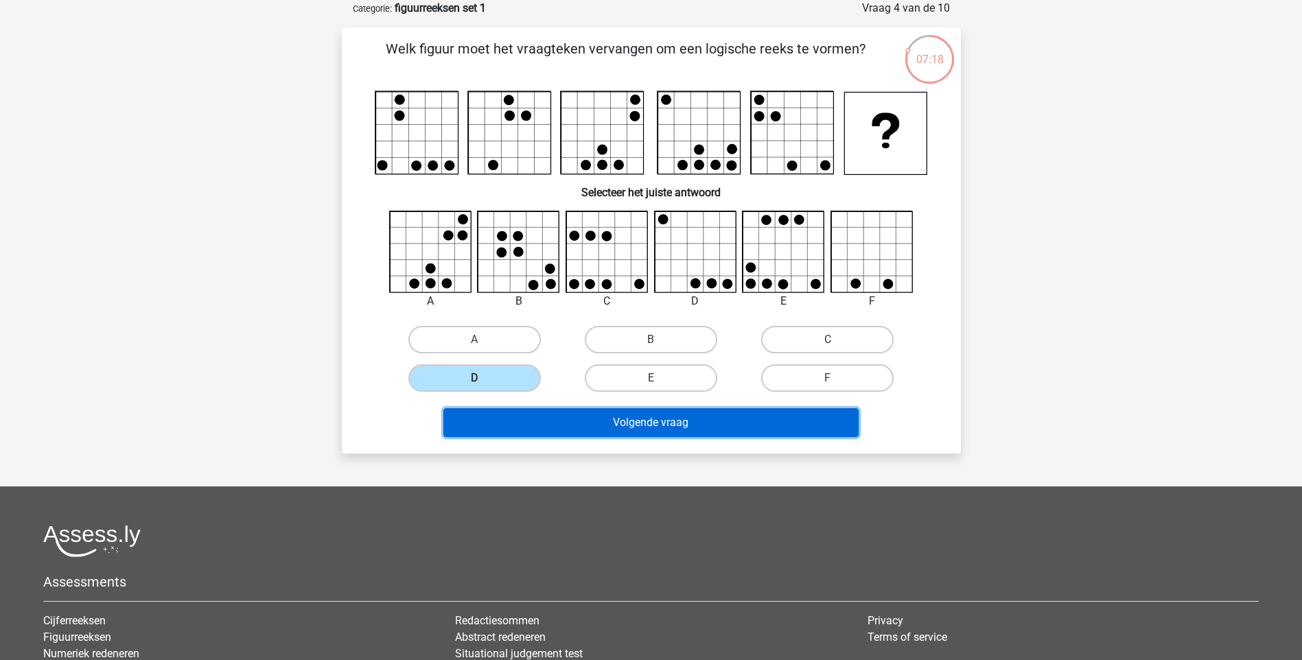
click at [592, 430] on button "Volgende vraag" at bounding box center [650, 422] width 415 height 29
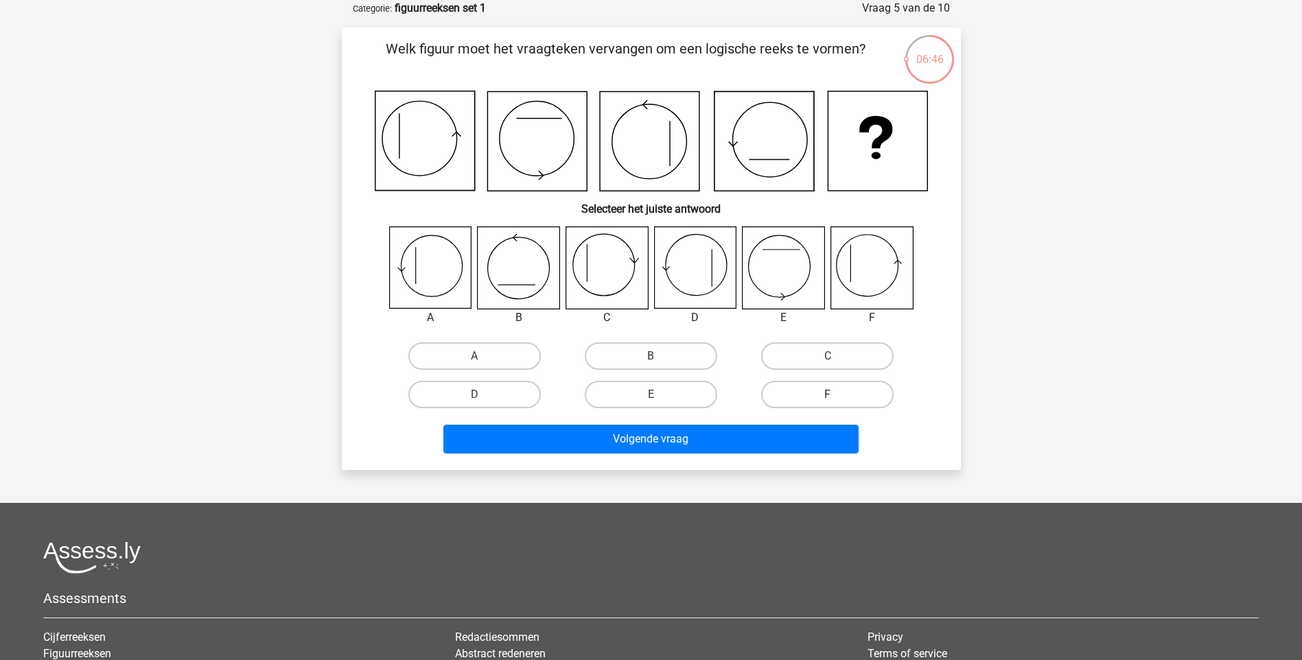
click at [823, 390] on label "F" at bounding box center [827, 394] width 132 height 27
click at [828, 395] on input "F" at bounding box center [832, 399] width 9 height 9
radio input "true"
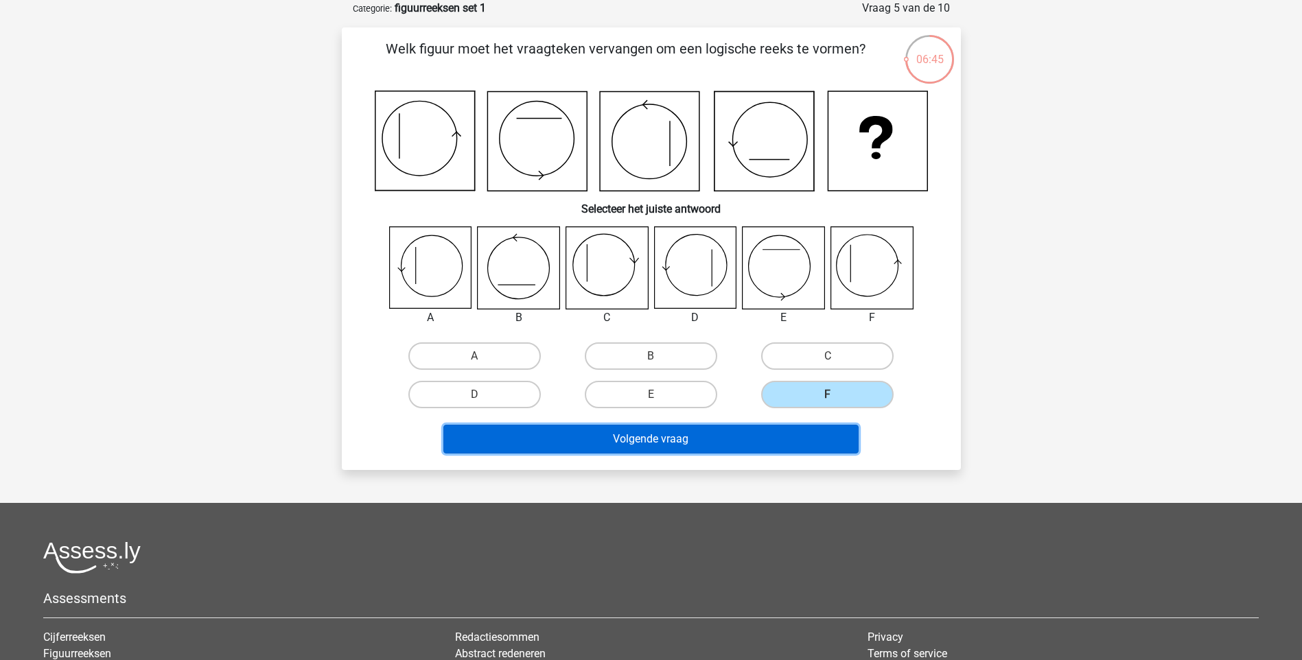
click at [731, 437] on button "Volgende vraag" at bounding box center [650, 439] width 415 height 29
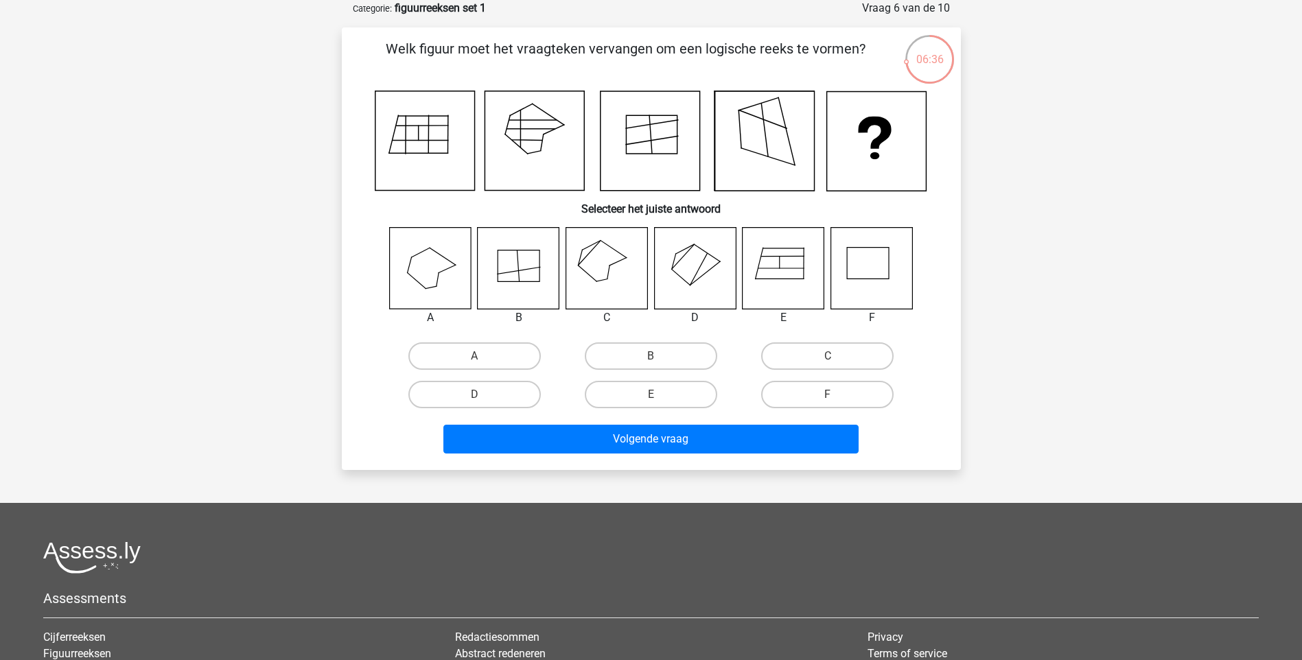
click at [519, 269] on icon at bounding box center [518, 265] width 2 height 31
click at [657, 361] on input "B" at bounding box center [655, 360] width 9 height 9
radio input "true"
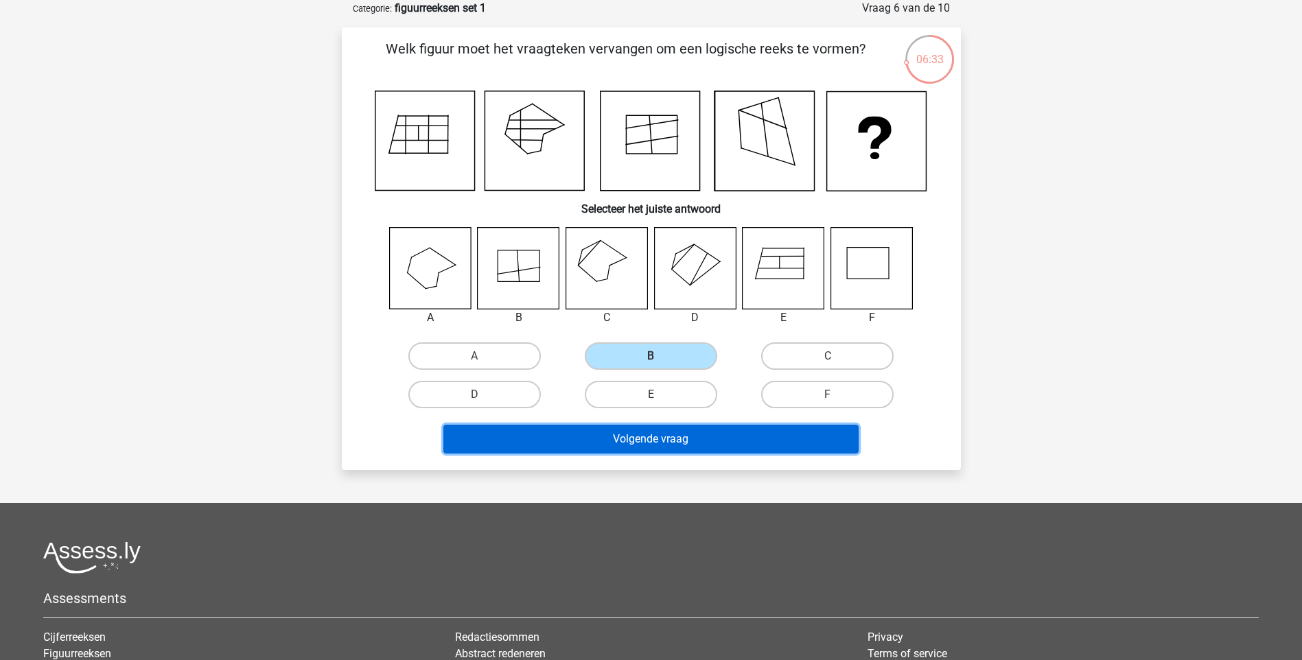
click at [655, 444] on button "Volgende vraag" at bounding box center [650, 439] width 415 height 29
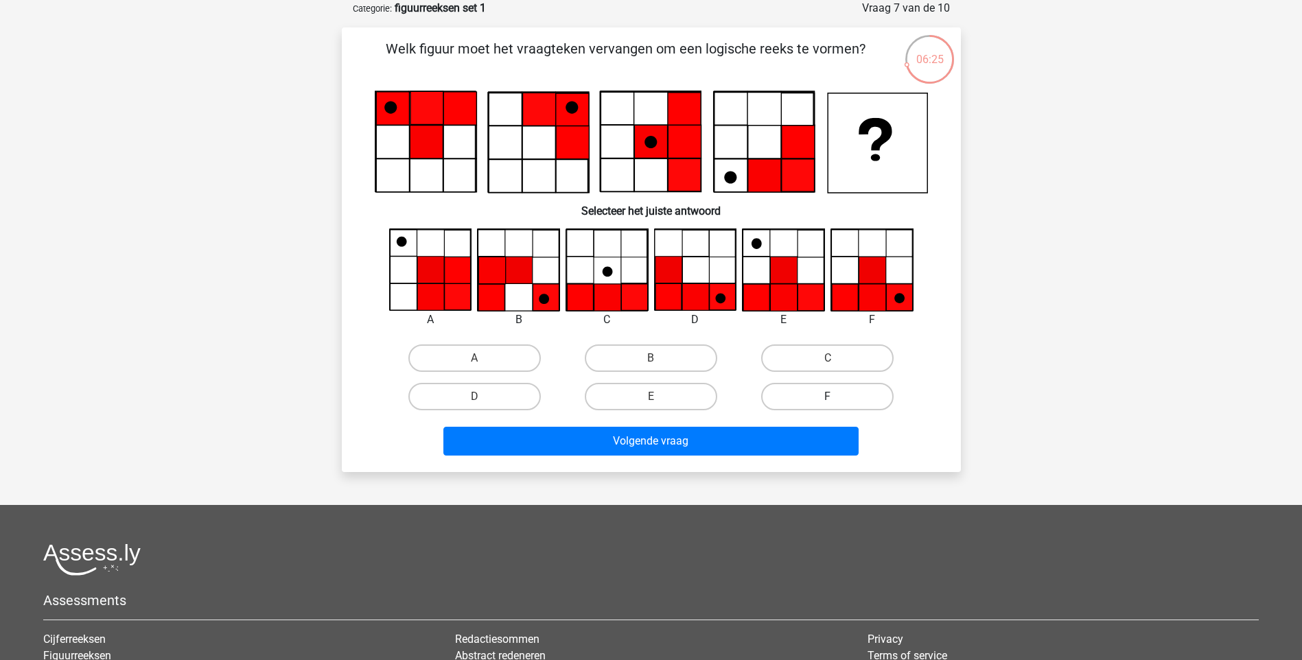
click at [803, 399] on label "F" at bounding box center [827, 396] width 132 height 27
click at [828, 399] on input "F" at bounding box center [832, 401] width 9 height 9
radio input "true"
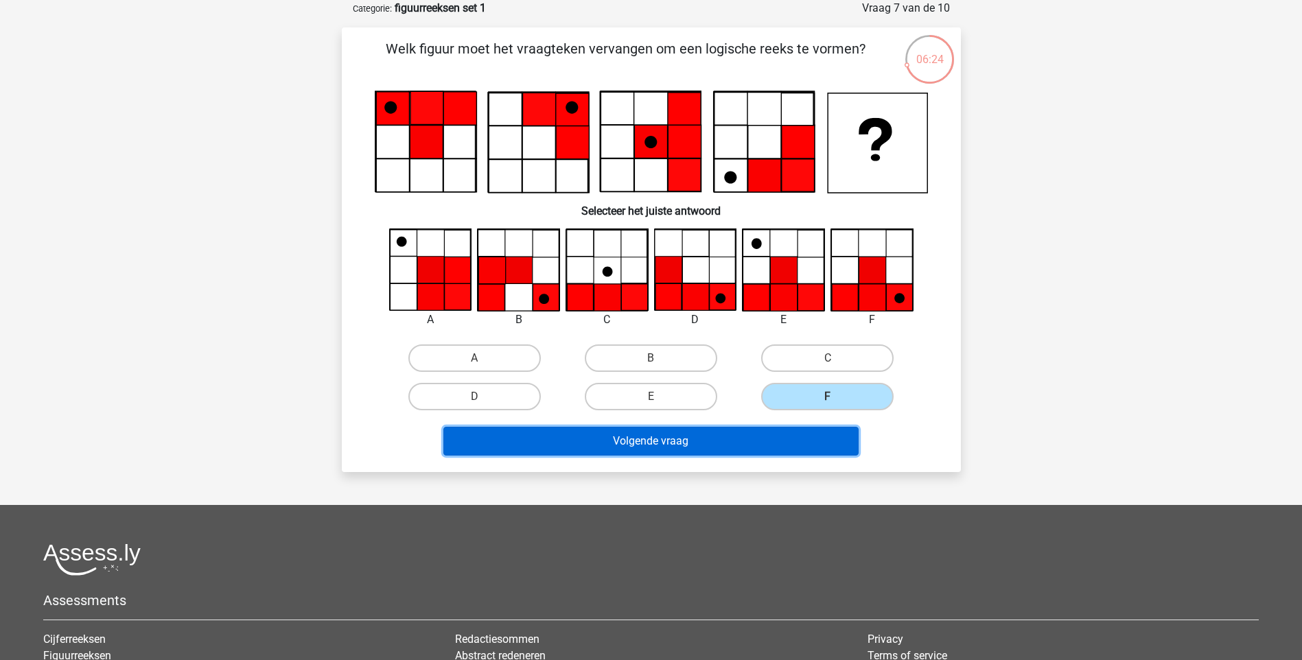
click at [747, 437] on button "Volgende vraag" at bounding box center [650, 441] width 415 height 29
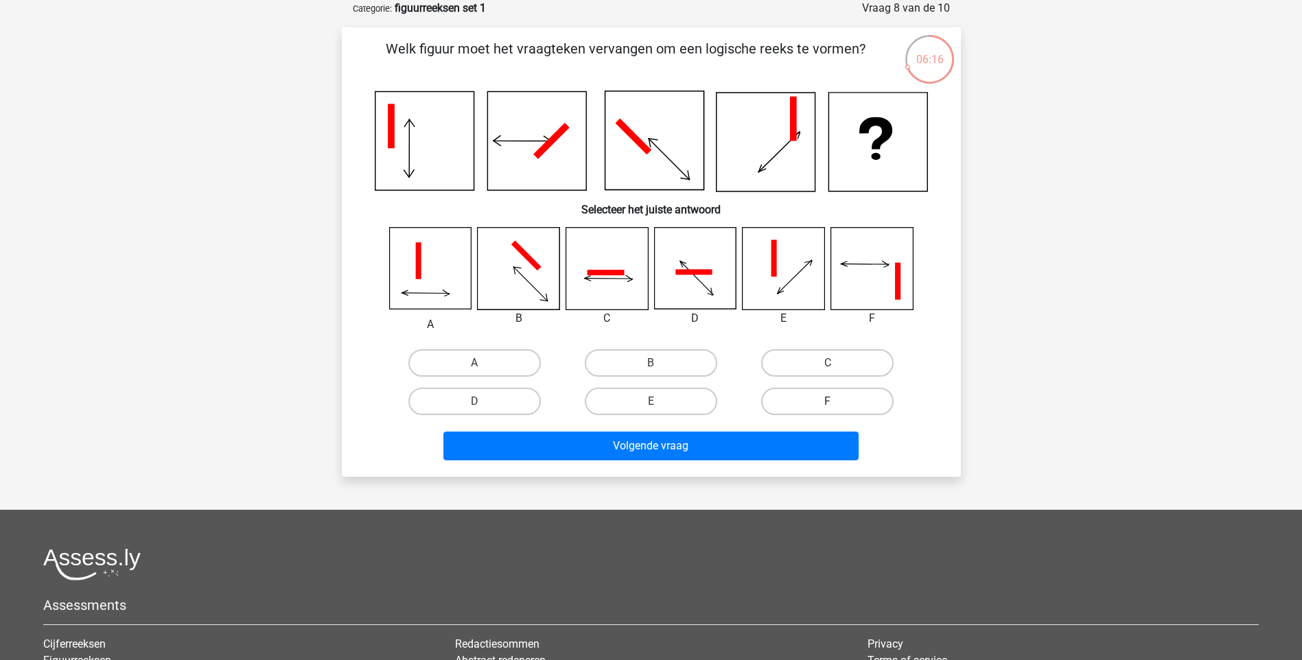
click at [808, 408] on label "F" at bounding box center [827, 401] width 132 height 27
click at [828, 408] on input "F" at bounding box center [832, 405] width 9 height 9
radio input "true"
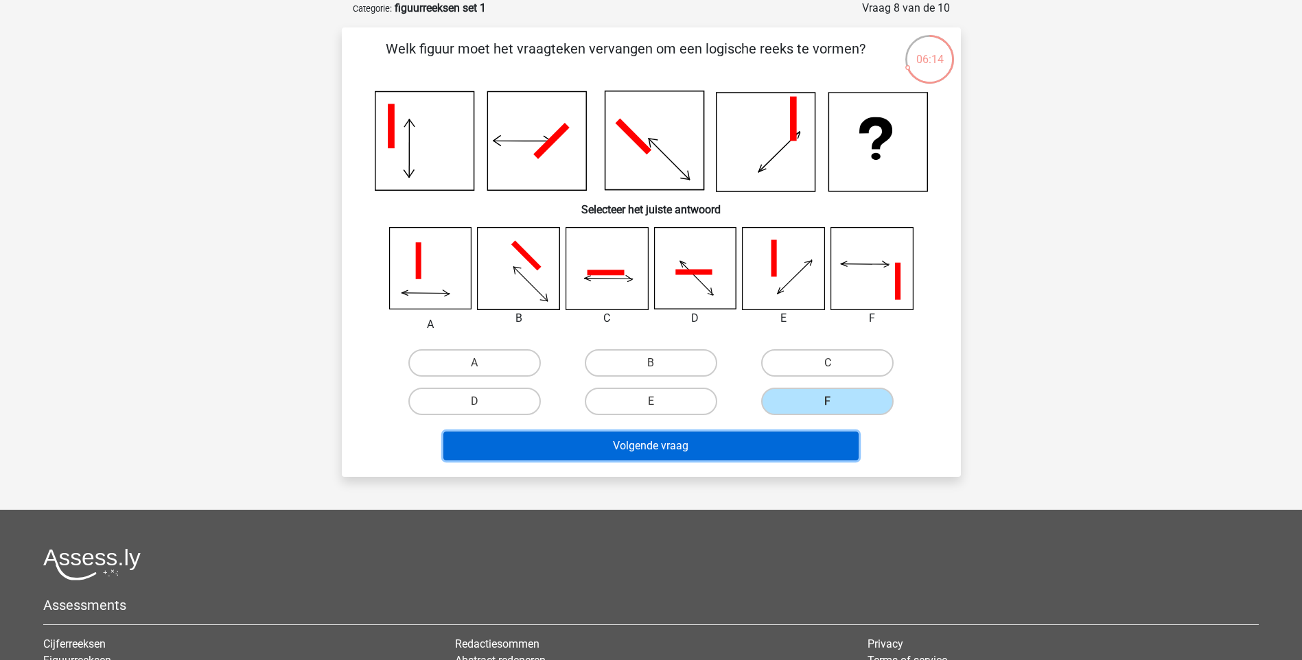
click at [699, 447] on button "Volgende vraag" at bounding box center [650, 446] width 415 height 29
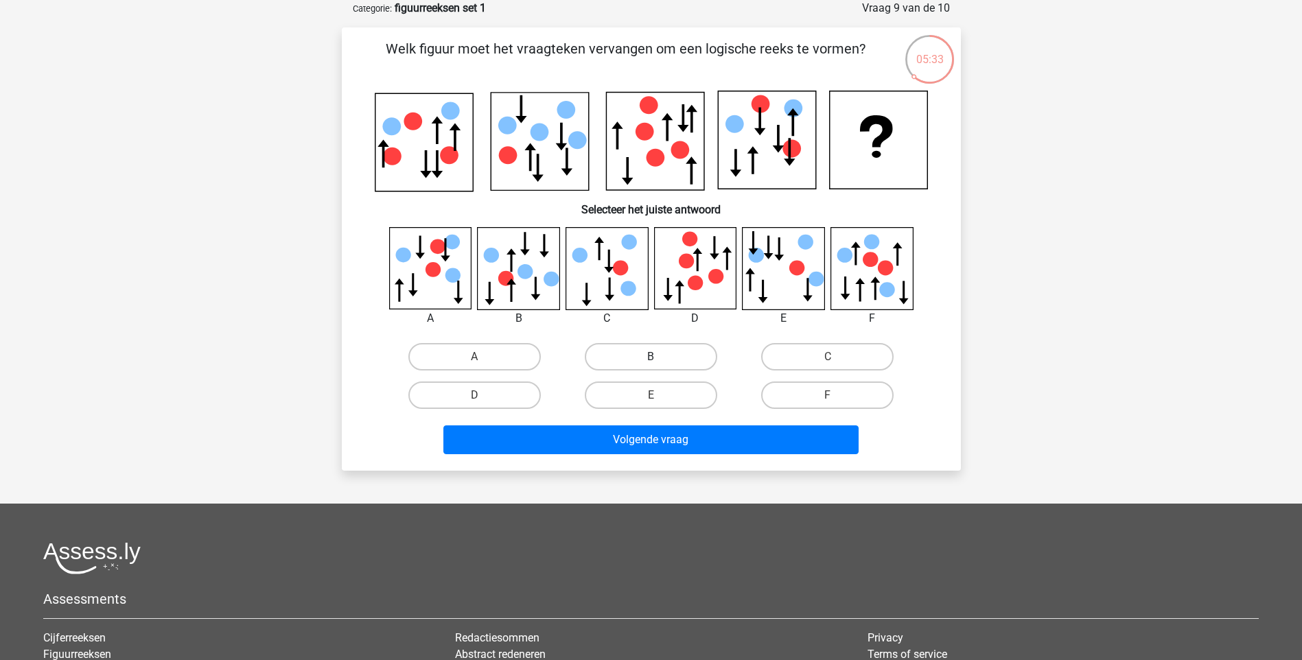
click at [626, 349] on label "B" at bounding box center [651, 356] width 132 height 27
click at [651, 357] on input "B" at bounding box center [655, 361] width 9 height 9
radio input "true"
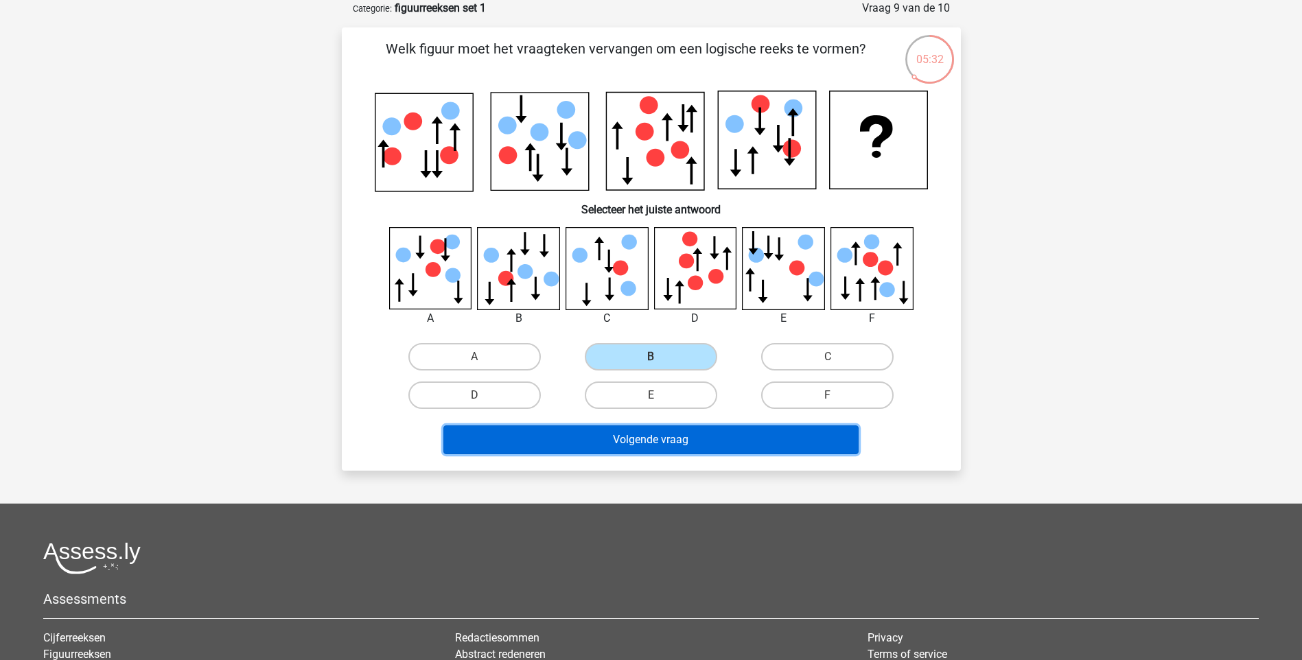
click at [566, 445] on button "Volgende vraag" at bounding box center [650, 439] width 415 height 29
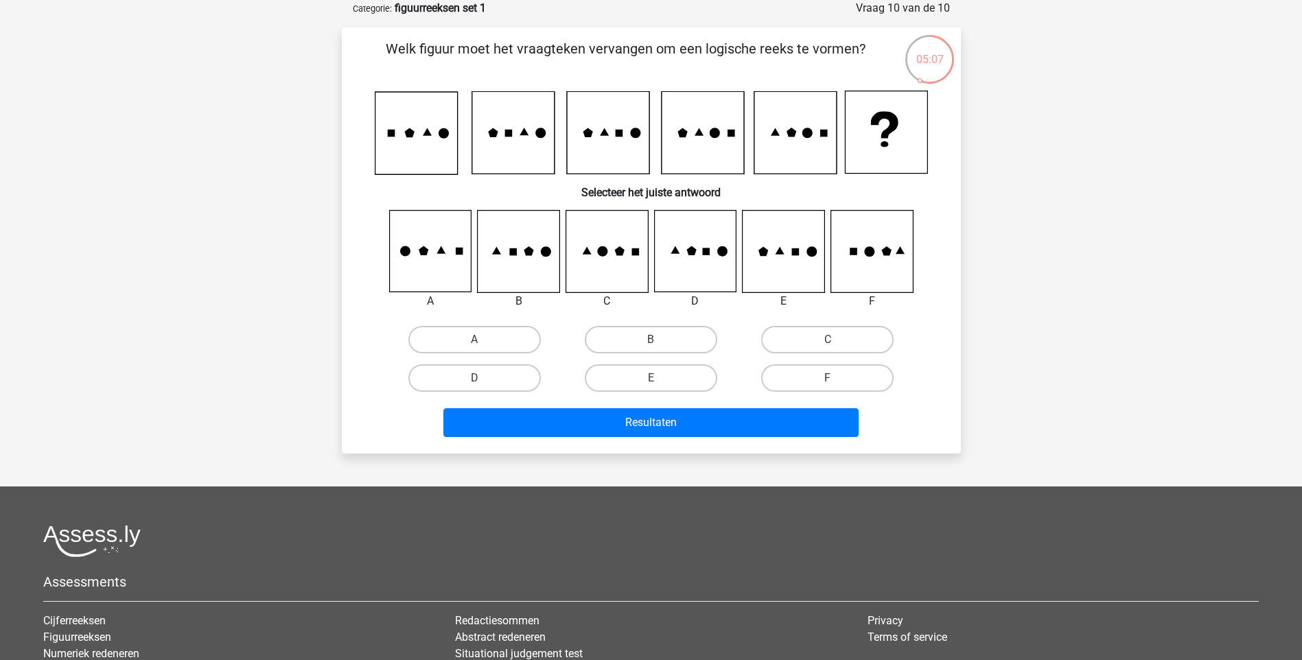
click at [462, 249] on icon at bounding box center [460, 252] width 8 height 8
click at [465, 333] on label "A" at bounding box center [474, 339] width 132 height 27
click at [474, 340] on input "A" at bounding box center [478, 344] width 9 height 9
radio input "true"
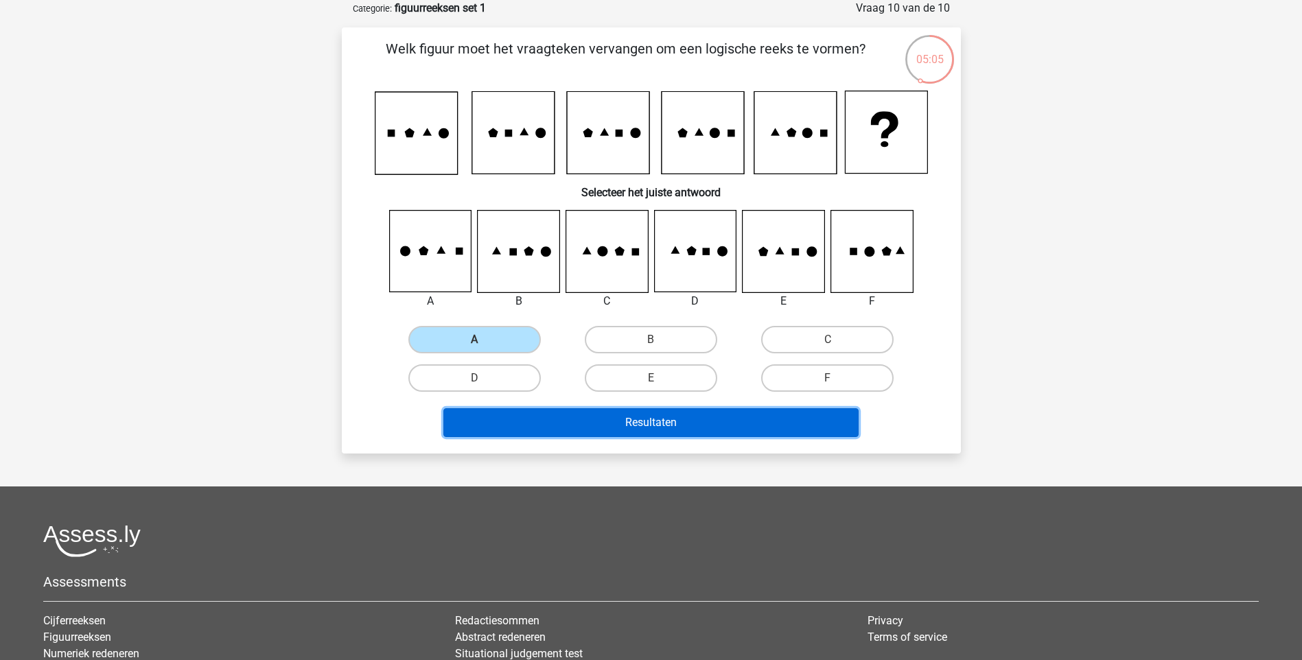
click at [522, 429] on button "Resultaten" at bounding box center [650, 422] width 415 height 29
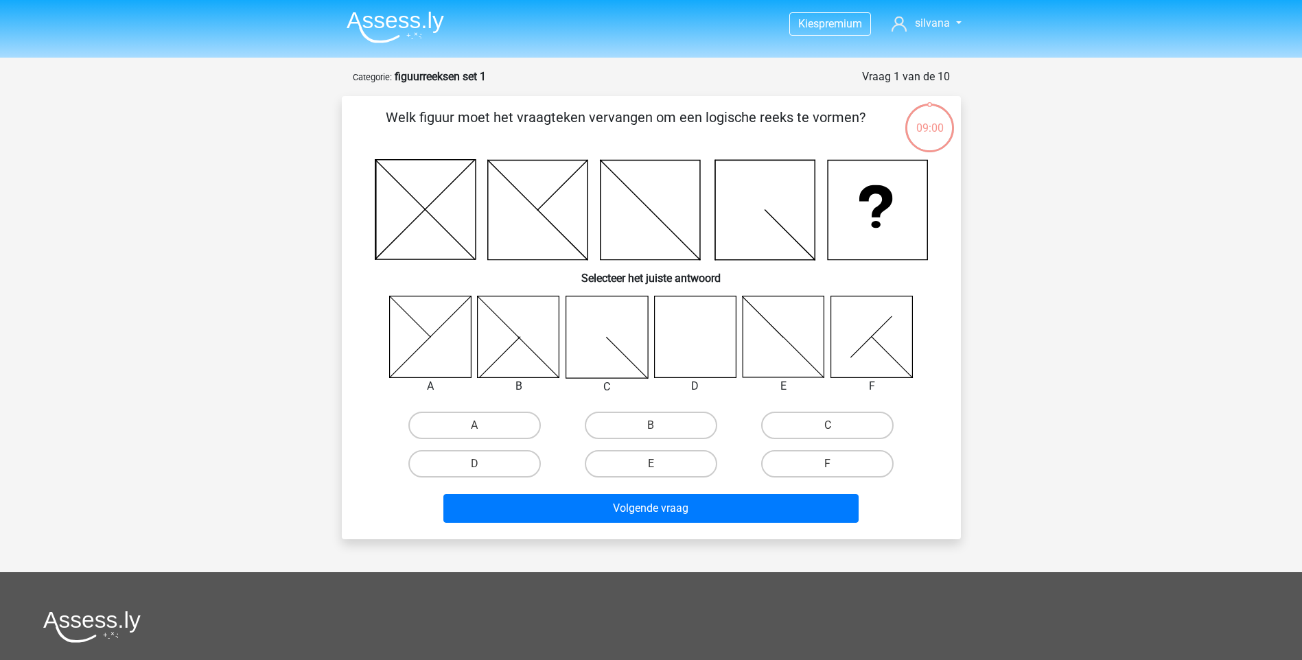
scroll to position [69, 0]
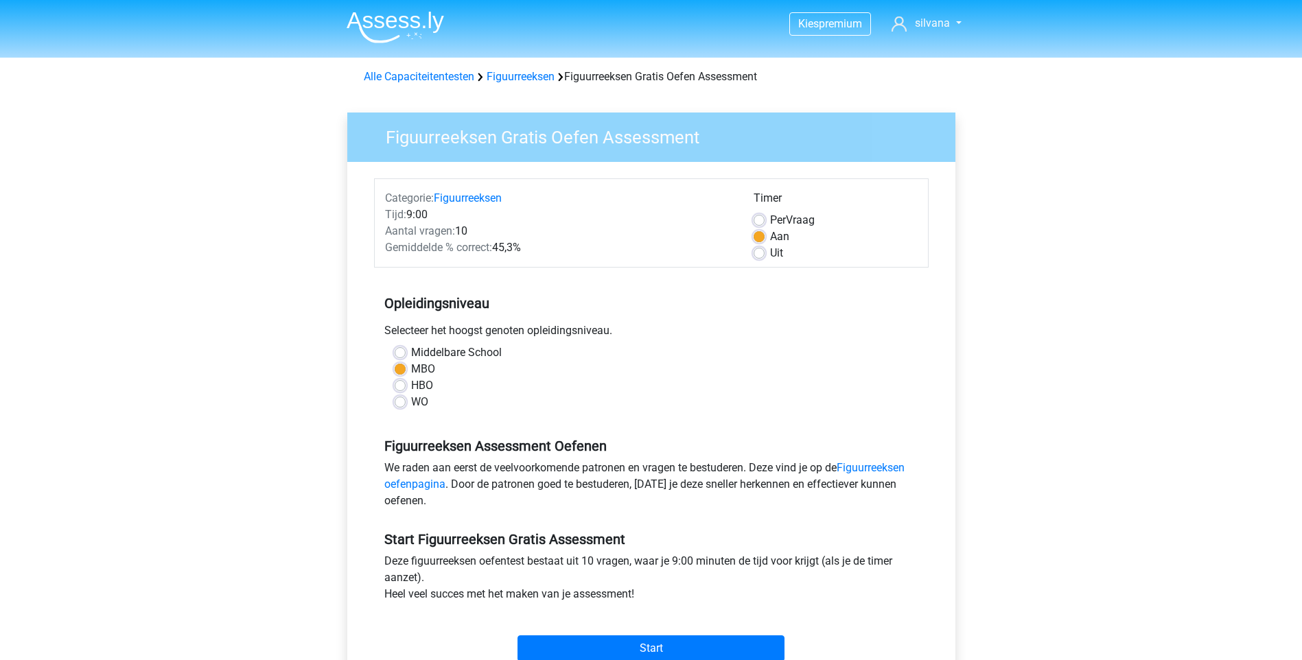
scroll to position [137, 0]
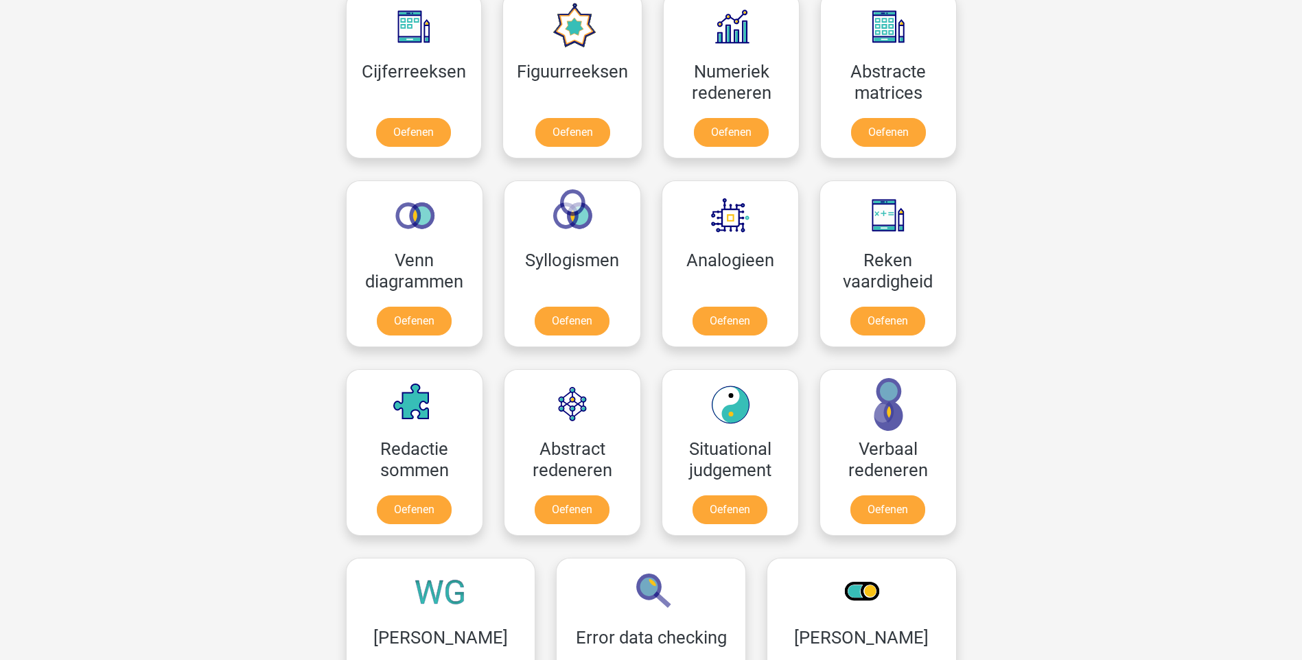
scroll to position [583, 0]
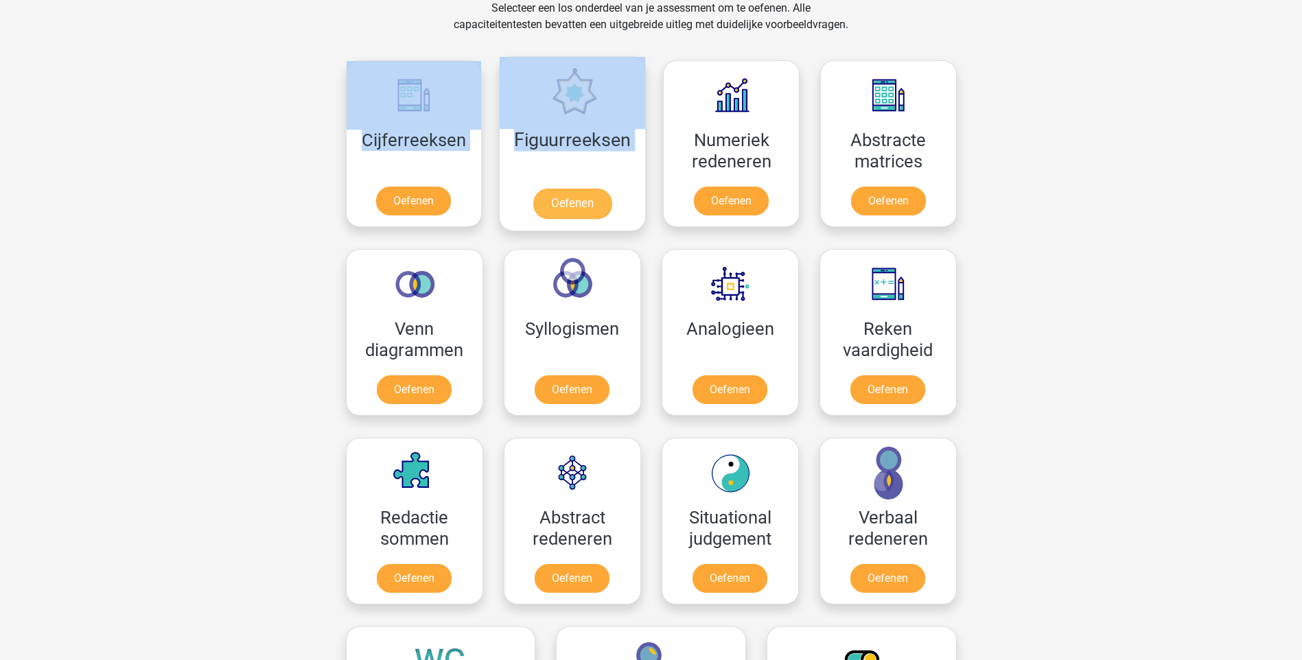
drag, startPoint x: 280, startPoint y: 116, endPoint x: 548, endPoint y: 146, distance: 269.3
click at [548, 146] on div "Kies premium silvana skruyf@outlook.com" at bounding box center [651, 505] width 1302 height 2177
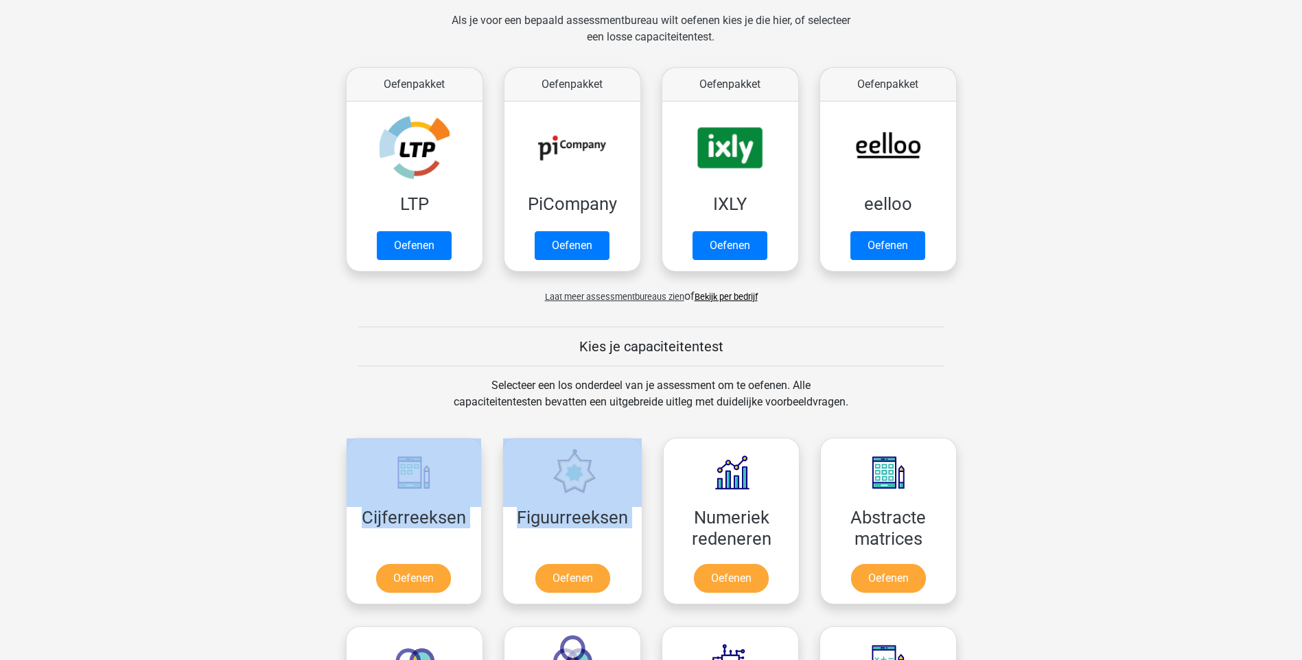
scroll to position [274, 0]
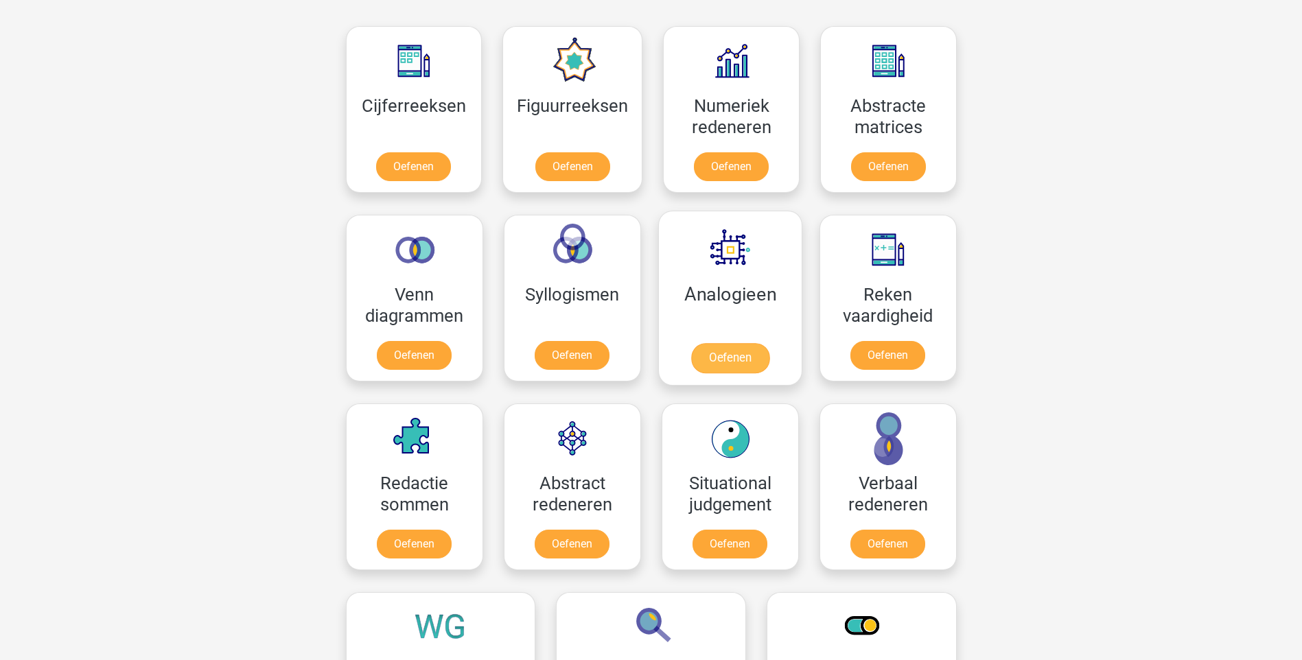
scroll to position [686, 0]
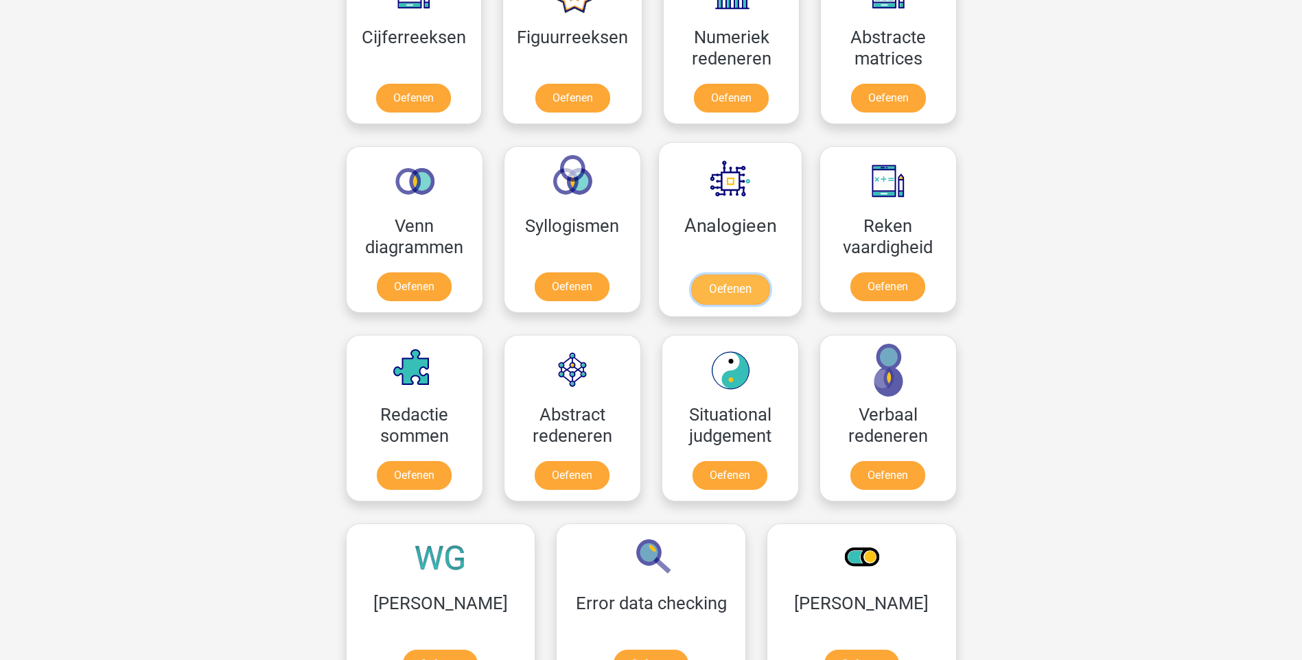
click at [750, 288] on link "Oefenen" at bounding box center [729, 289] width 78 height 30
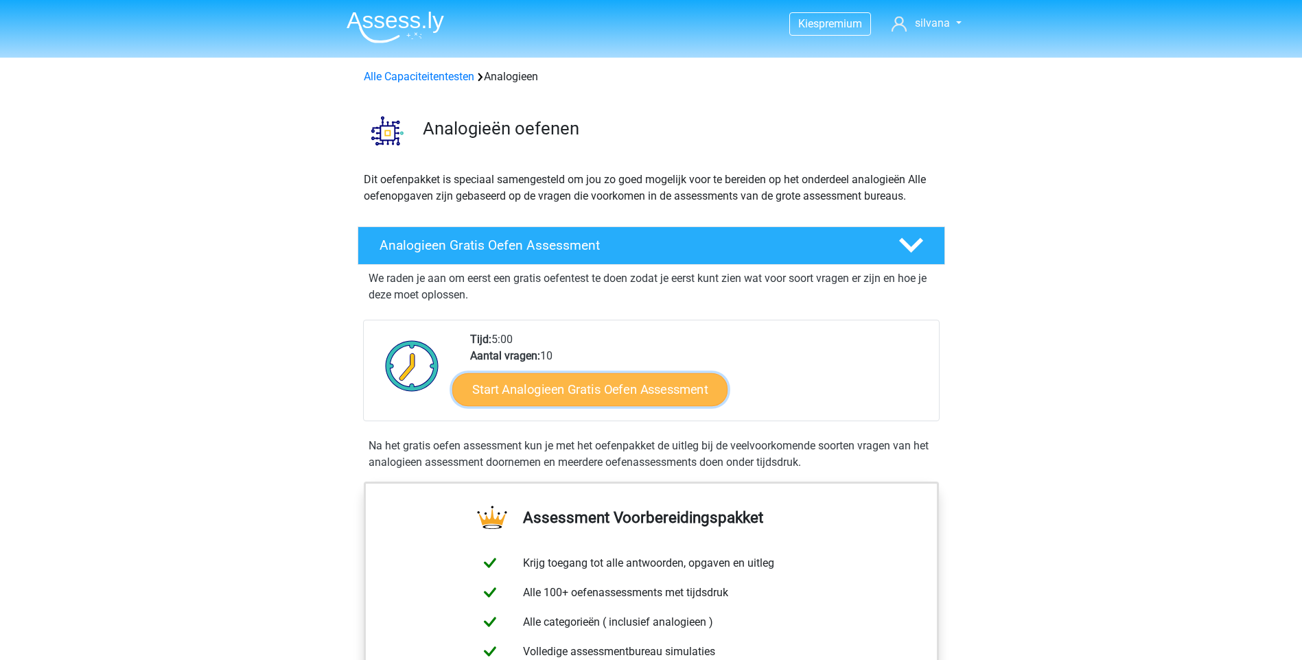
click at [613, 384] on link "Start Analogieen Gratis Oefen Assessment" at bounding box center [589, 389] width 275 height 33
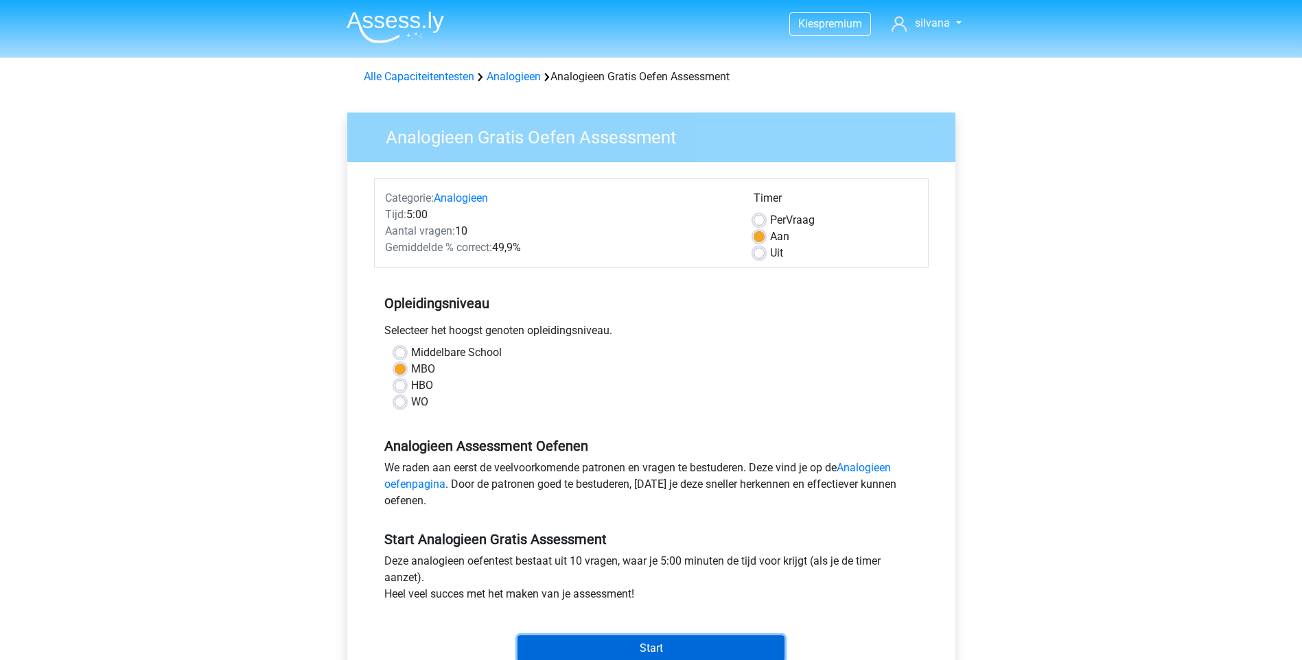
click at [715, 639] on input "Start" at bounding box center [650, 648] width 267 height 26
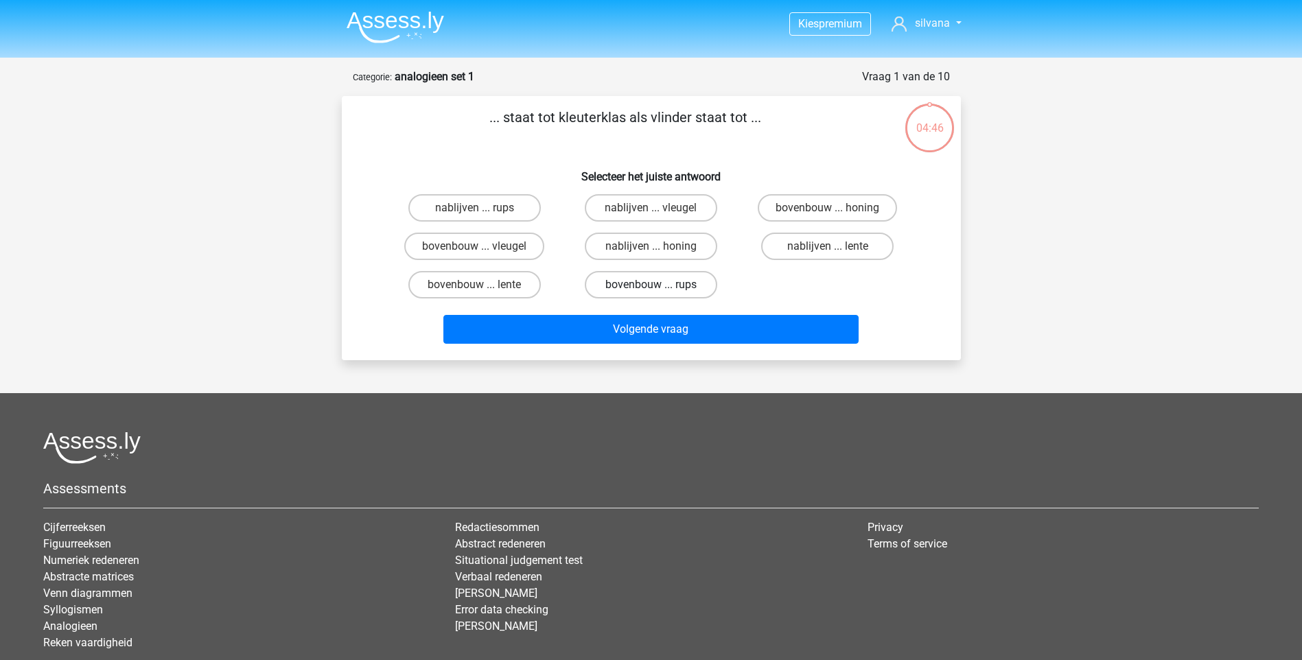
click at [624, 285] on label "bovenbouw ... rups" at bounding box center [651, 284] width 132 height 27
click at [651, 285] on input "bovenbouw ... rups" at bounding box center [655, 289] width 9 height 9
radio input "true"
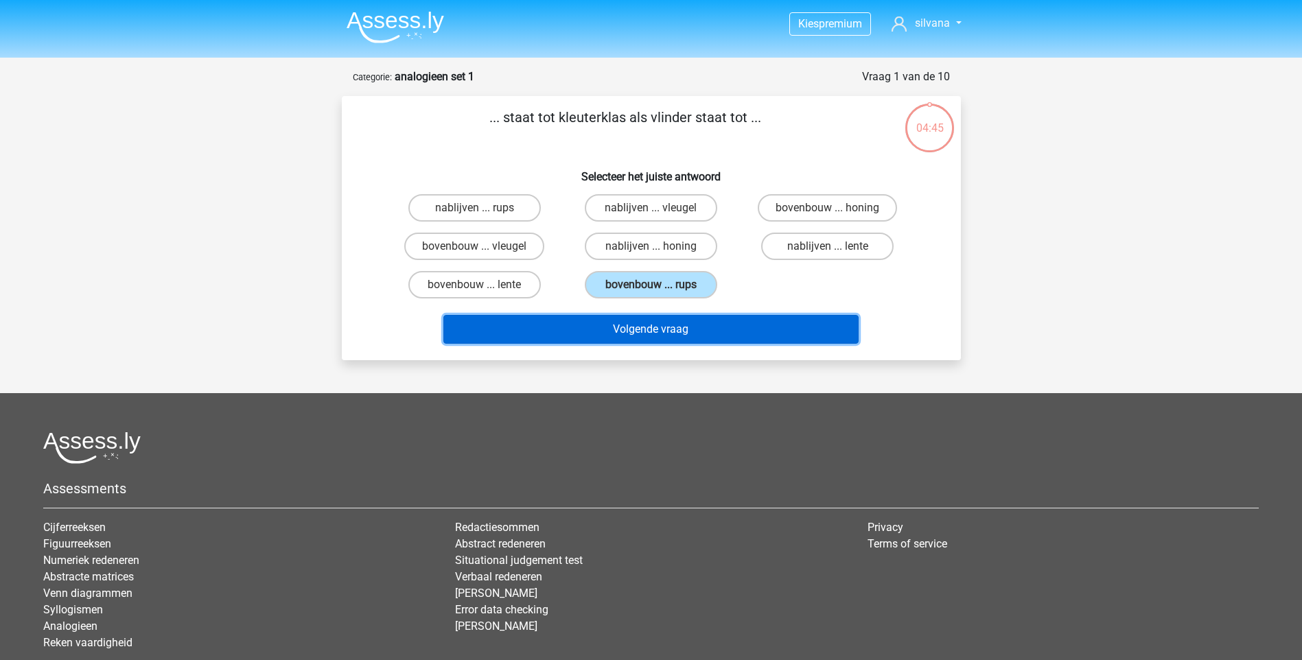
click at [659, 325] on button "Volgende vraag" at bounding box center [650, 329] width 415 height 29
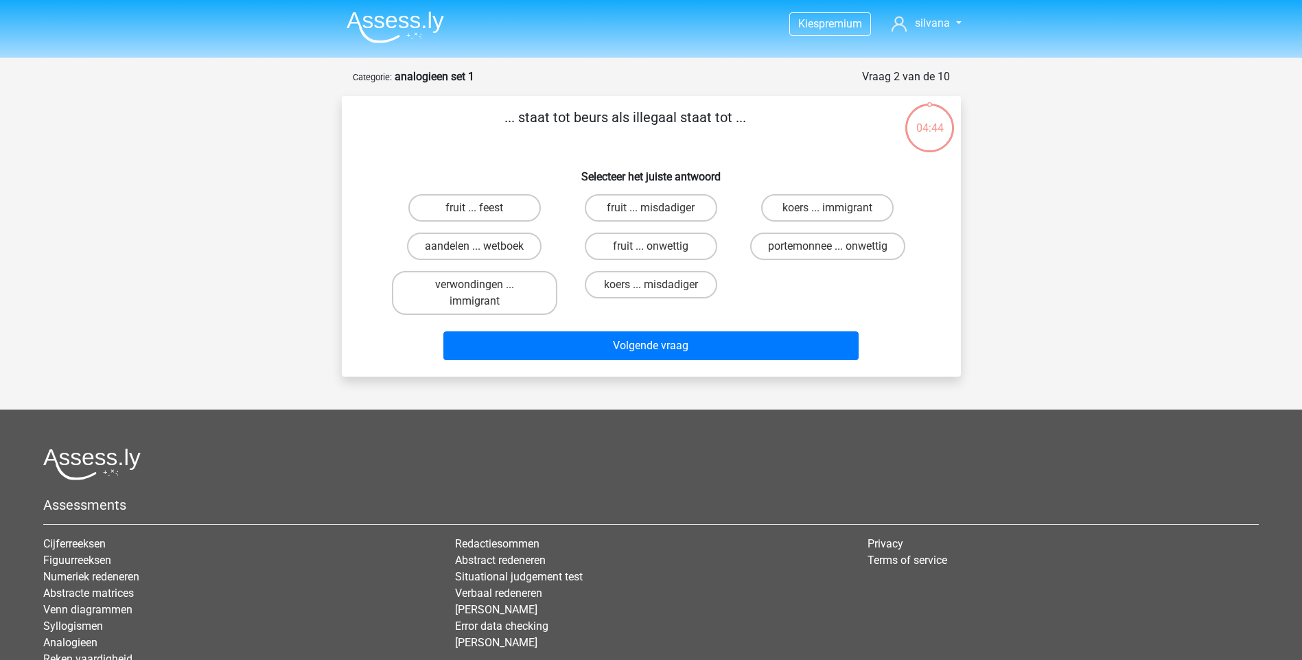
scroll to position [69, 0]
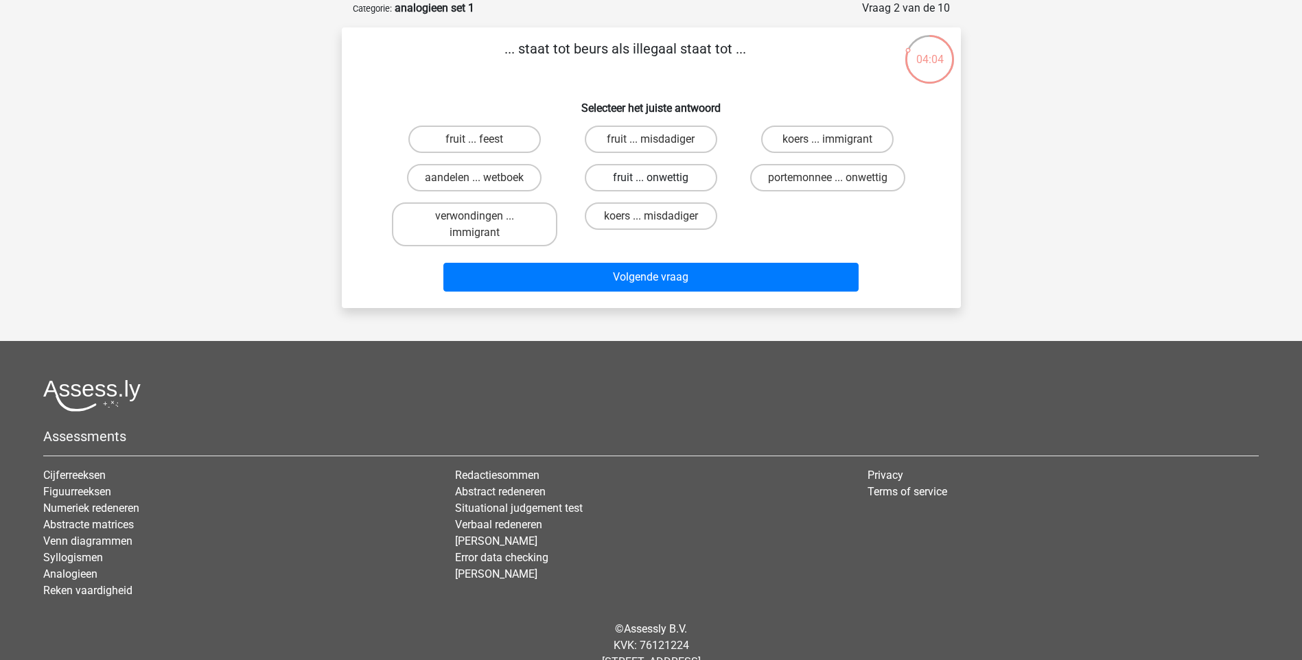
click at [601, 180] on label "fruit ... onwettig" at bounding box center [651, 177] width 132 height 27
click at [651, 180] on input "fruit ... onwettig" at bounding box center [655, 182] width 9 height 9
radio input "true"
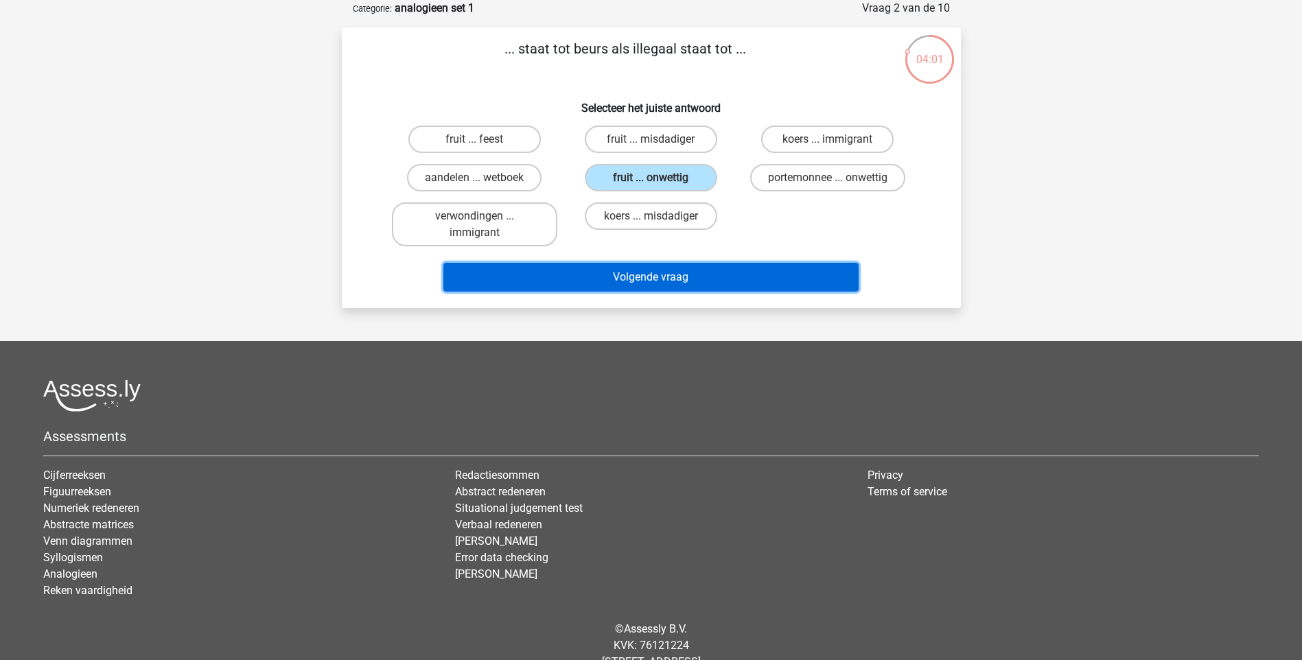
click at [640, 270] on button "Volgende vraag" at bounding box center [650, 277] width 415 height 29
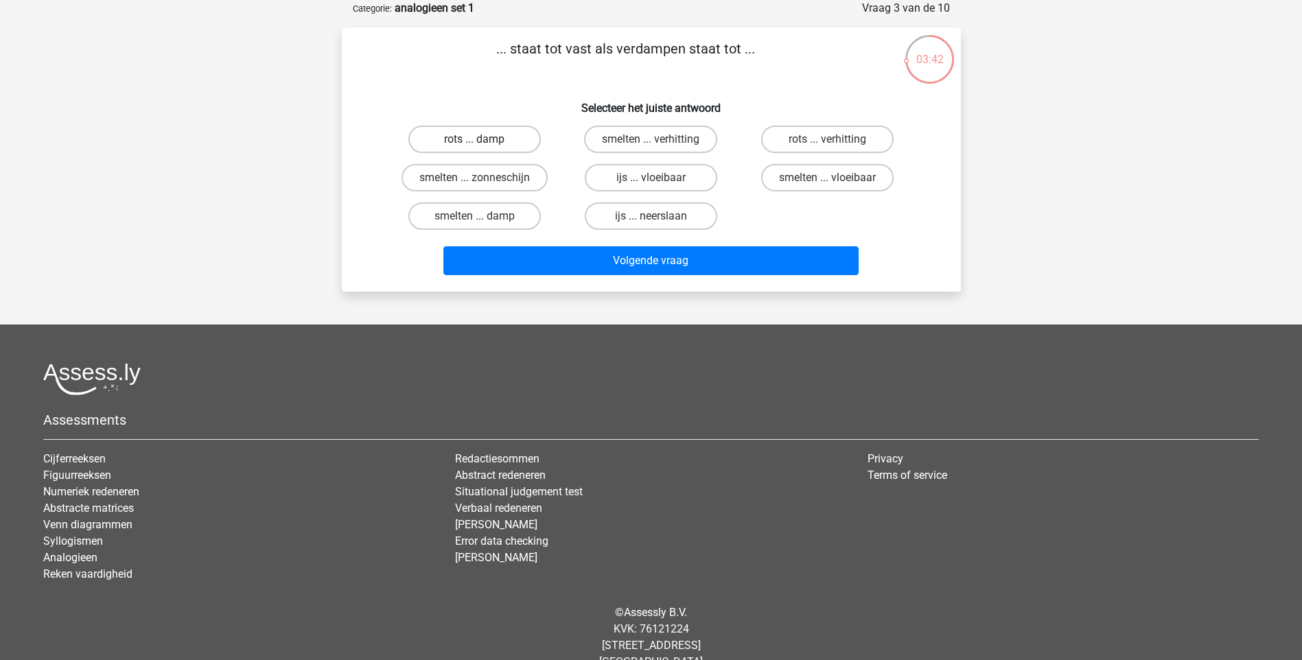
click at [493, 143] on label "rots ... damp" at bounding box center [474, 139] width 132 height 27
click at [483, 143] on input "rots ... damp" at bounding box center [478, 143] width 9 height 9
radio input "true"
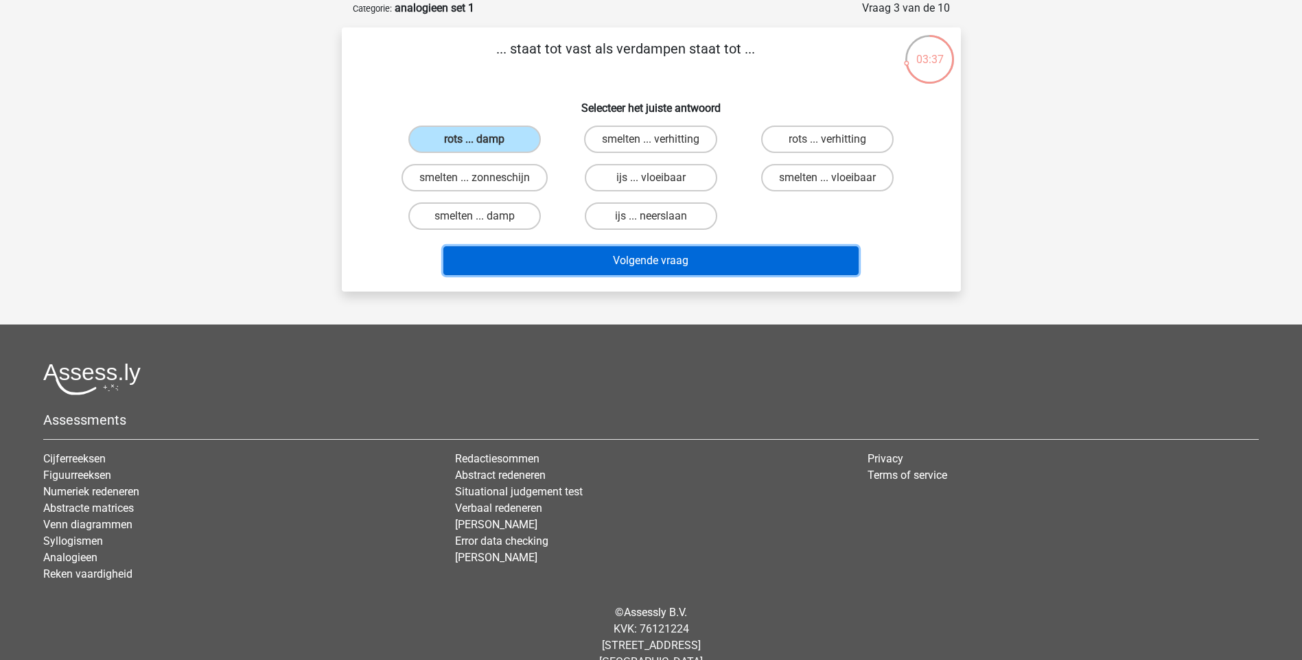
click at [563, 251] on button "Volgende vraag" at bounding box center [650, 260] width 415 height 29
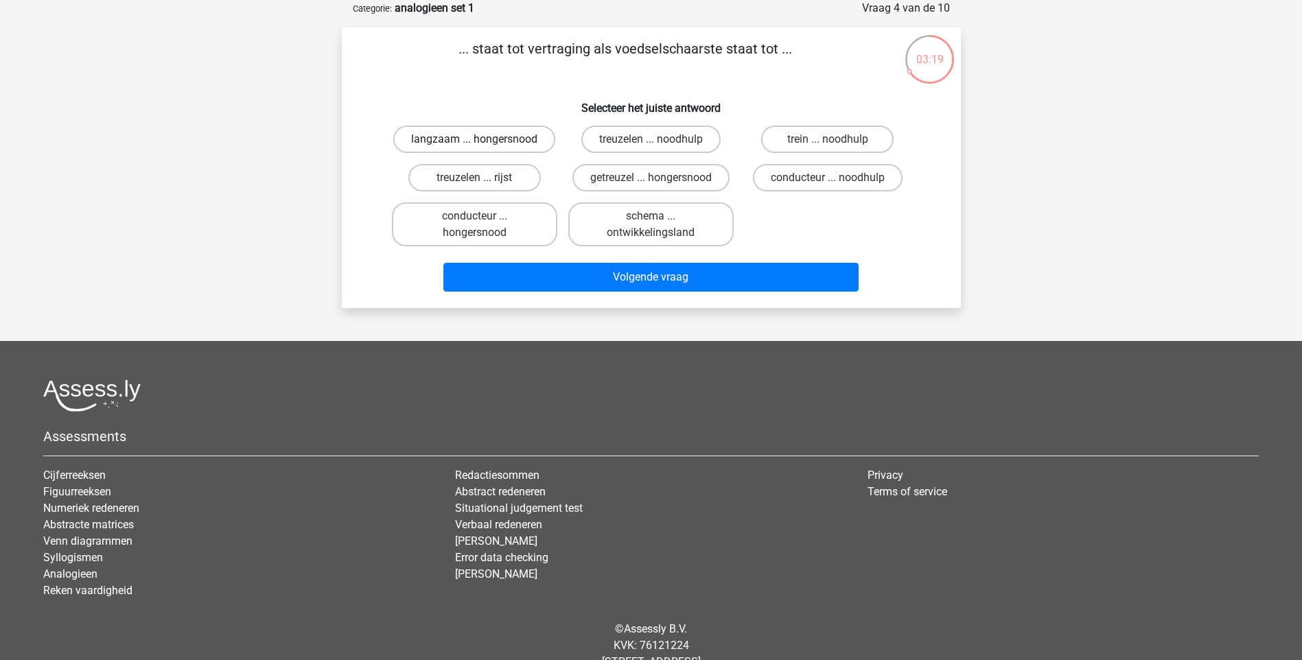
click at [513, 140] on label "langzaam ... hongersnood" at bounding box center [474, 139] width 162 height 27
click at [483, 140] on input "langzaam ... hongersnood" at bounding box center [478, 143] width 9 height 9
radio input "true"
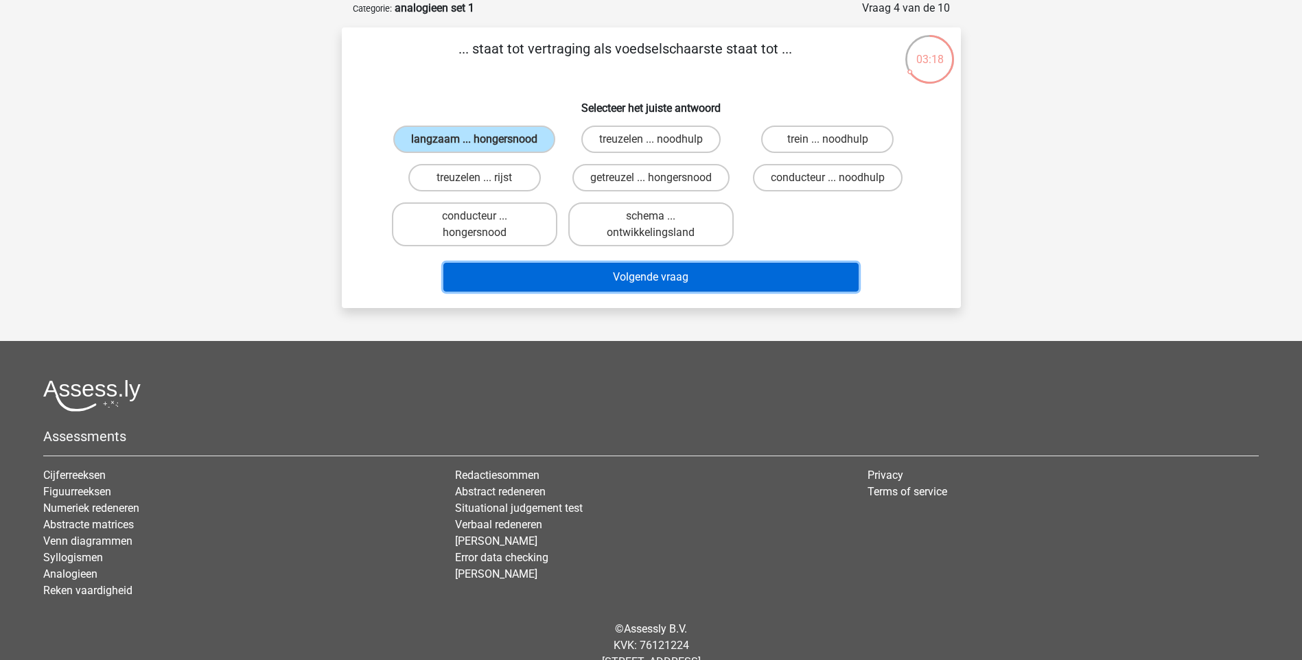
click at [614, 272] on button "Volgende vraag" at bounding box center [650, 277] width 415 height 29
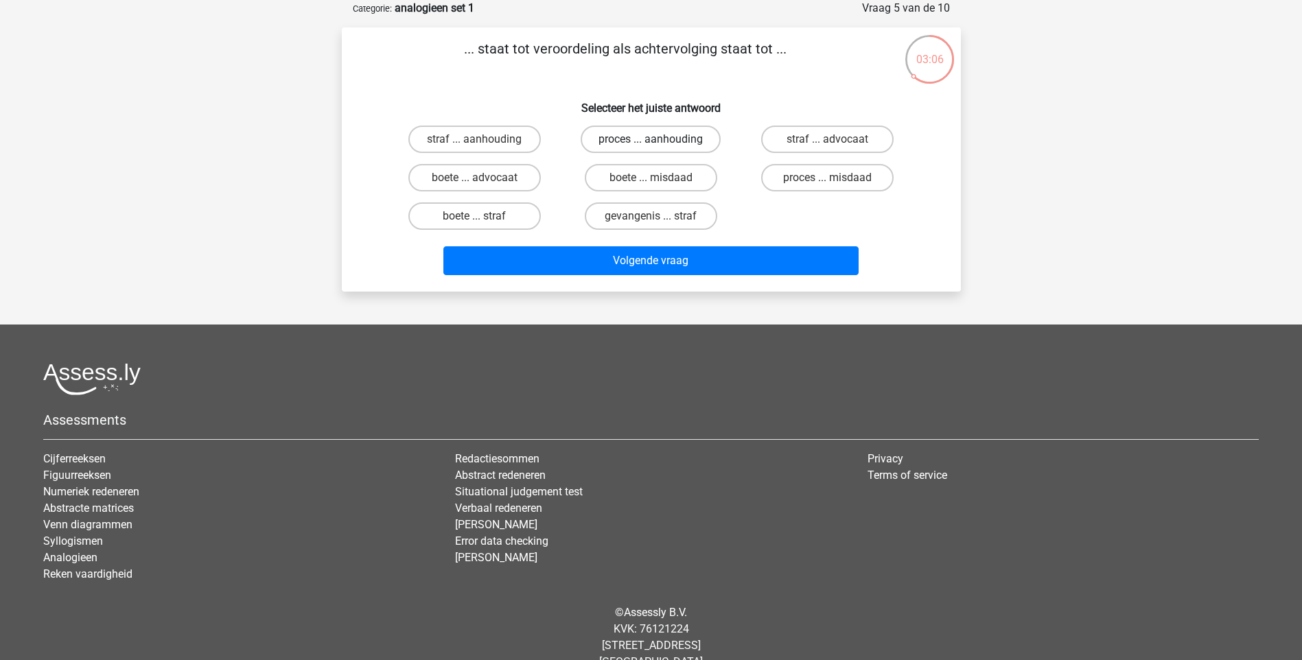
click at [673, 132] on label "proces ... aanhouding" at bounding box center [651, 139] width 140 height 27
click at [659, 139] on input "proces ... aanhouding" at bounding box center [655, 143] width 9 height 9
radio input "true"
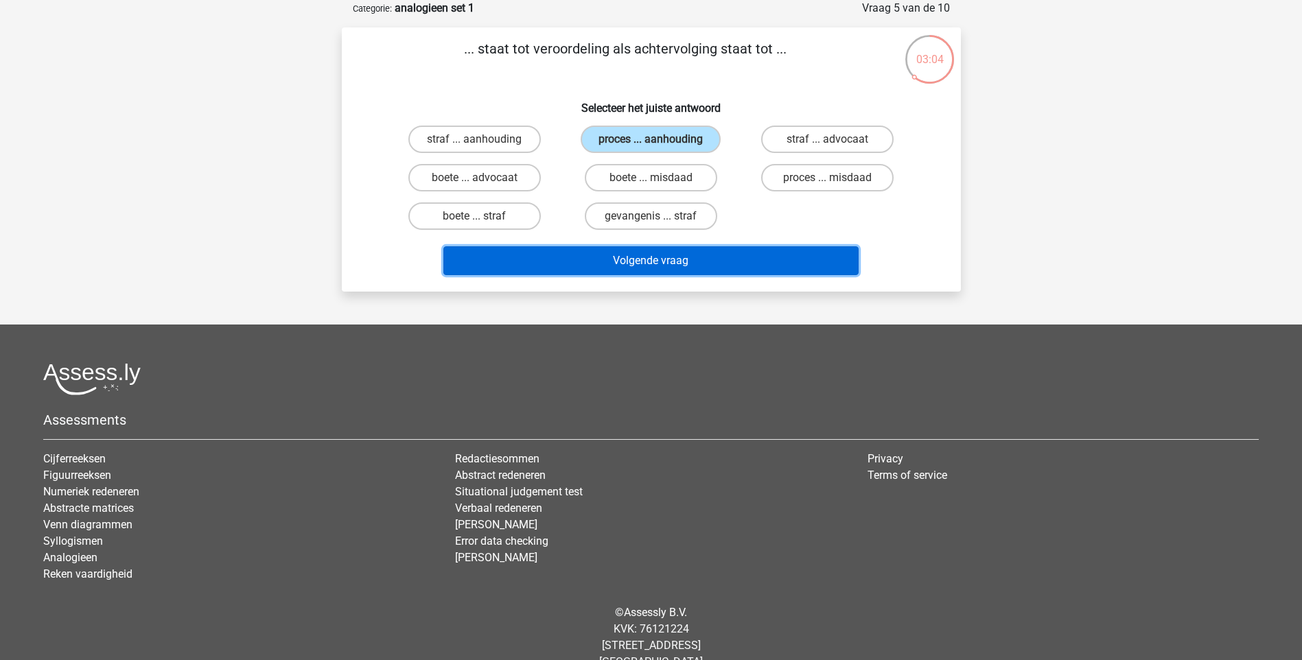
click at [635, 254] on button "Volgende vraag" at bounding box center [650, 260] width 415 height 29
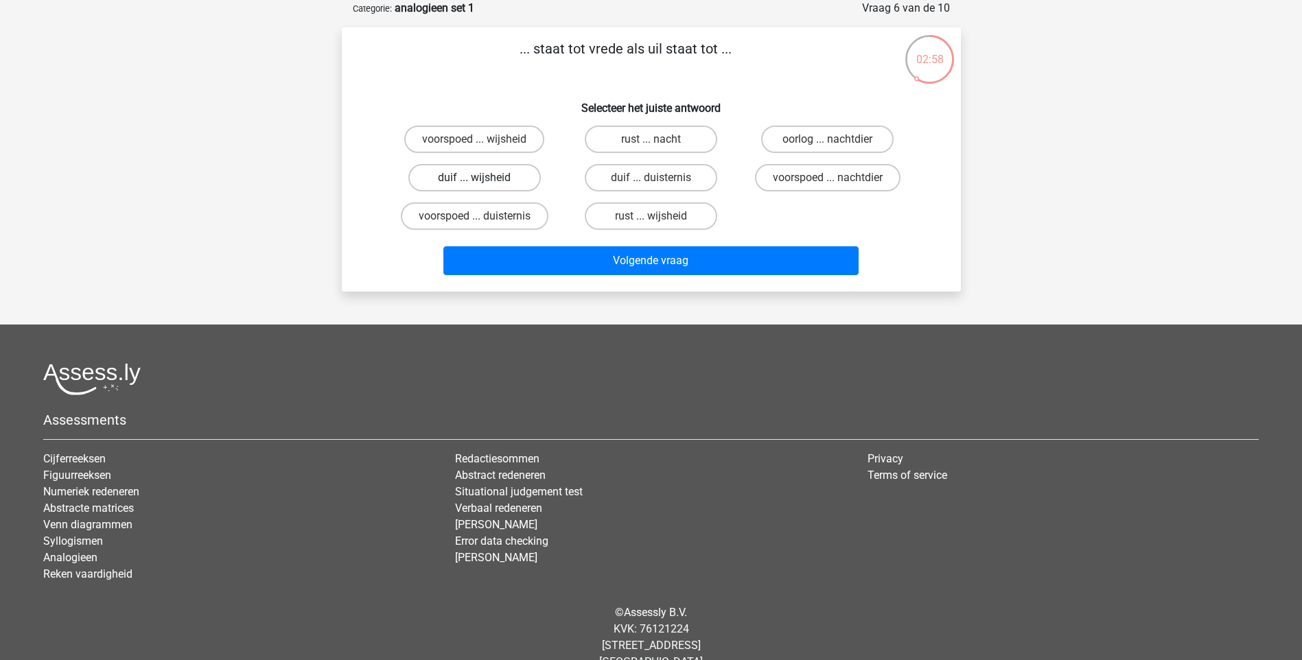
click at [445, 172] on label "duif ... wijsheid" at bounding box center [474, 177] width 132 height 27
click at [474, 178] on input "duif ... wijsheid" at bounding box center [478, 182] width 9 height 9
radio input "true"
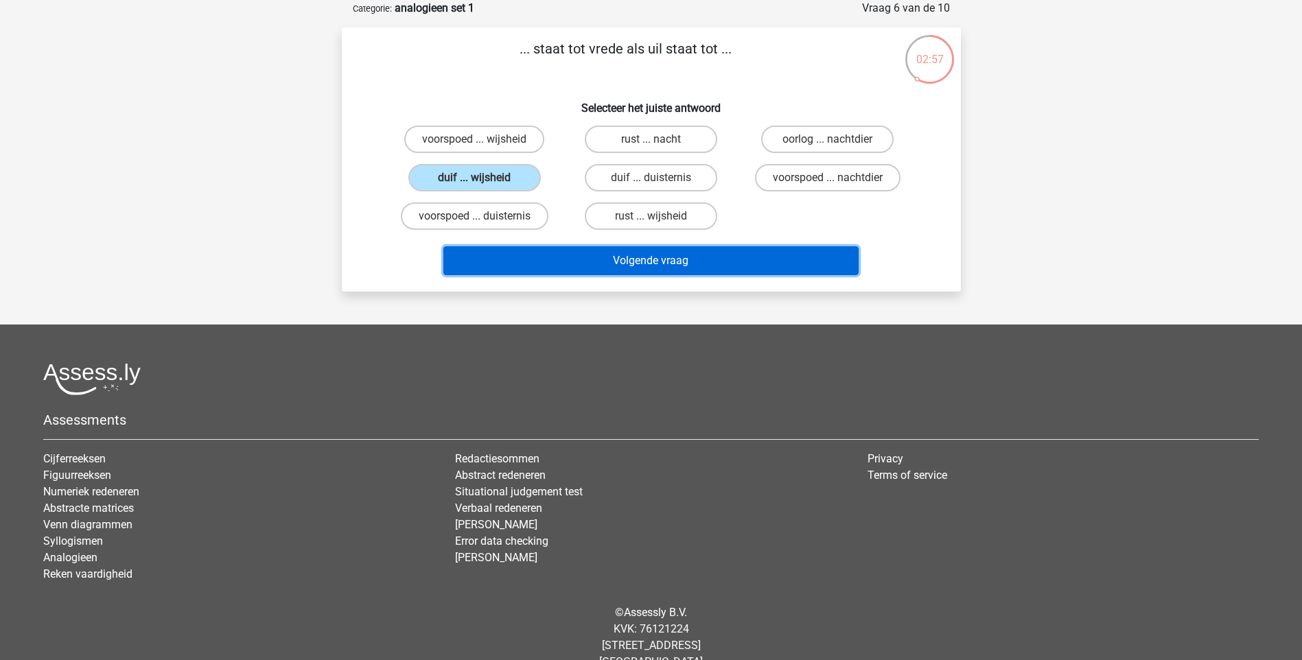
click at [639, 264] on button "Volgende vraag" at bounding box center [650, 260] width 415 height 29
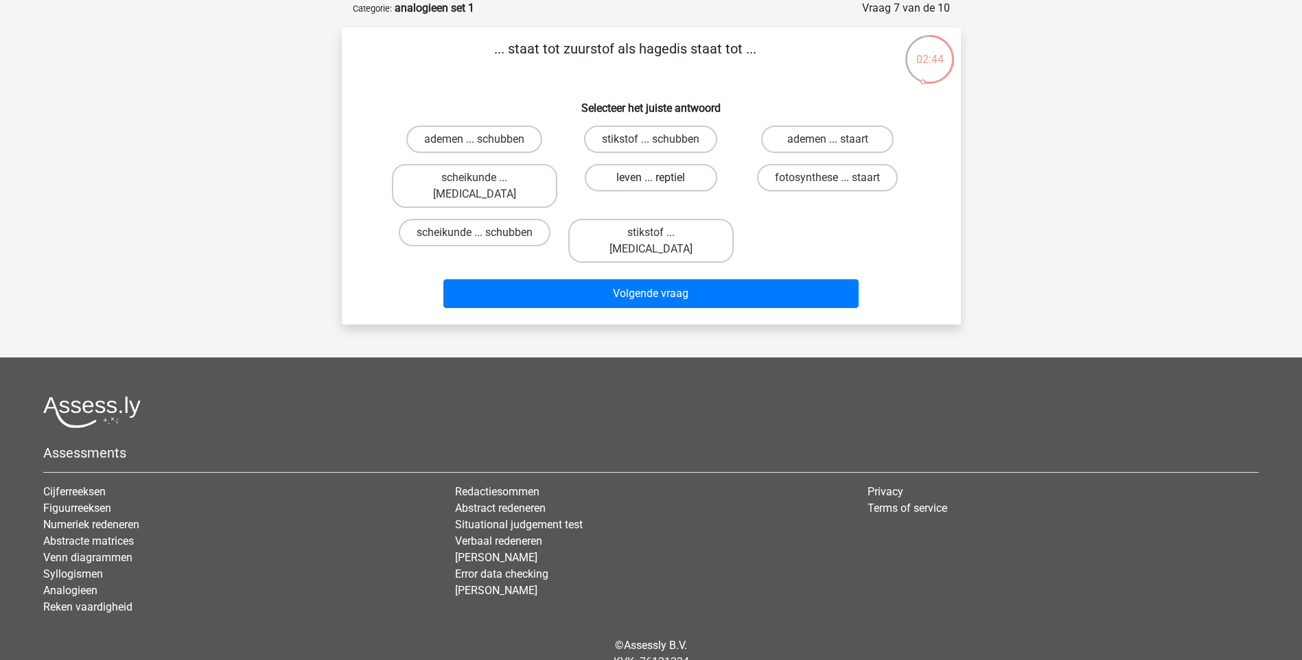
click at [614, 174] on label "leven ... reptiel" at bounding box center [651, 177] width 132 height 27
click at [651, 178] on input "leven ... reptiel" at bounding box center [655, 182] width 9 height 9
radio input "true"
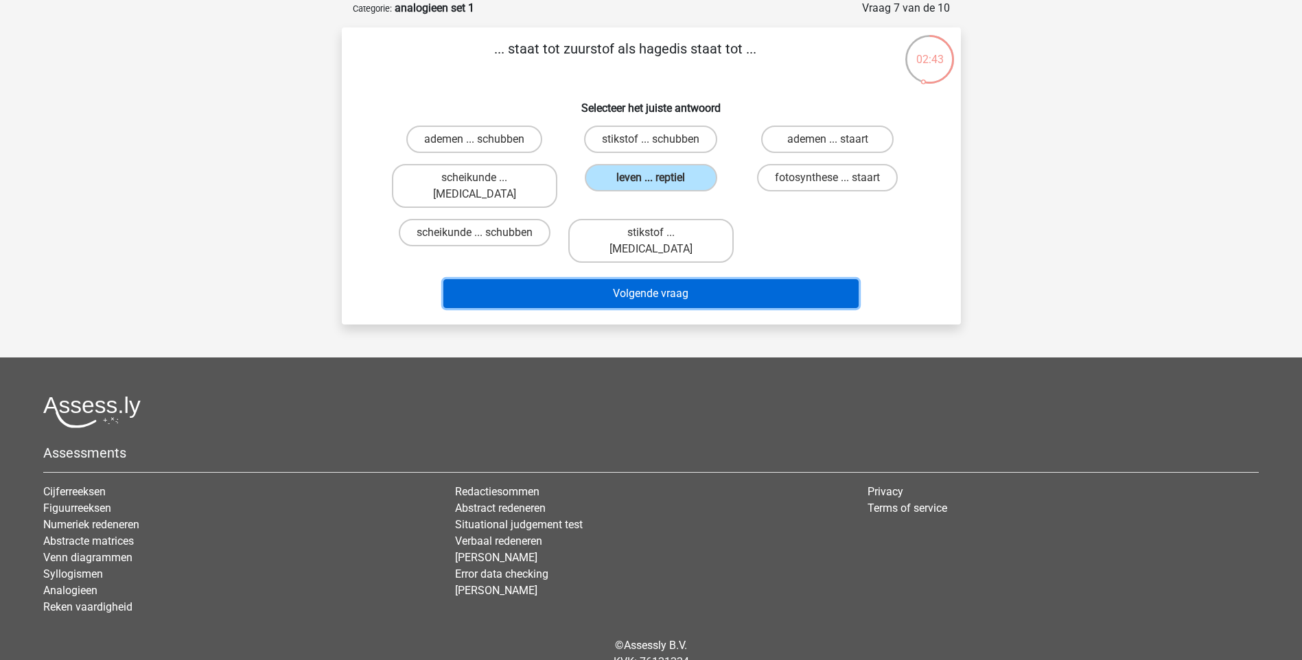
click at [642, 279] on button "Volgende vraag" at bounding box center [650, 293] width 415 height 29
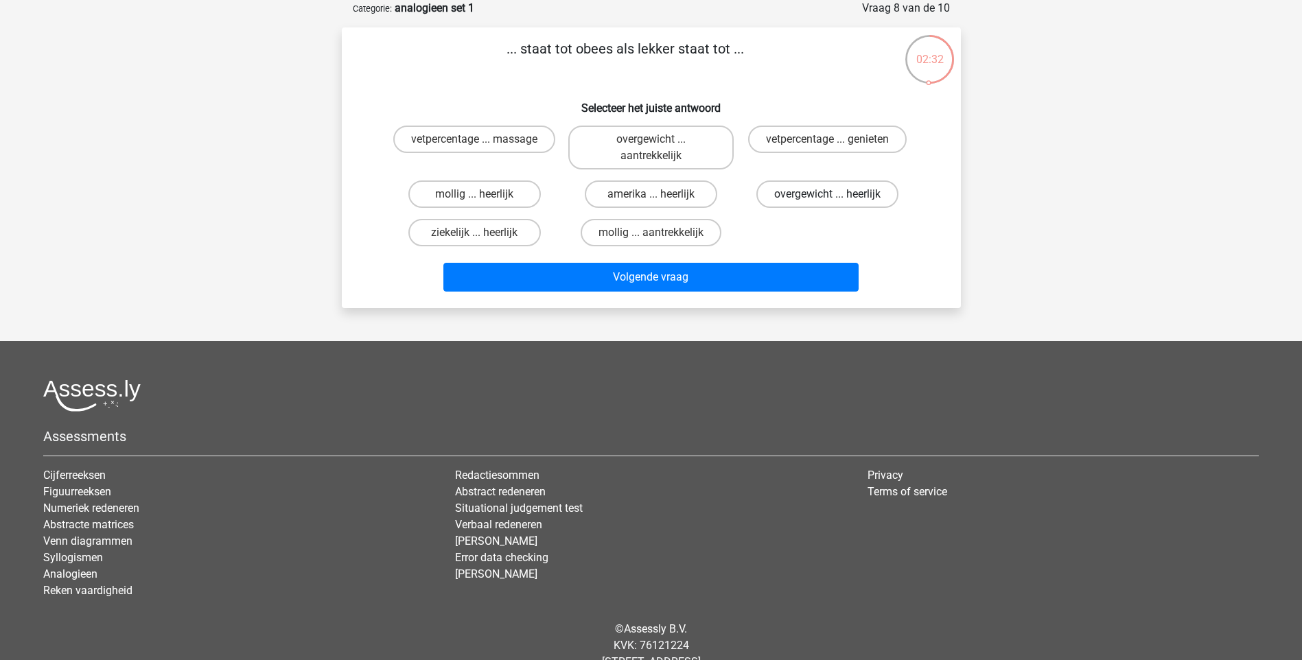
click at [826, 191] on label "overgewicht ... heerlijk" at bounding box center [827, 193] width 142 height 27
click at [828, 194] on input "overgewicht ... heerlijk" at bounding box center [832, 198] width 9 height 9
radio input "true"
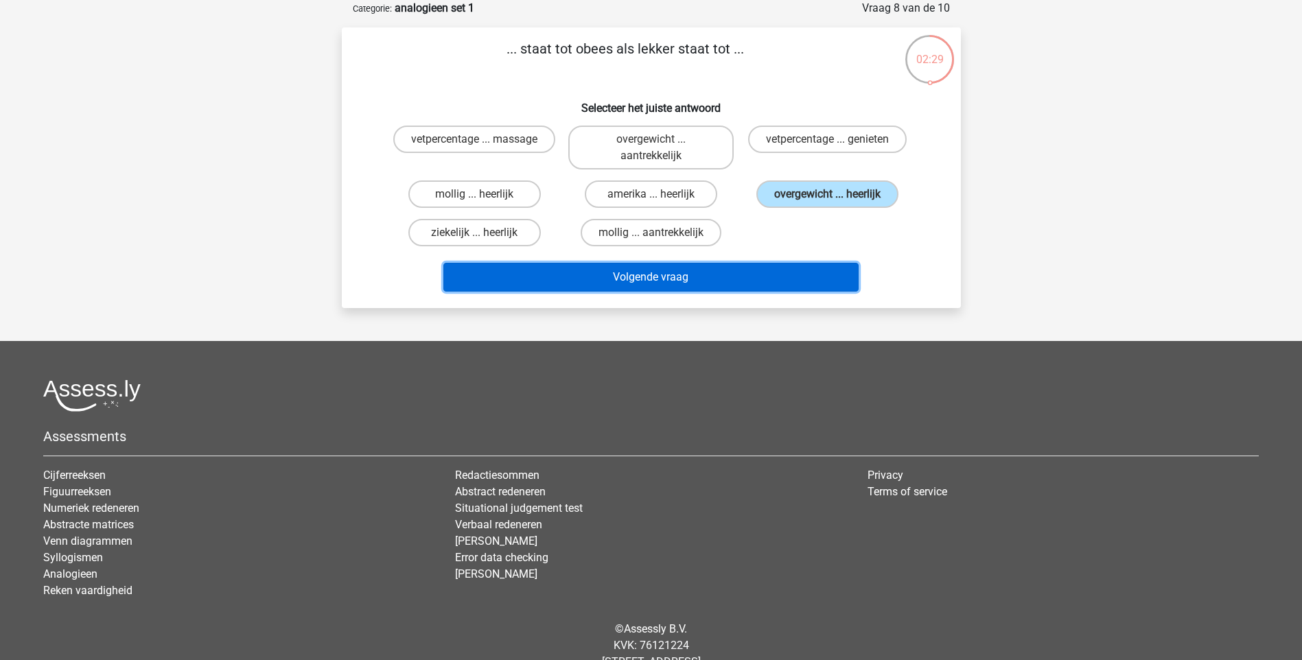
click at [673, 276] on button "Volgende vraag" at bounding box center [650, 277] width 415 height 29
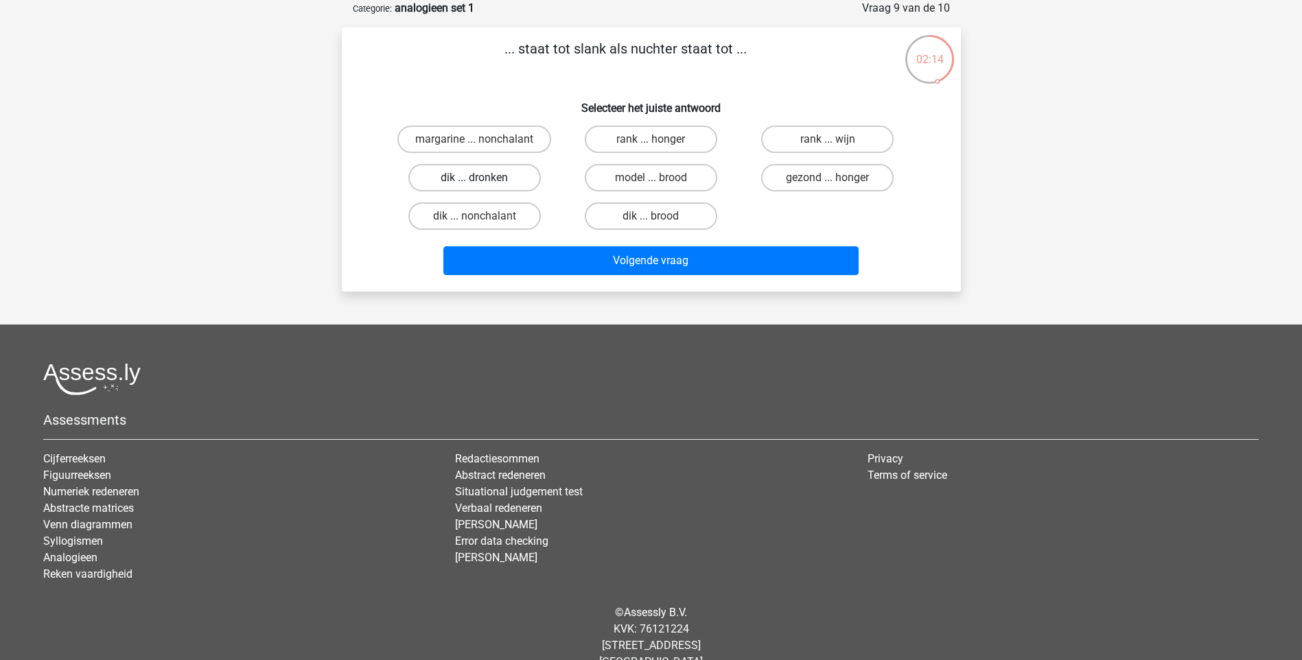
click at [522, 175] on label "dik ... dronken" at bounding box center [474, 177] width 132 height 27
click at [483, 178] on input "dik ... dronken" at bounding box center [478, 182] width 9 height 9
radio input "true"
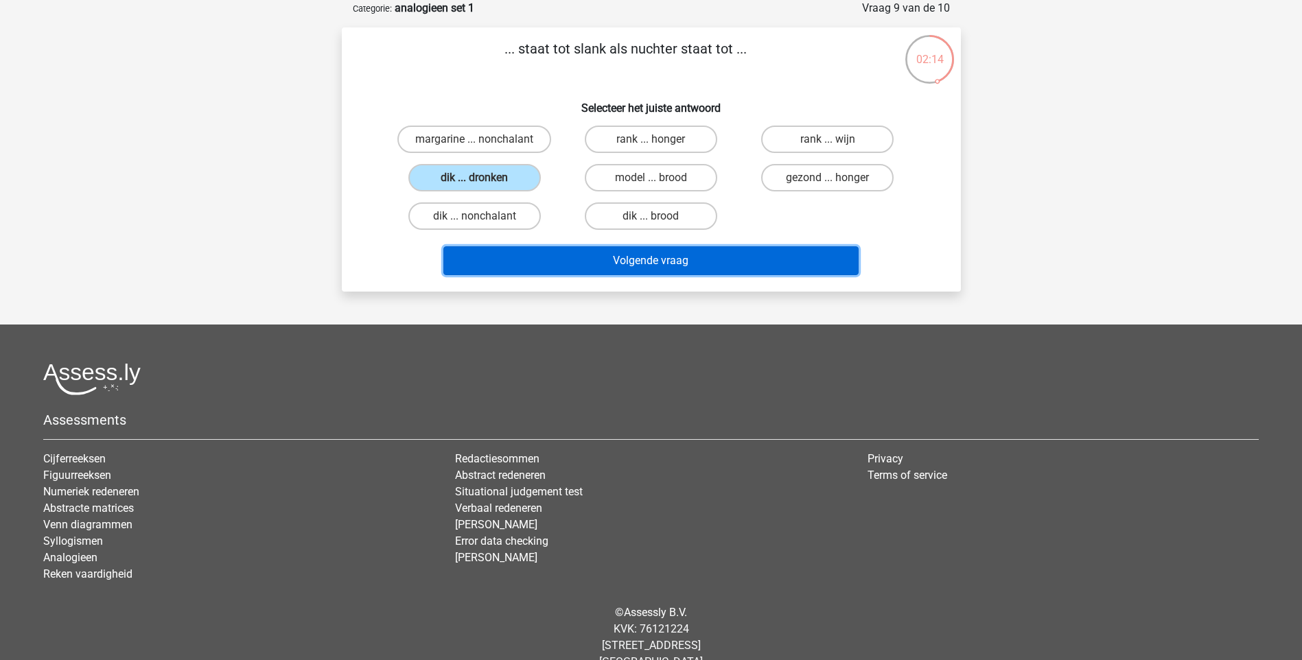
click at [565, 266] on button "Volgende vraag" at bounding box center [650, 260] width 415 height 29
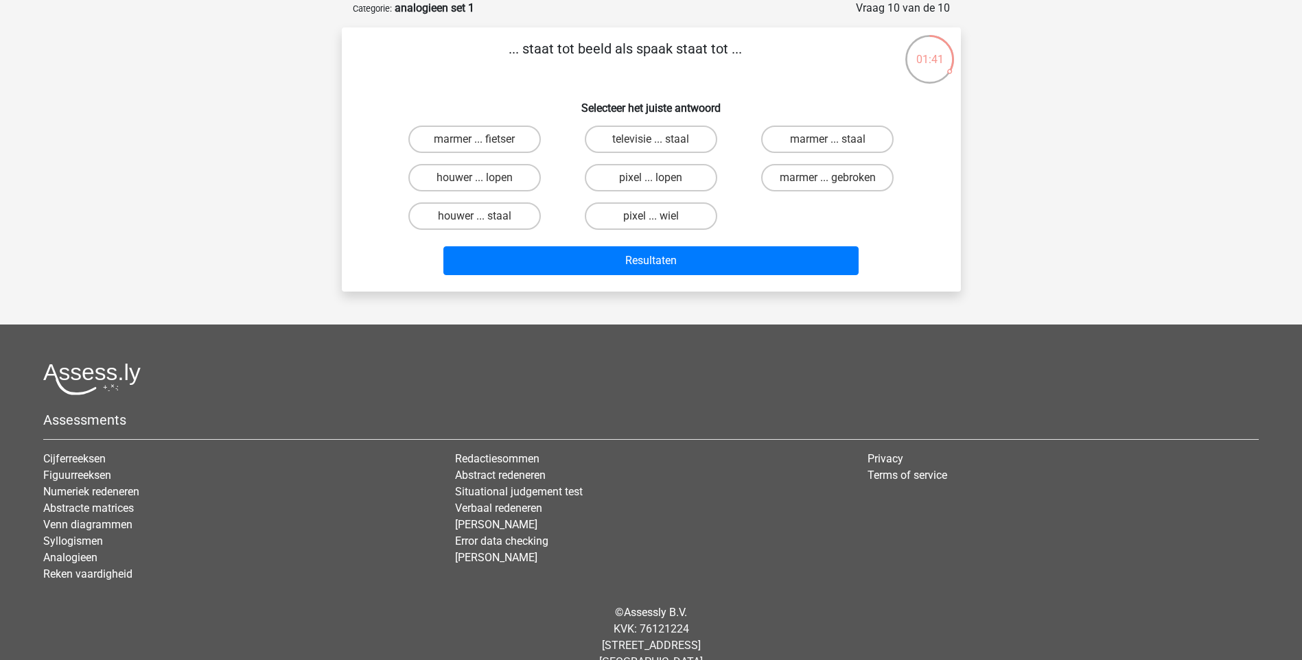
click at [655, 219] on input "pixel ... wiel" at bounding box center [655, 220] width 9 height 9
radio input "true"
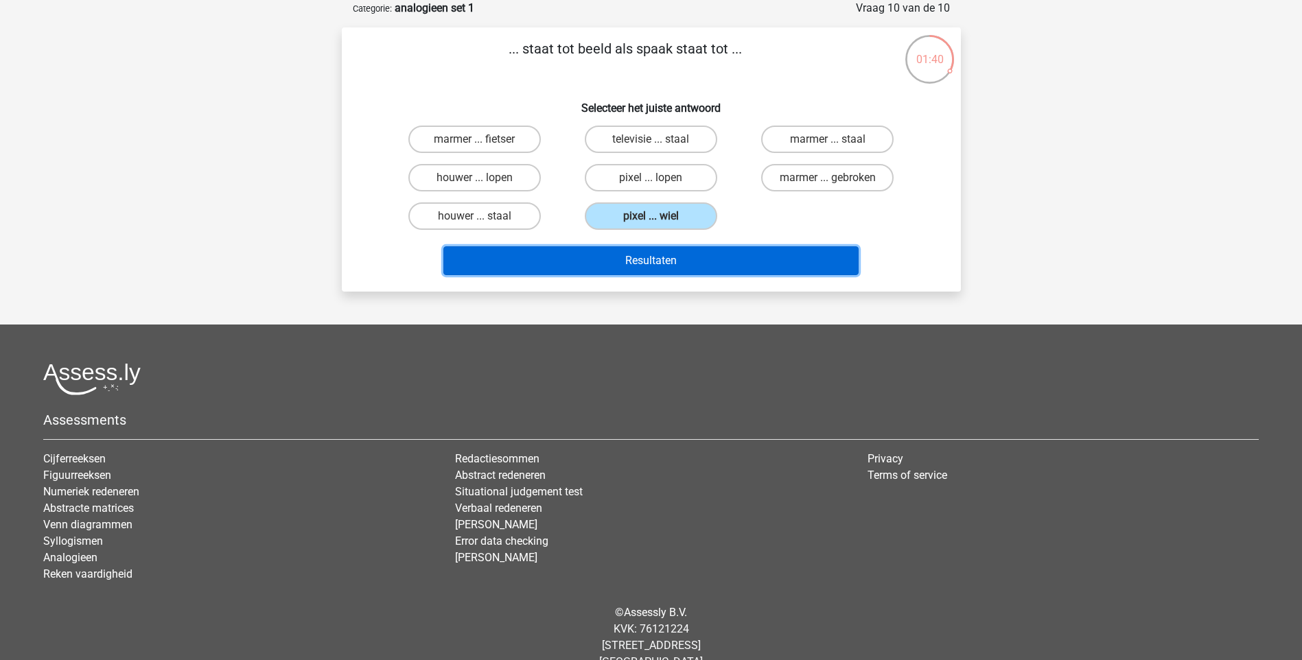
click at [653, 257] on button "Resultaten" at bounding box center [650, 260] width 415 height 29
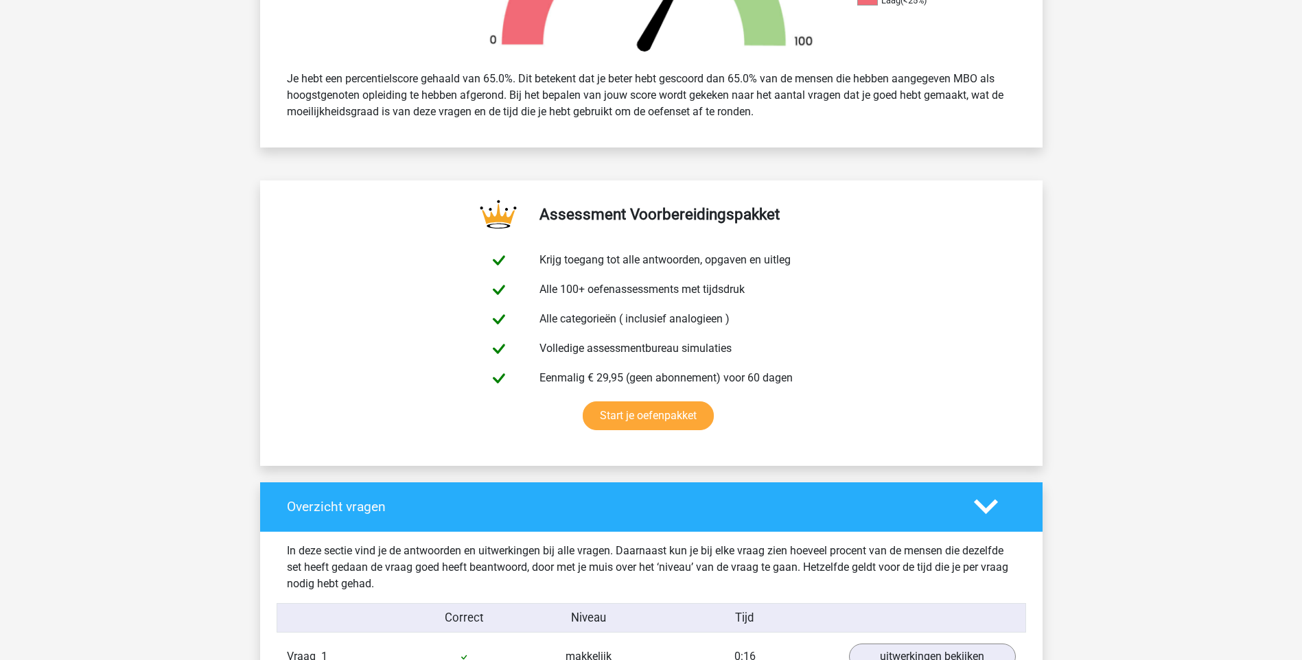
scroll to position [686, 0]
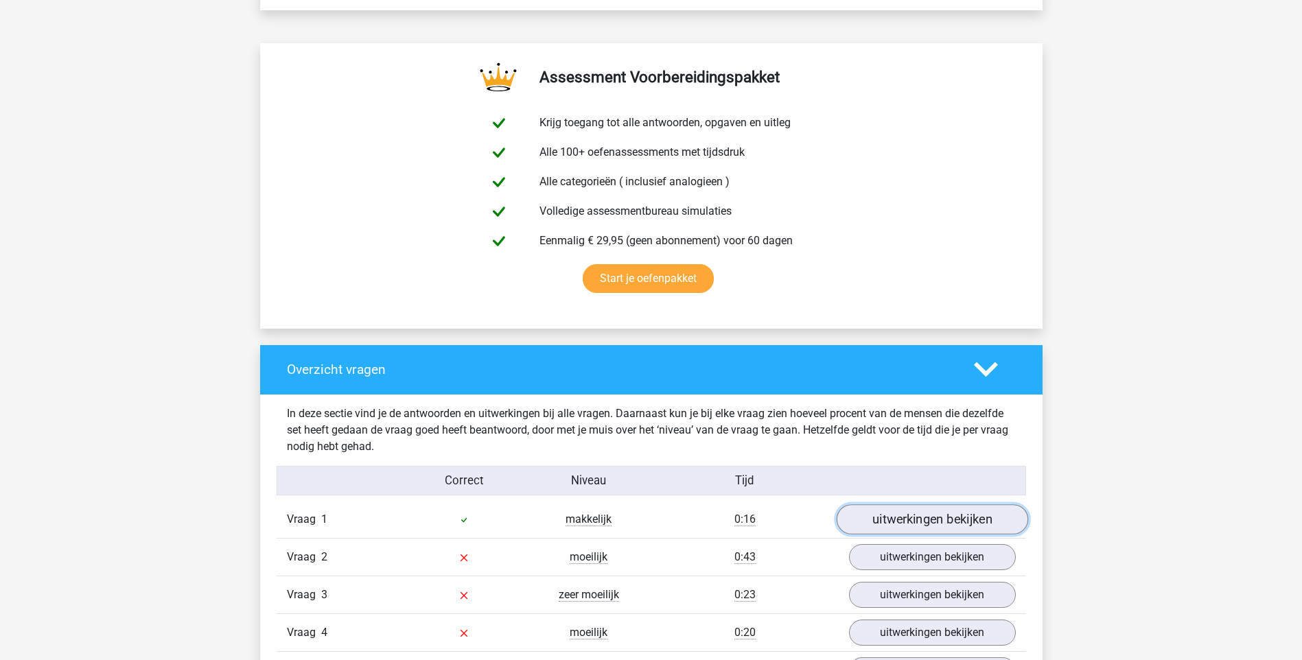
click at [947, 523] on link "uitwerkingen bekijken" at bounding box center [931, 519] width 191 height 30
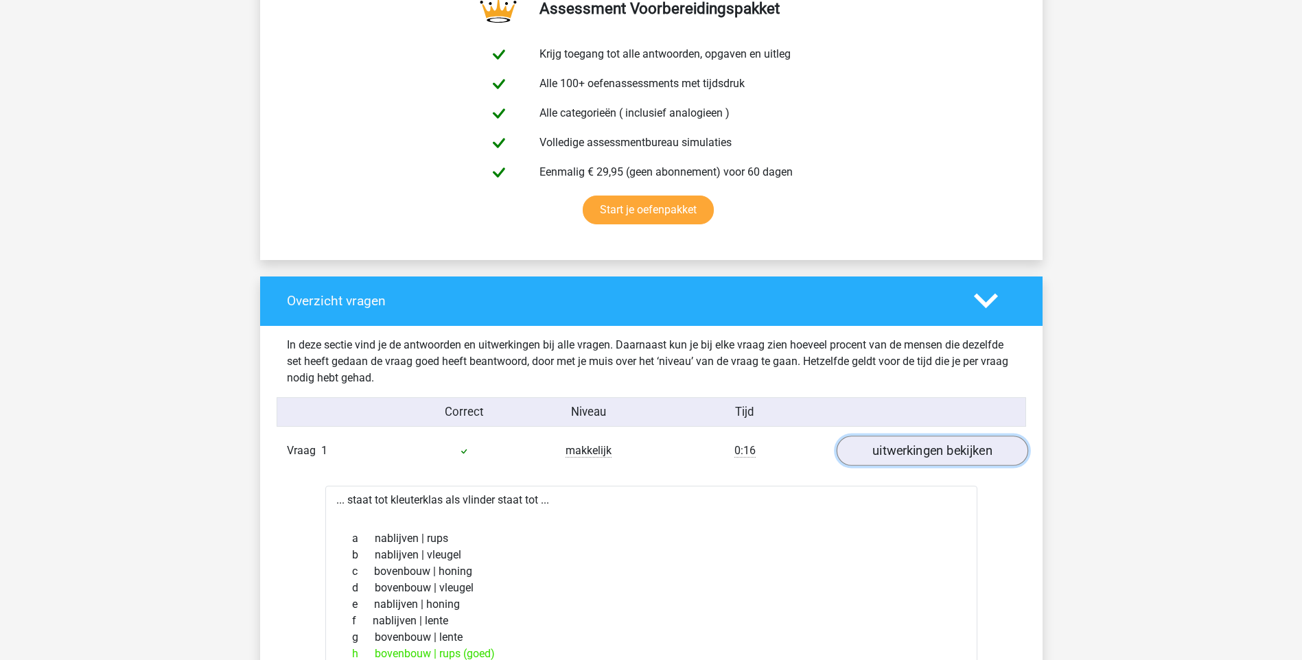
scroll to position [823, 0]
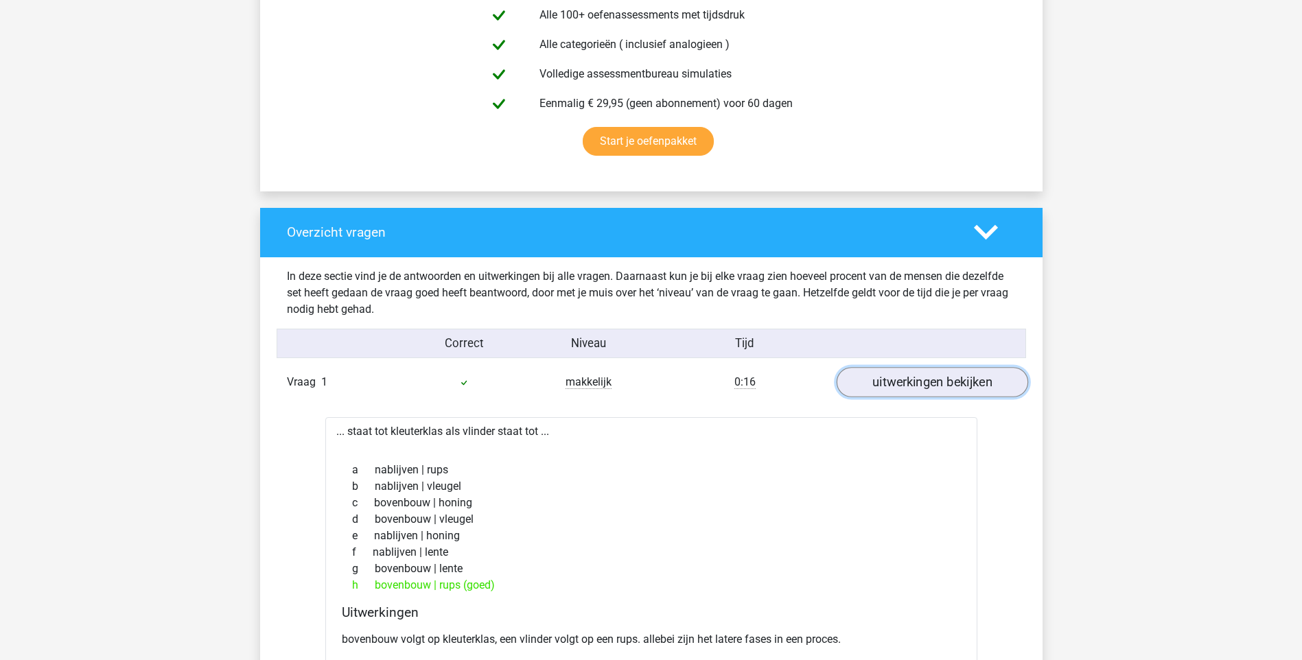
click at [944, 374] on link "uitwerkingen bekijken" at bounding box center [931, 382] width 191 height 30
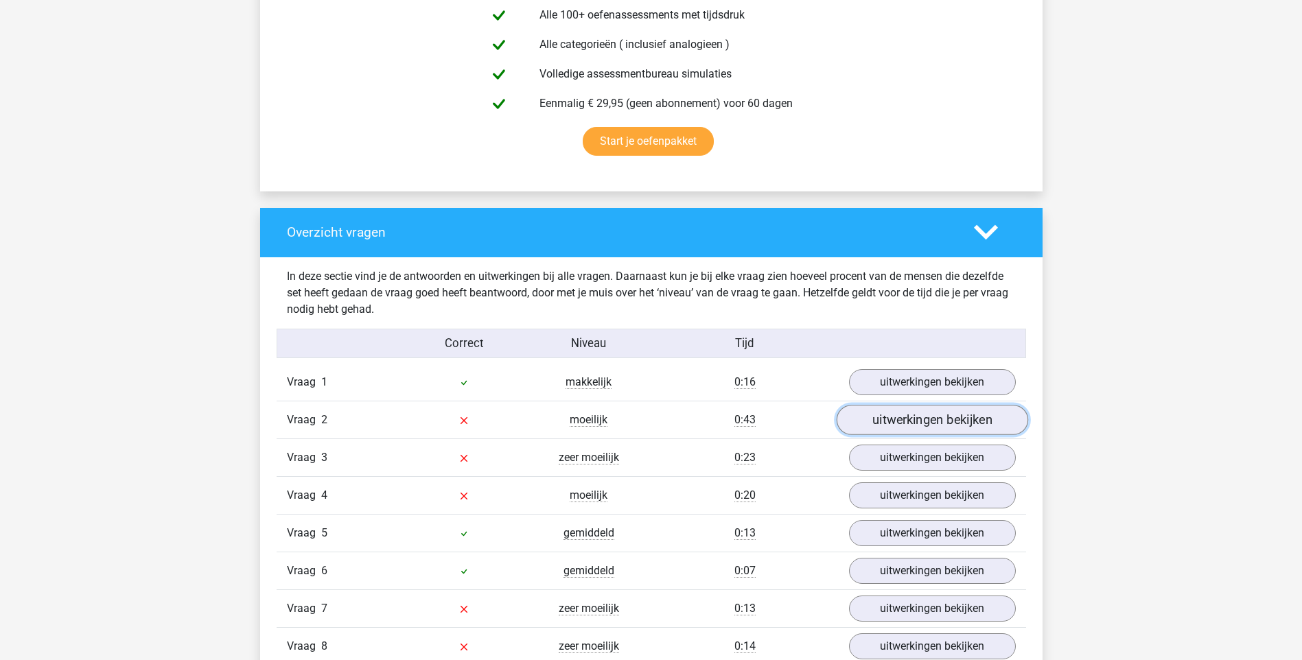
click at [925, 425] on link "uitwerkingen bekijken" at bounding box center [931, 420] width 191 height 30
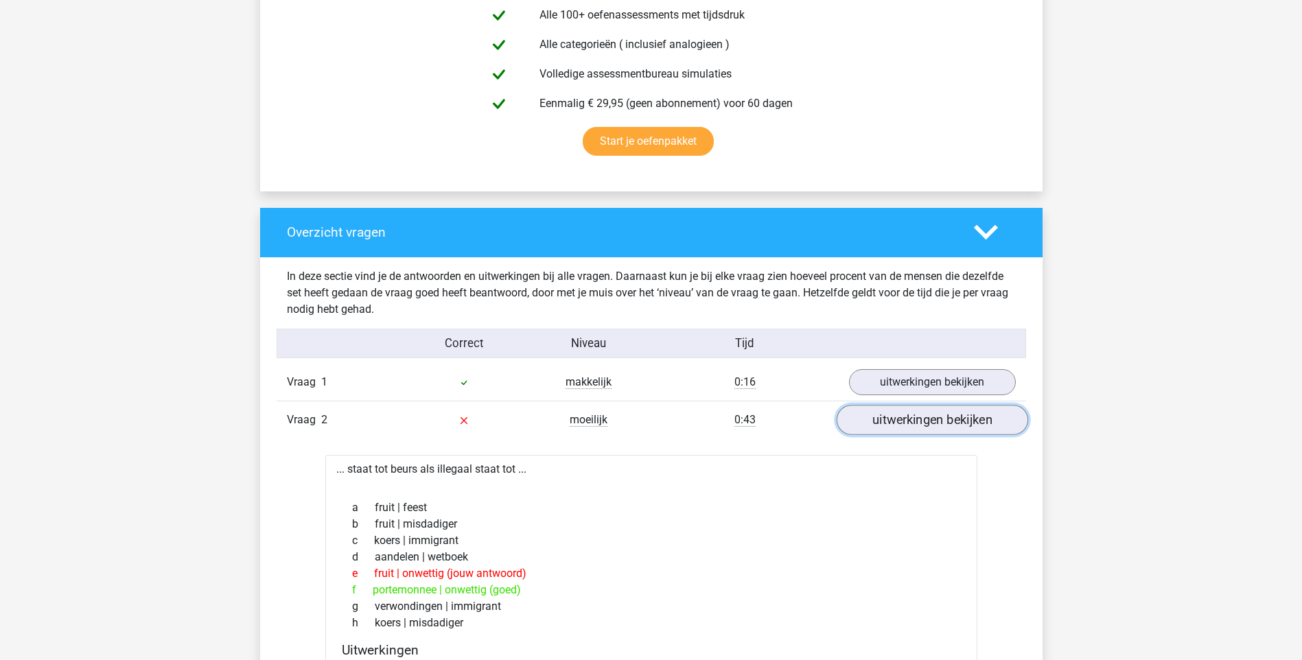
click at [925, 425] on link "uitwerkingen bekijken" at bounding box center [931, 420] width 191 height 30
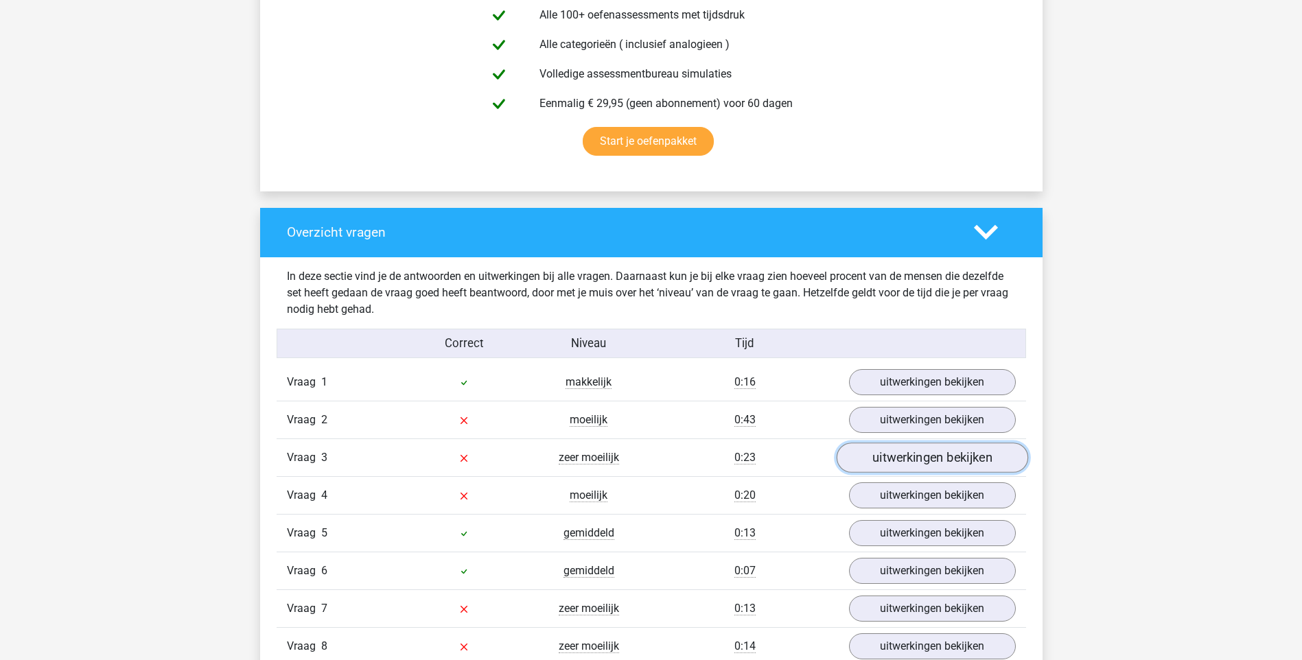
click at [925, 465] on link "uitwerkingen bekijken" at bounding box center [931, 458] width 191 height 30
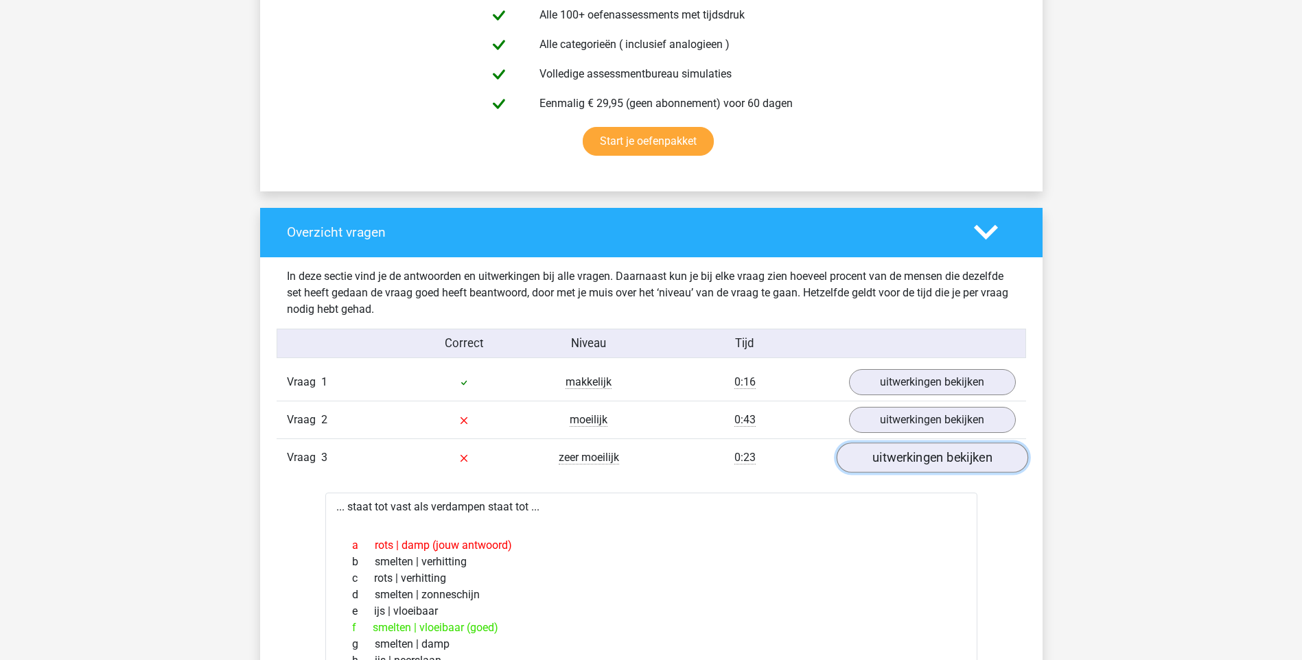
click at [925, 465] on link "uitwerkingen bekijken" at bounding box center [931, 458] width 191 height 30
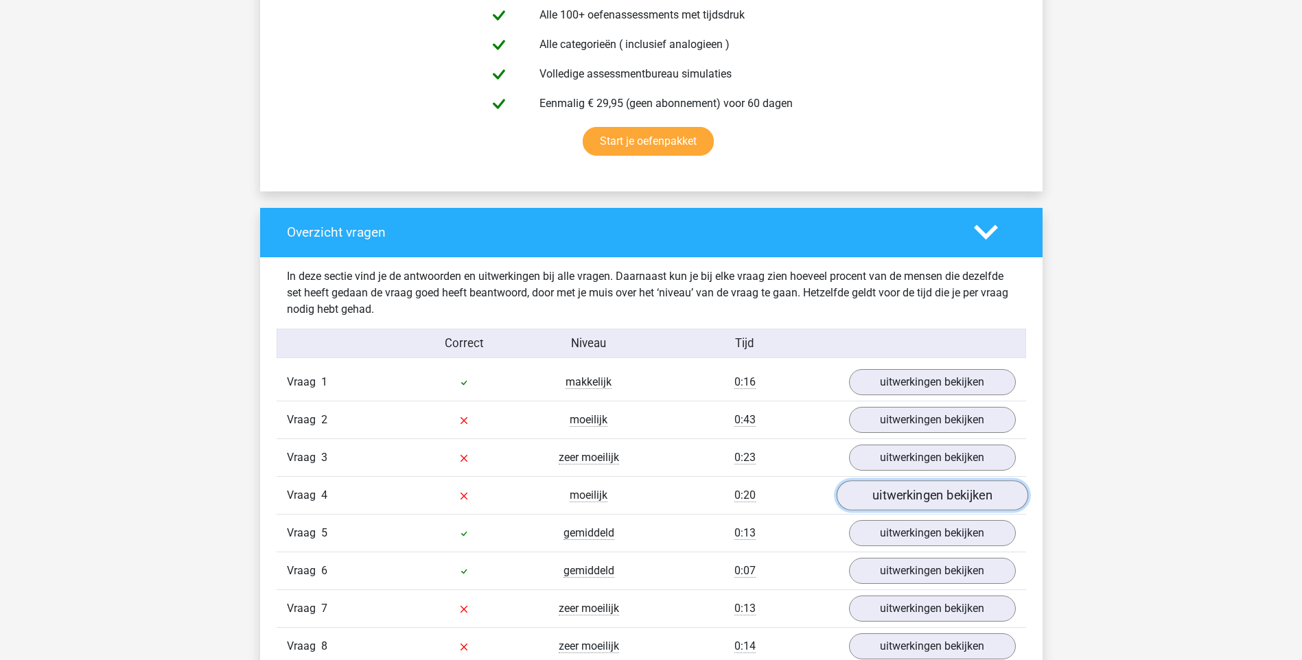
click at [917, 497] on link "uitwerkingen bekijken" at bounding box center [931, 495] width 191 height 30
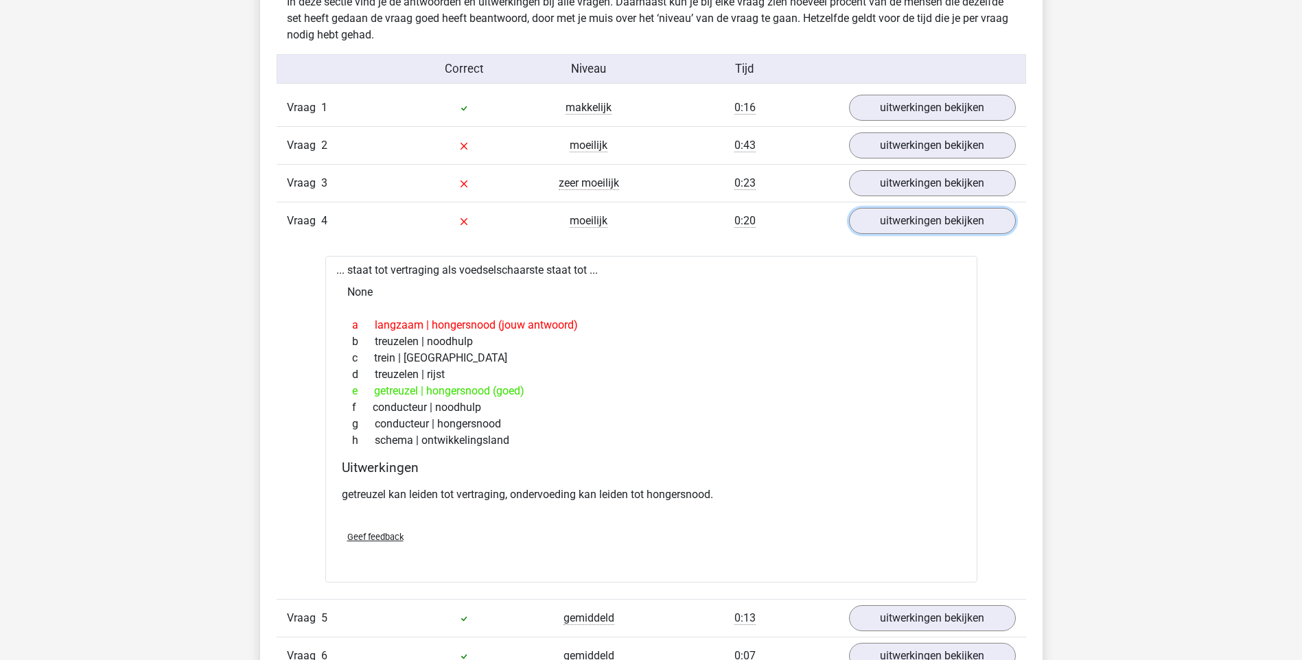
scroll to position [1167, 0]
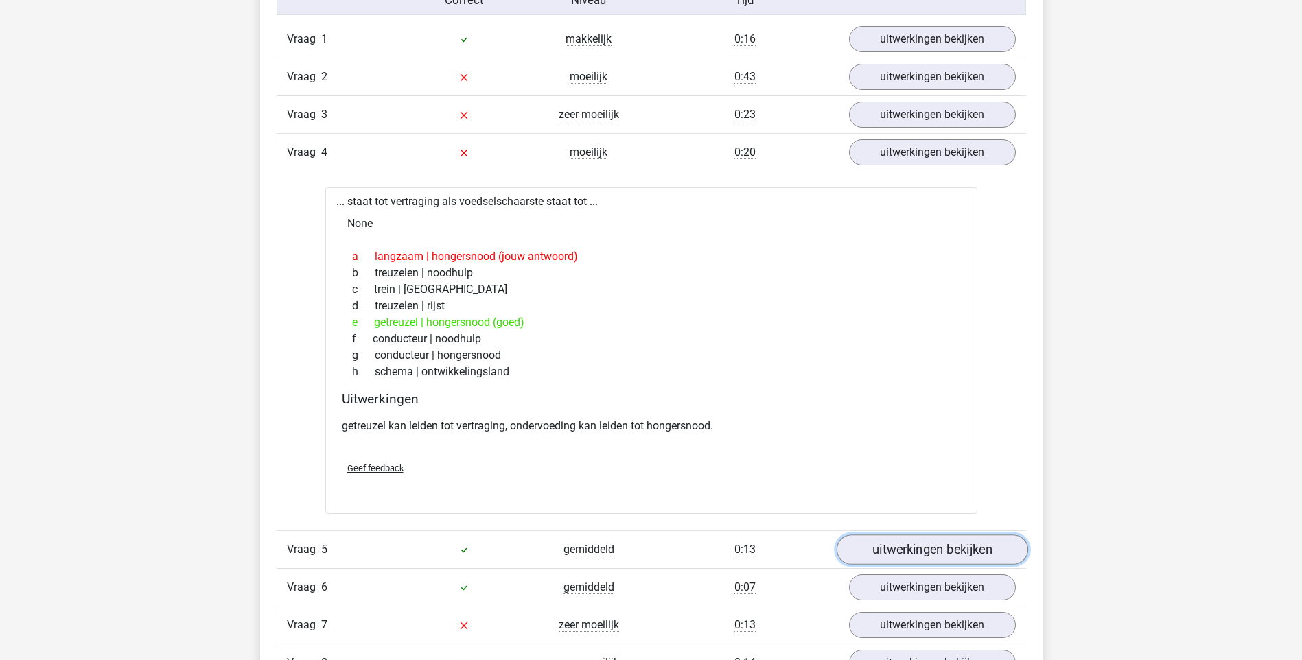
click at [901, 554] on link "uitwerkingen bekijken" at bounding box center [931, 550] width 191 height 30
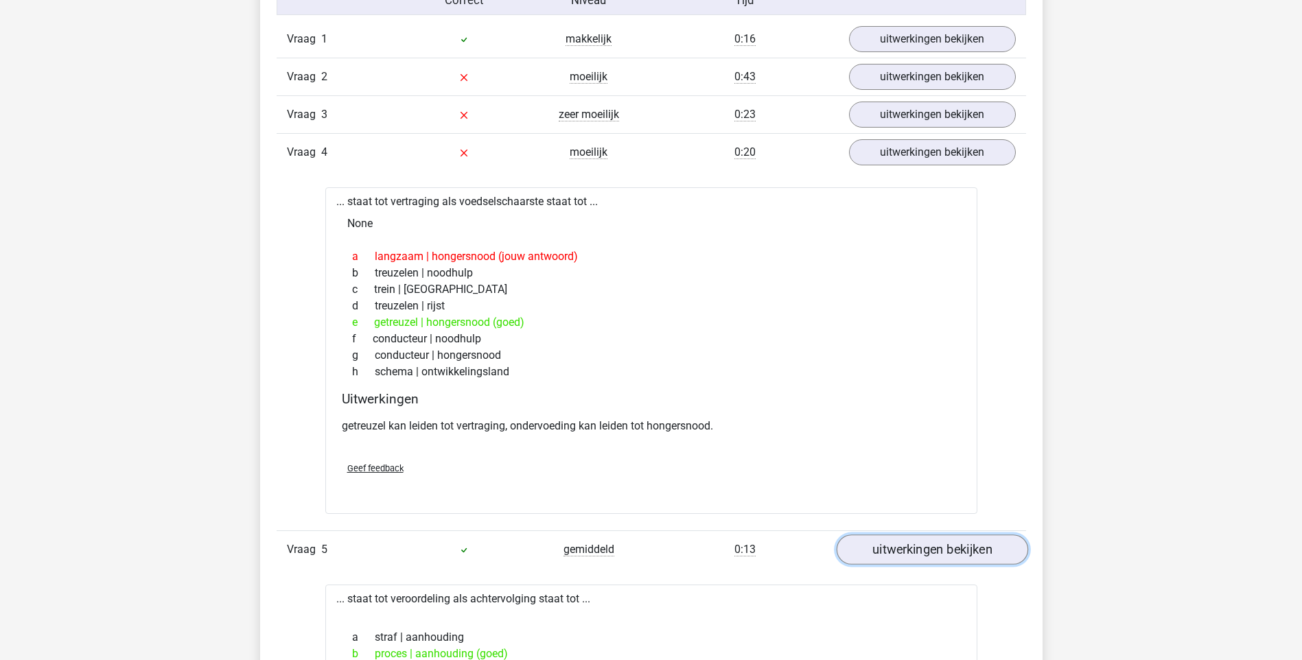
click at [901, 554] on link "uitwerkingen bekijken" at bounding box center [931, 550] width 191 height 30
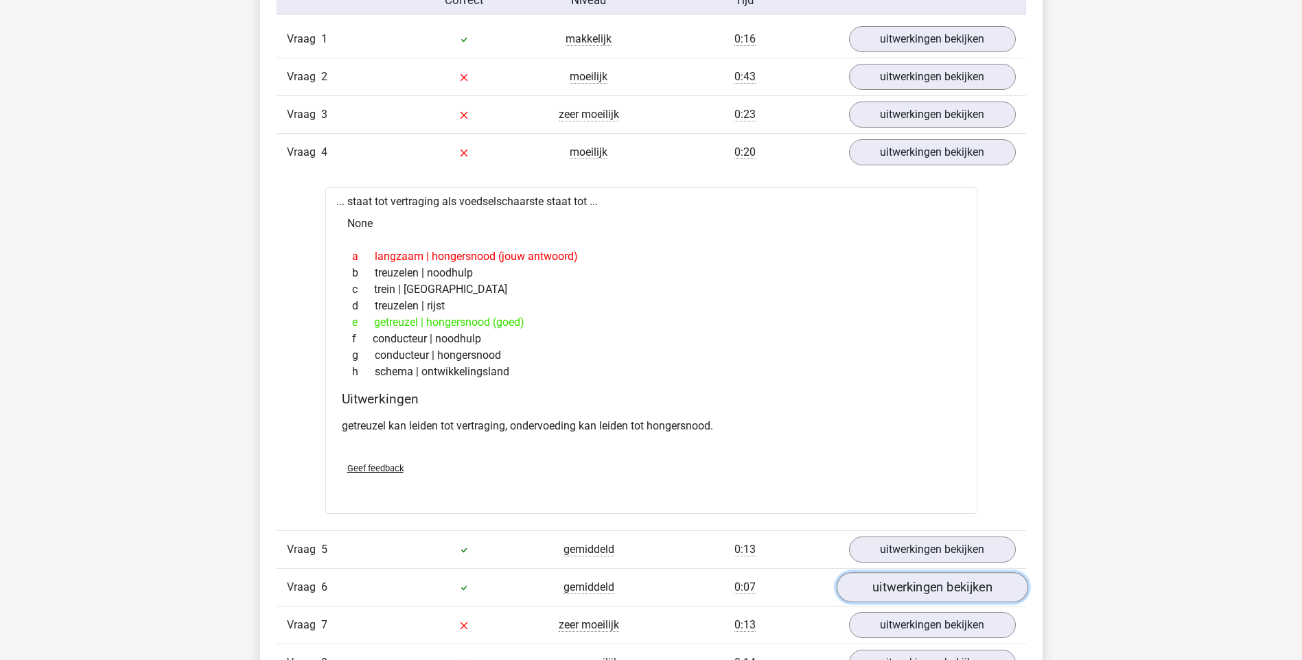
click at [901, 585] on link "uitwerkingen bekijken" at bounding box center [931, 587] width 191 height 30
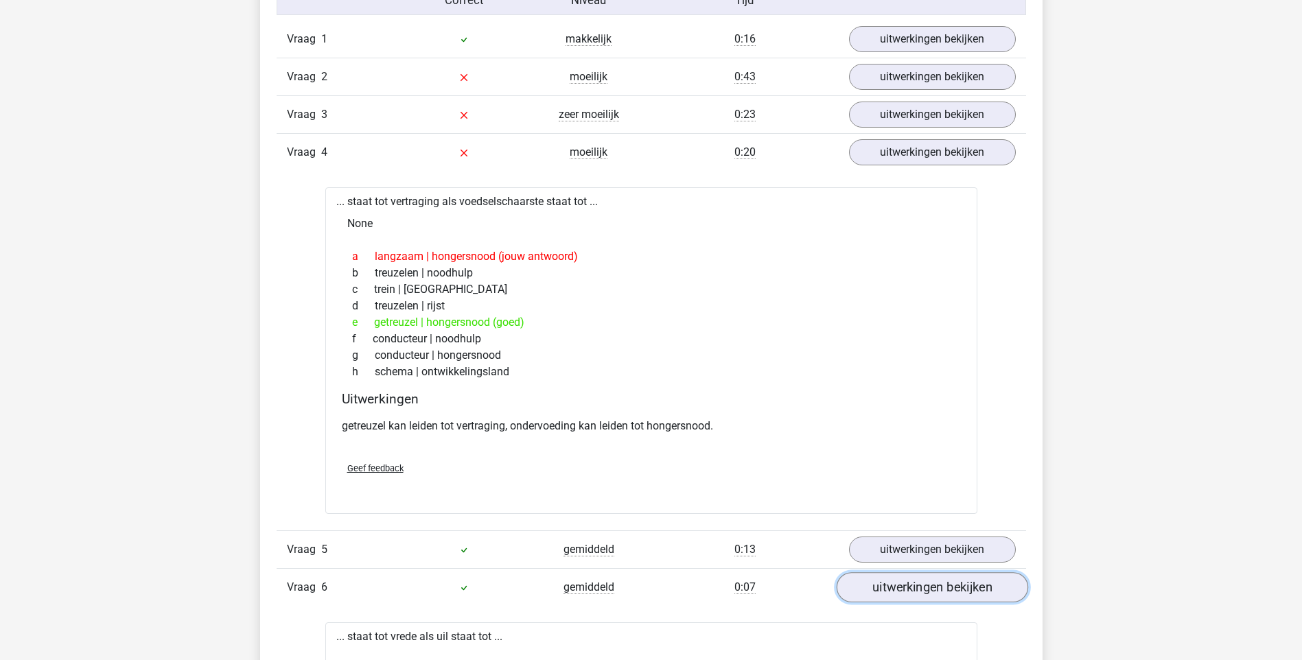
scroll to position [1235, 0]
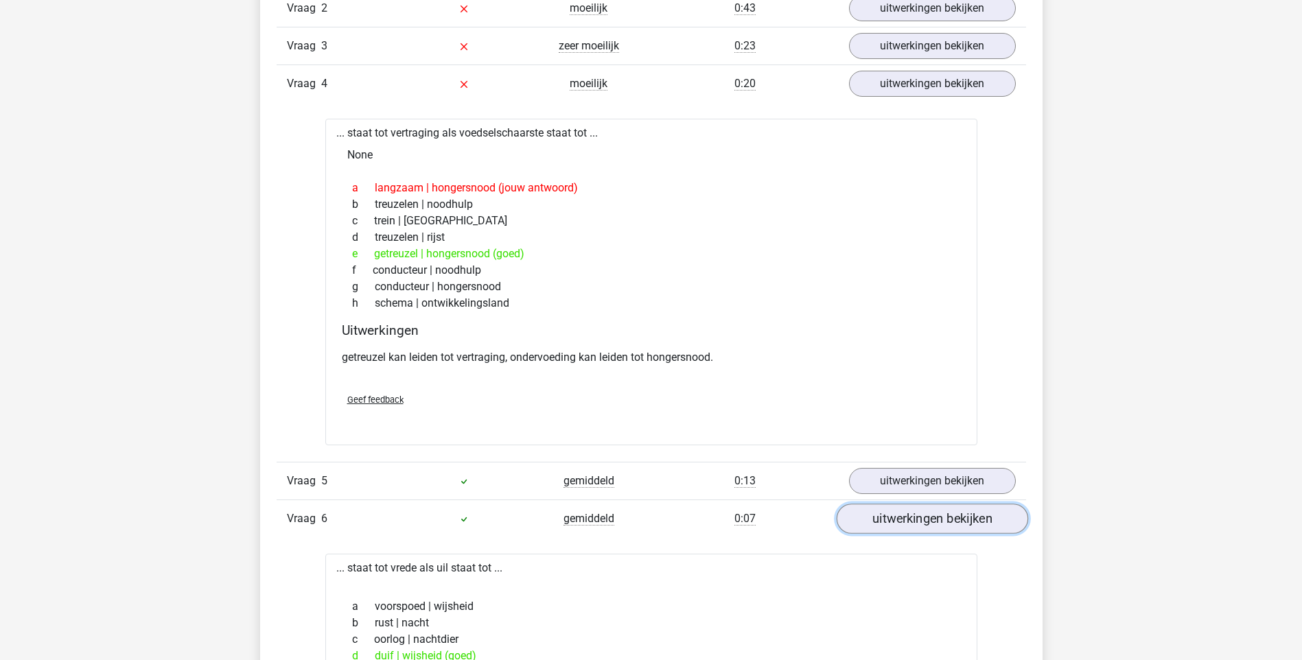
click at [913, 519] on link "uitwerkingen bekijken" at bounding box center [931, 519] width 191 height 30
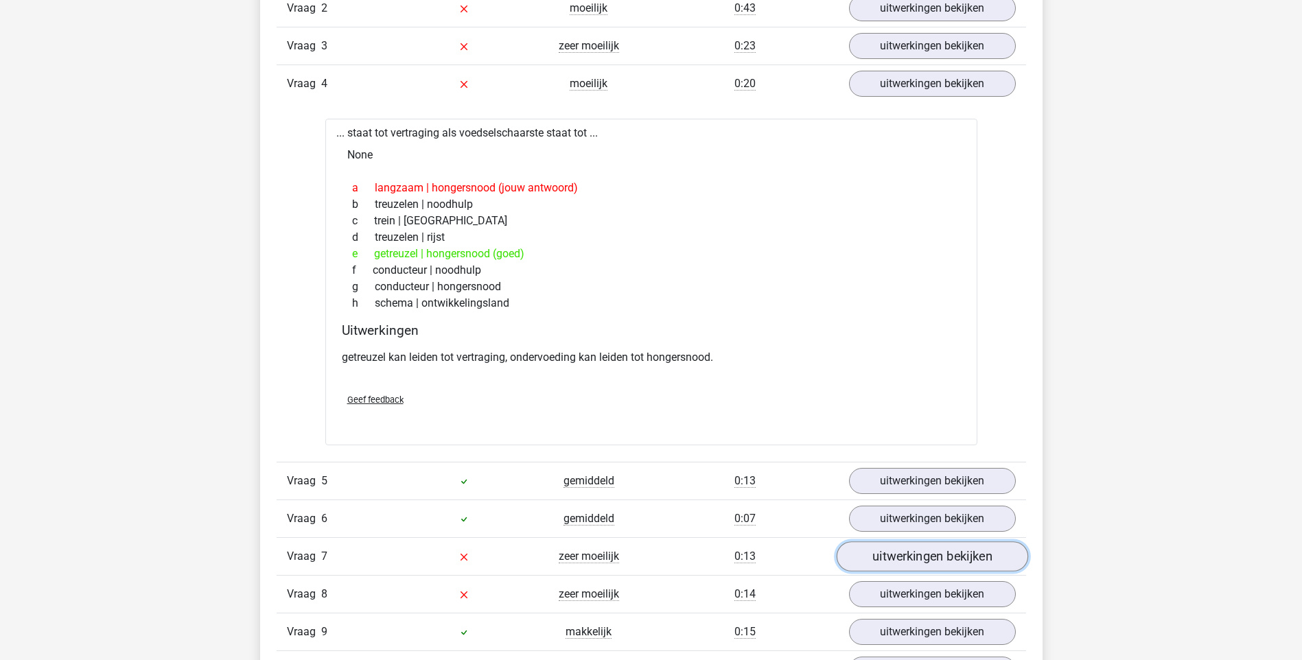
click at [911, 557] on link "uitwerkingen bekijken" at bounding box center [931, 556] width 191 height 30
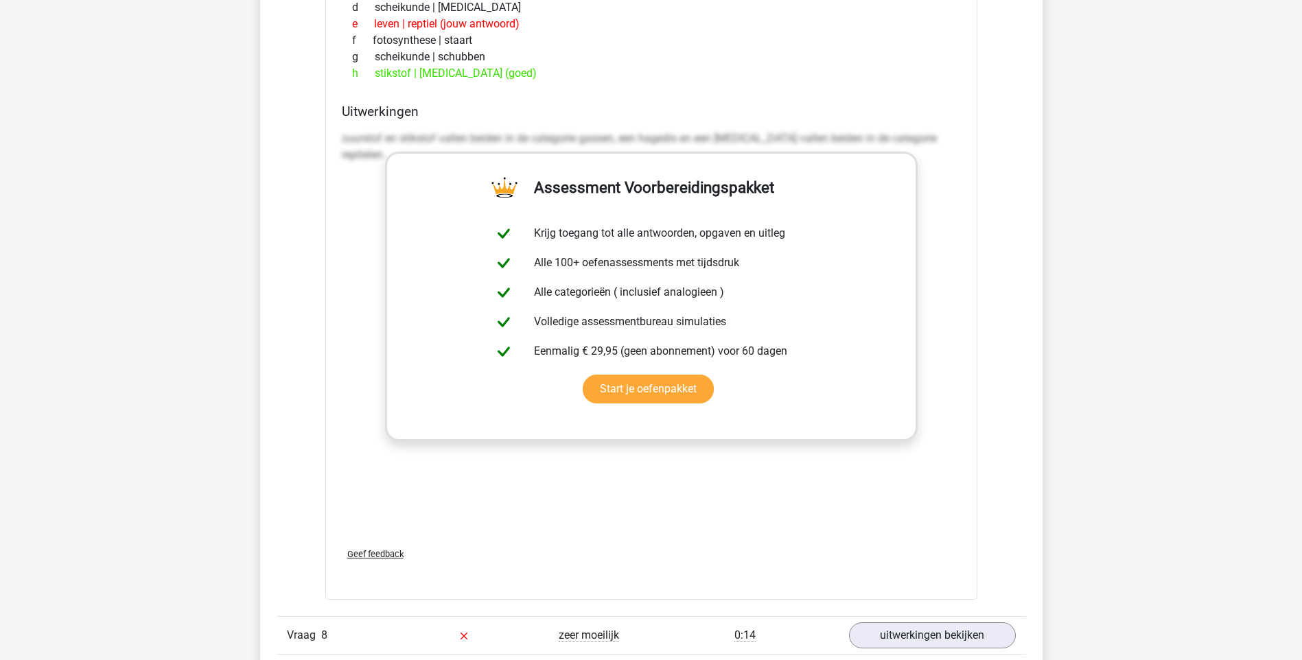
scroll to position [1990, 0]
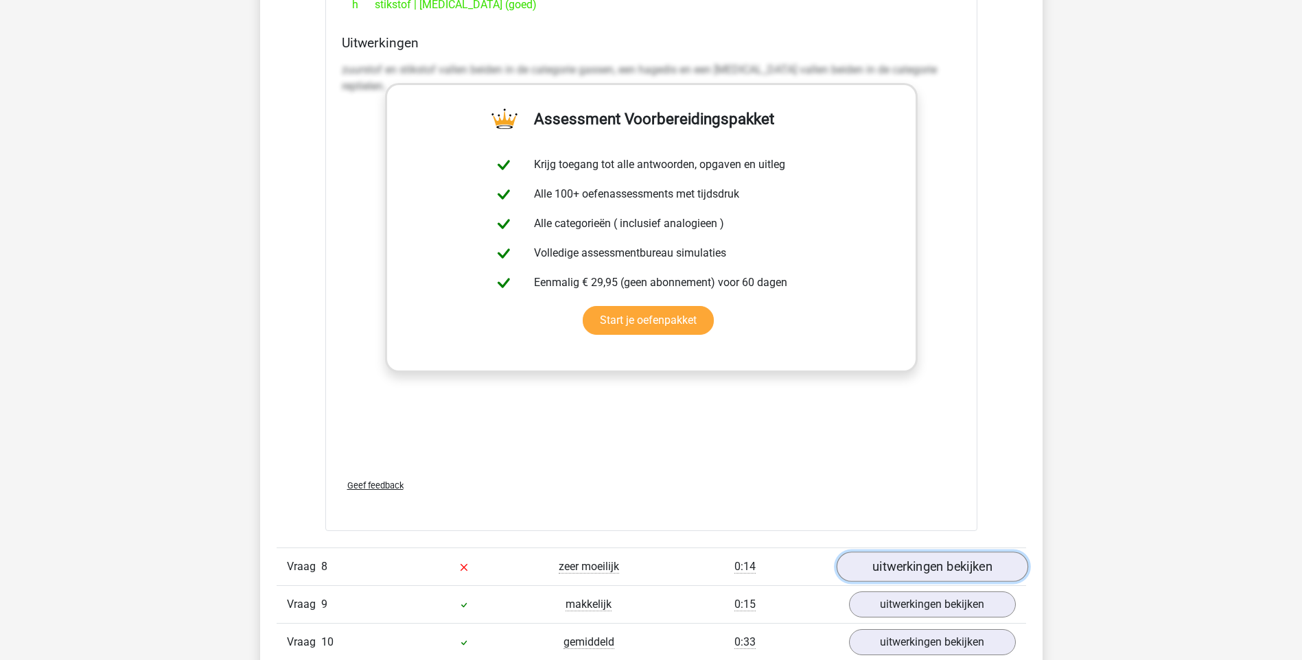
click at [893, 563] on link "uitwerkingen bekijken" at bounding box center [931, 567] width 191 height 30
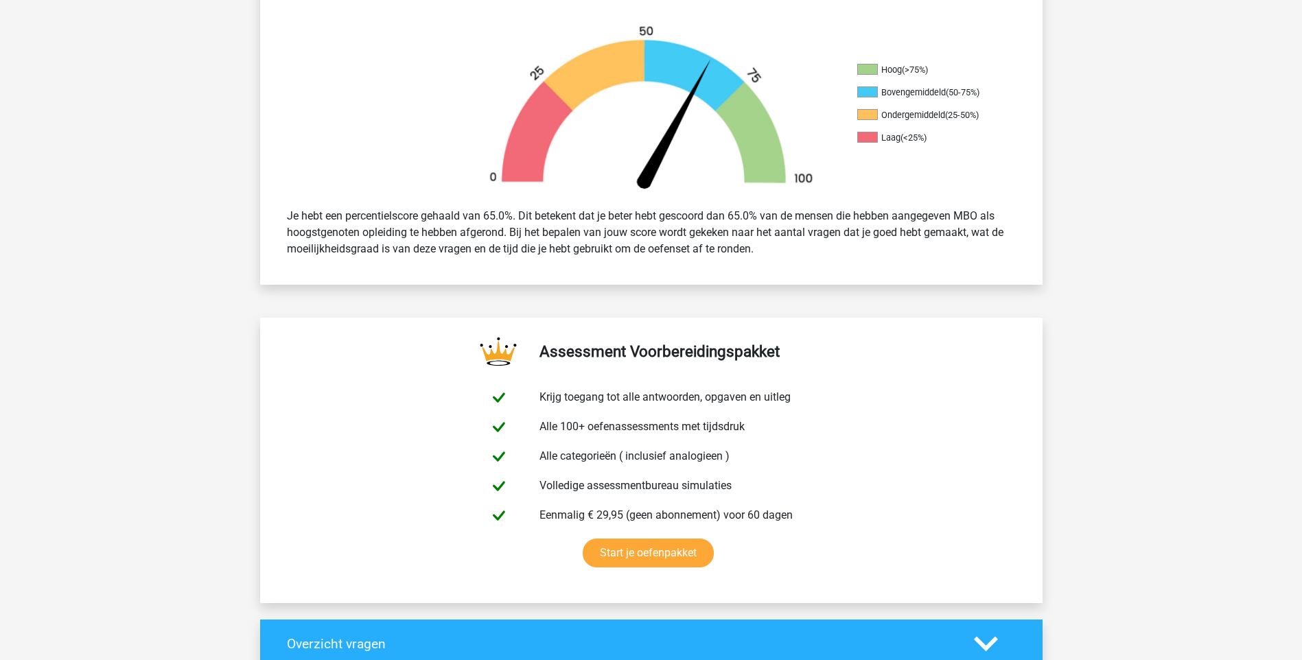
scroll to position [274, 0]
